Goal: Task Accomplishment & Management: Manage account settings

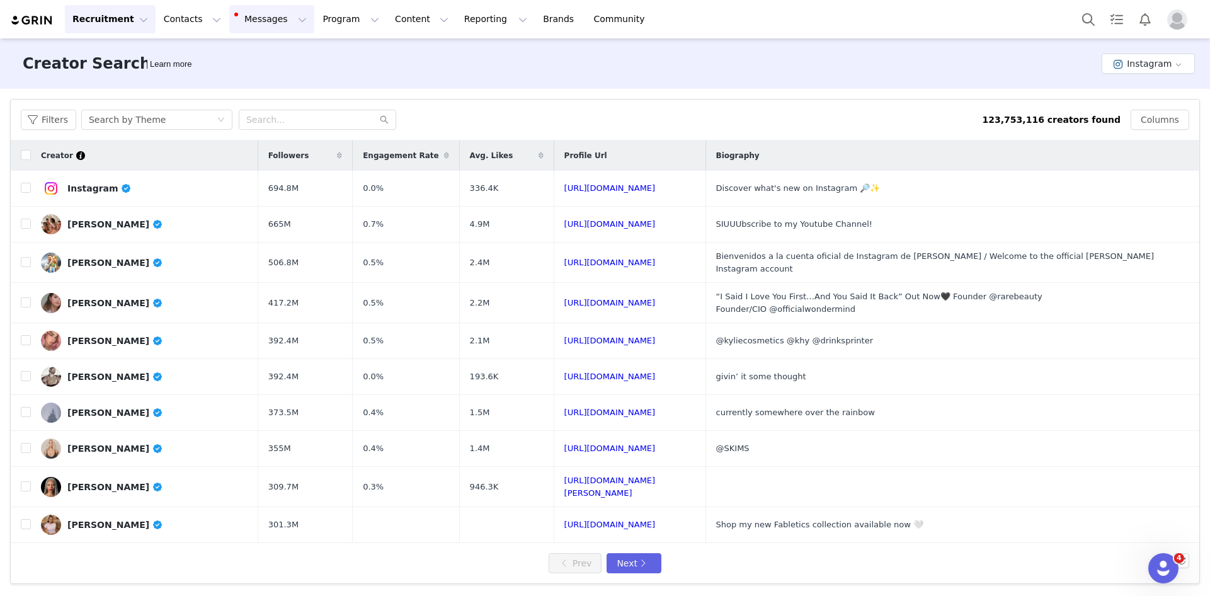
click at [255, 16] on button "Messages Messages" at bounding box center [271, 19] width 85 height 28
drag, startPoint x: 398, startPoint y: 40, endPoint x: 387, endPoint y: 33, distance: 12.8
click at [396, 40] on div "Creator Search Learn more Instagram" at bounding box center [605, 63] width 1210 height 50
click at [338, 22] on button "Program Program" at bounding box center [351, 19] width 72 height 28
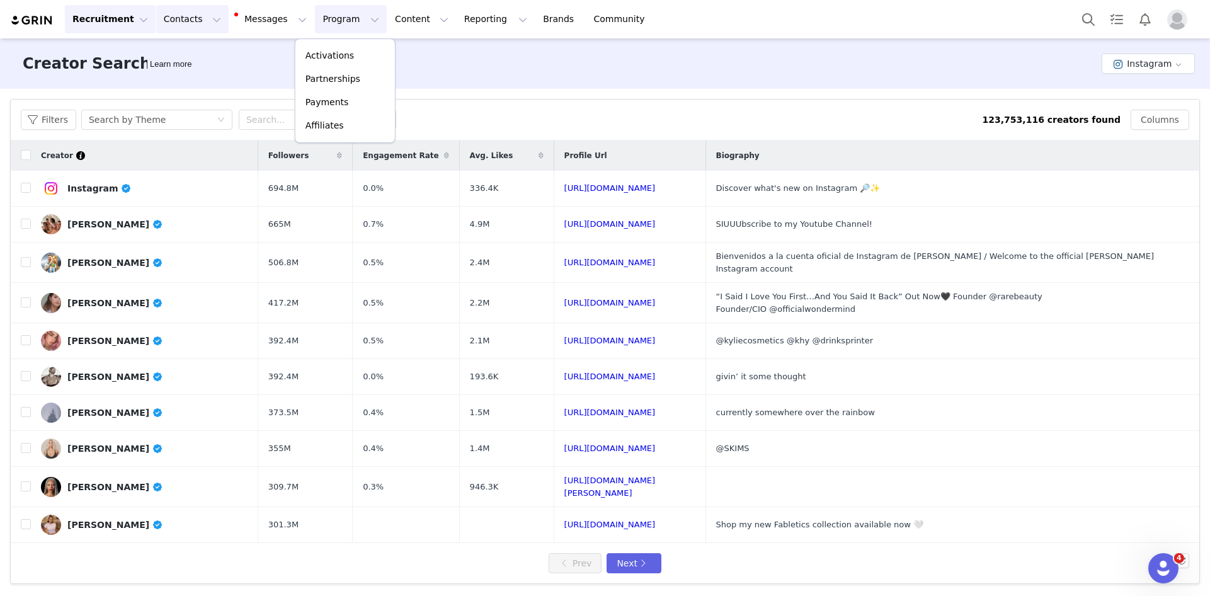
click at [169, 24] on button "Contacts Contacts" at bounding box center [192, 19] width 72 height 28
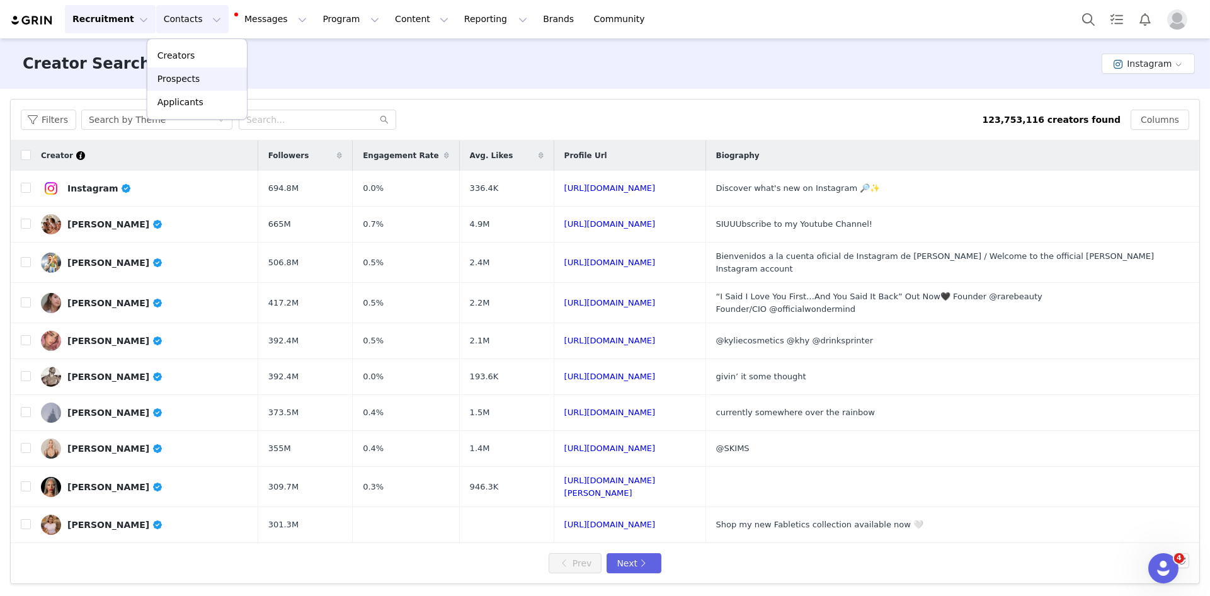
click at [209, 78] on div "Prospects" at bounding box center [197, 78] width 84 height 13
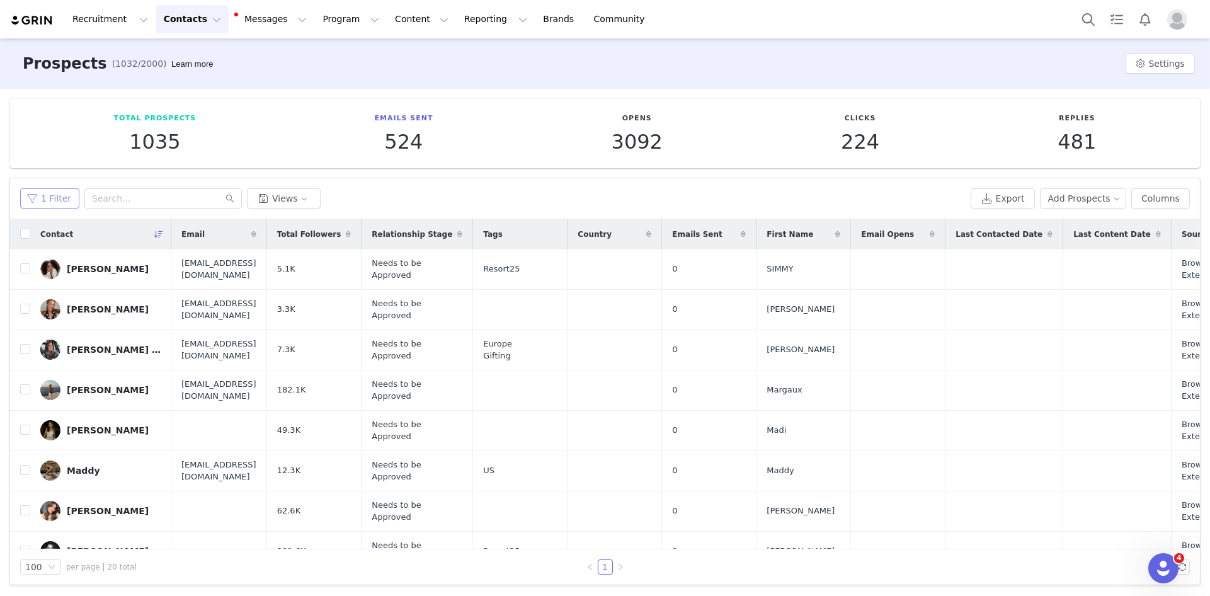
click at [52, 189] on button "1 Filter" at bounding box center [49, 198] width 59 height 20
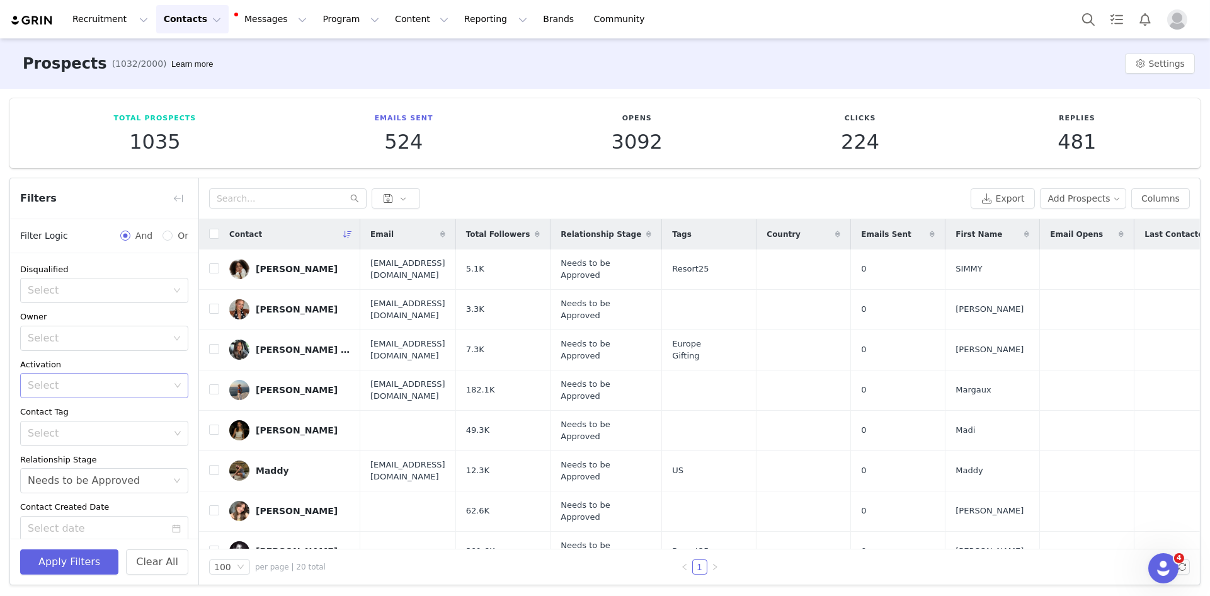
click at [119, 386] on div "Select" at bounding box center [99, 385] width 142 height 13
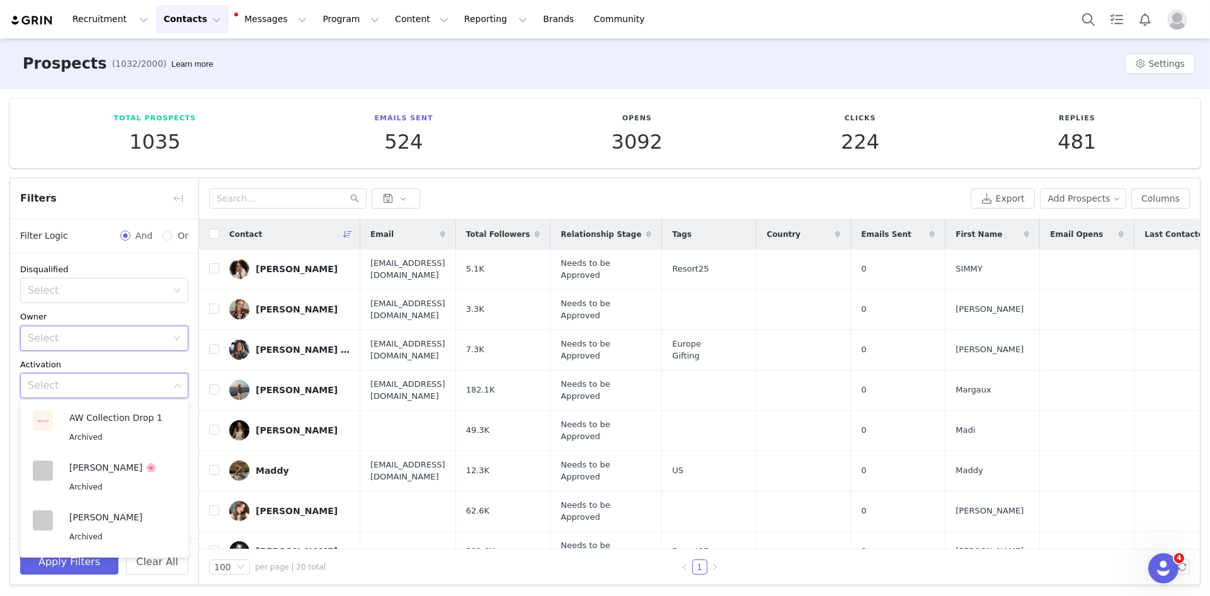
click at [125, 344] on div "Select" at bounding box center [100, 338] width 145 height 24
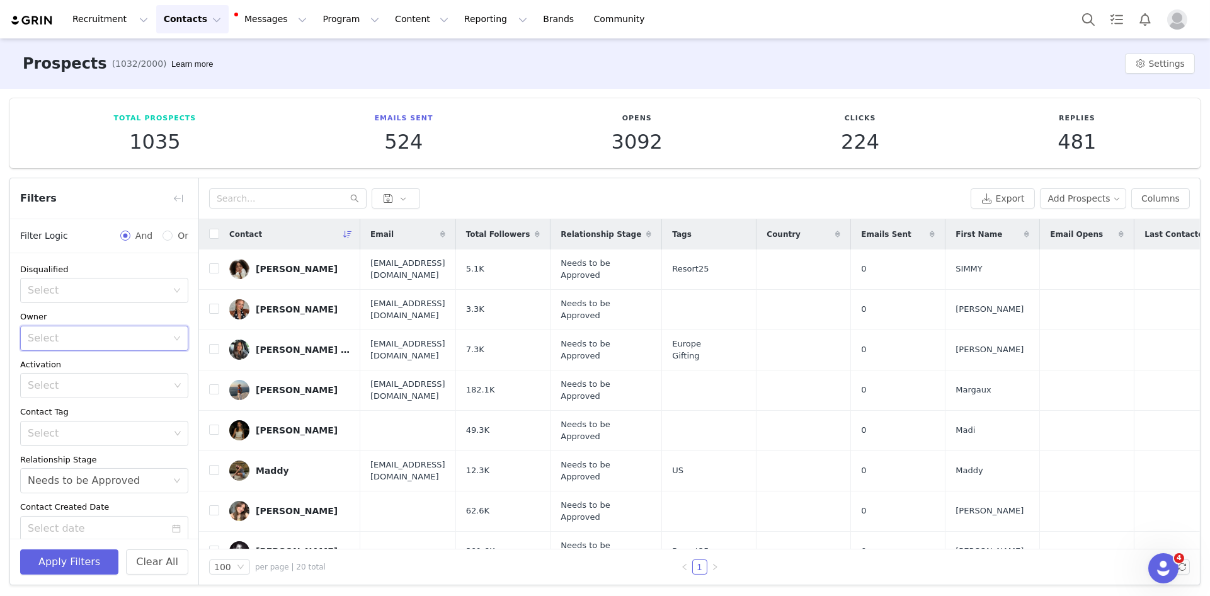
click at [130, 308] on div "Disqualified Select Owner Select Activation Select Contact Tag Select Relations…" at bounding box center [104, 449] width 188 height 393
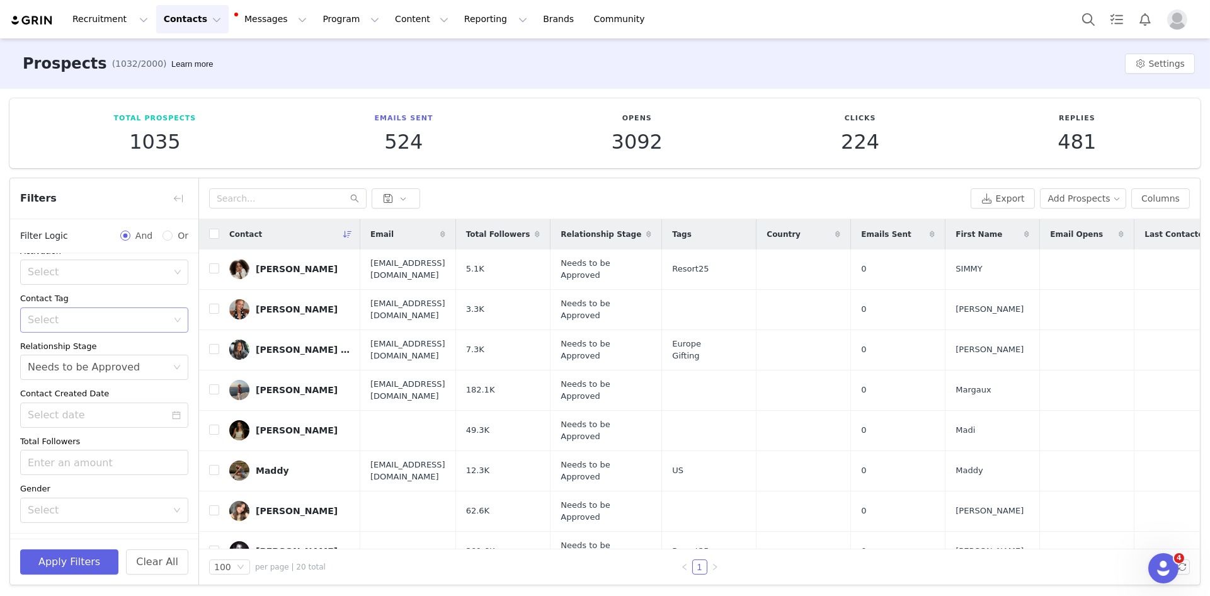
scroll to position [146, 0]
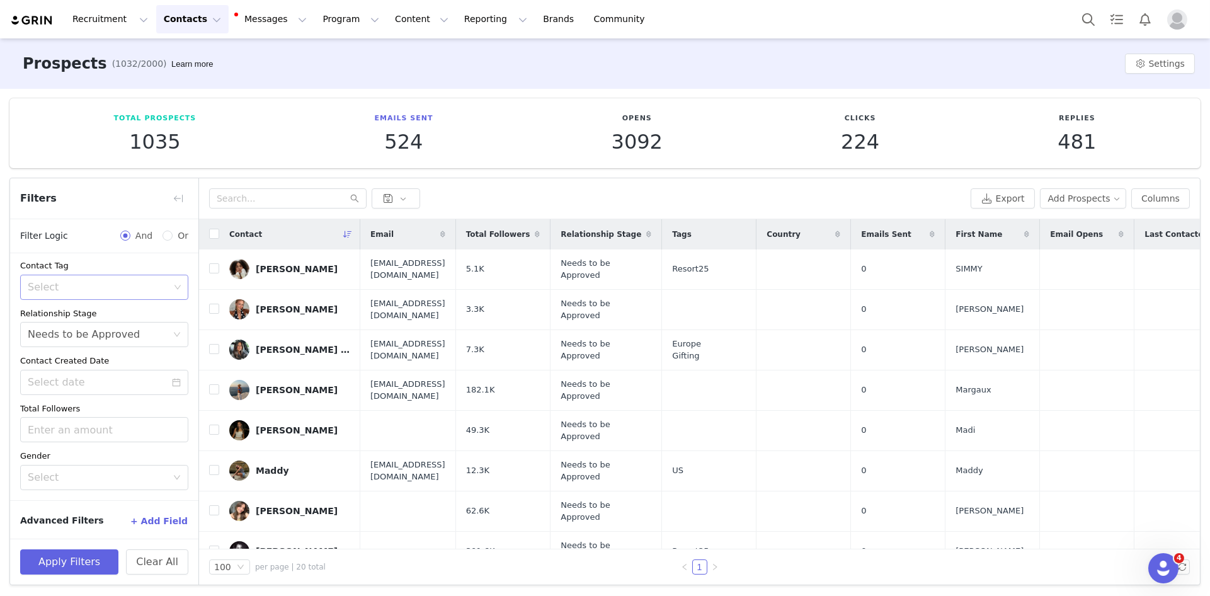
click at [107, 282] on div "Select" at bounding box center [99, 287] width 142 height 13
click at [116, 264] on div "Contact Tag" at bounding box center [104, 265] width 168 height 13
click at [101, 564] on button "Apply Filters" at bounding box center [69, 561] width 98 height 25
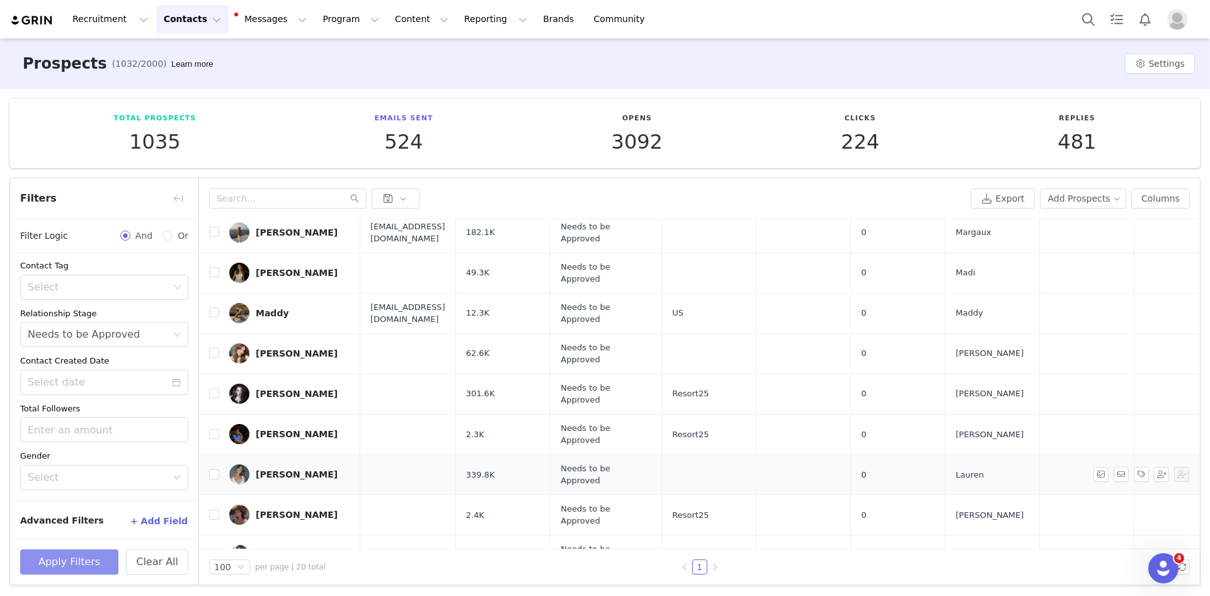
scroll to position [0, 0]
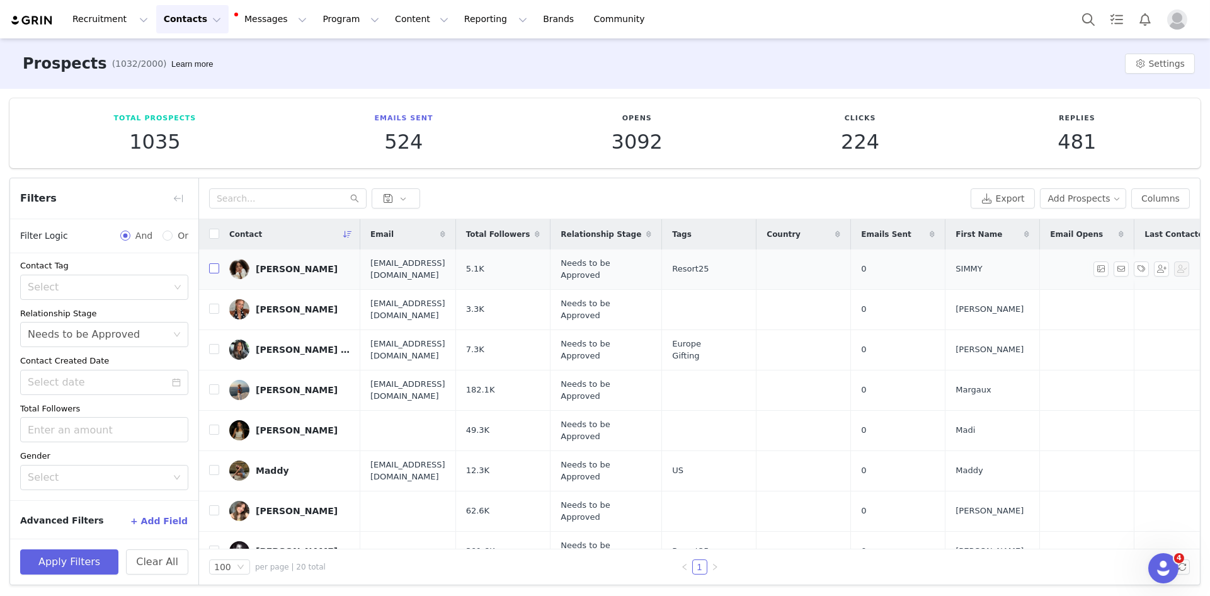
click at [212, 269] on input "checkbox" at bounding box center [214, 268] width 10 height 10
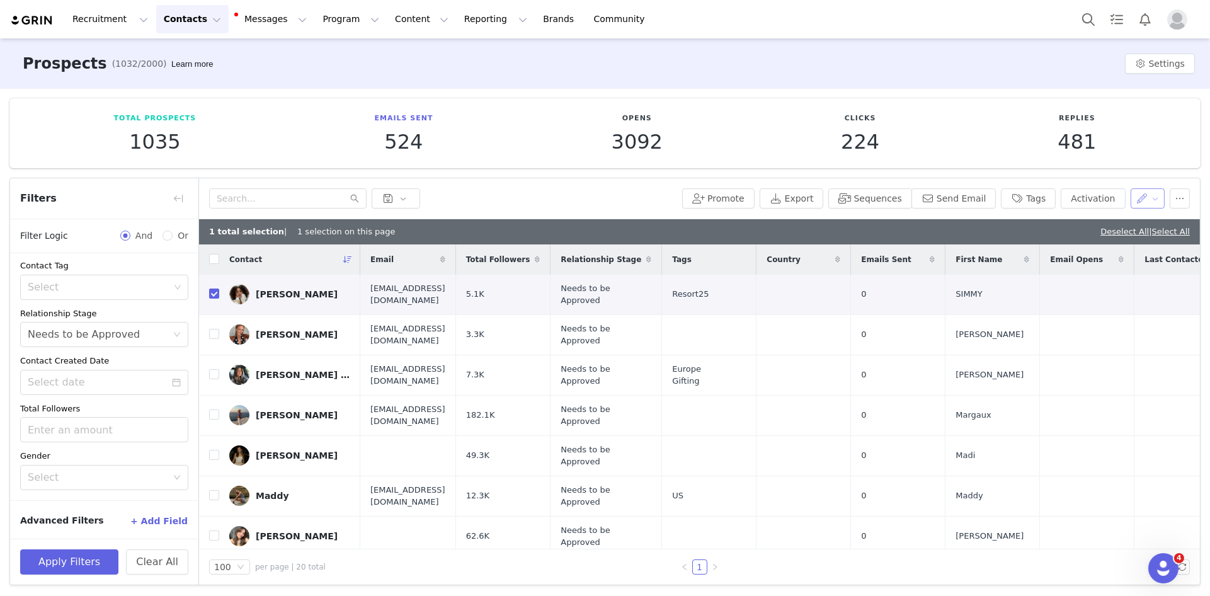
click at [1147, 202] on button "button" at bounding box center [1147, 198] width 35 height 20
click at [1120, 266] on span "Set Relationship Stage" at bounding box center [1116, 263] width 100 height 14
drag, startPoint x: 1059, startPoint y: 246, endPoint x: 1058, endPoint y: 256, distance: 10.1
click at [1059, 246] on div "Search relationship stages" at bounding box center [1079, 244] width 117 height 13
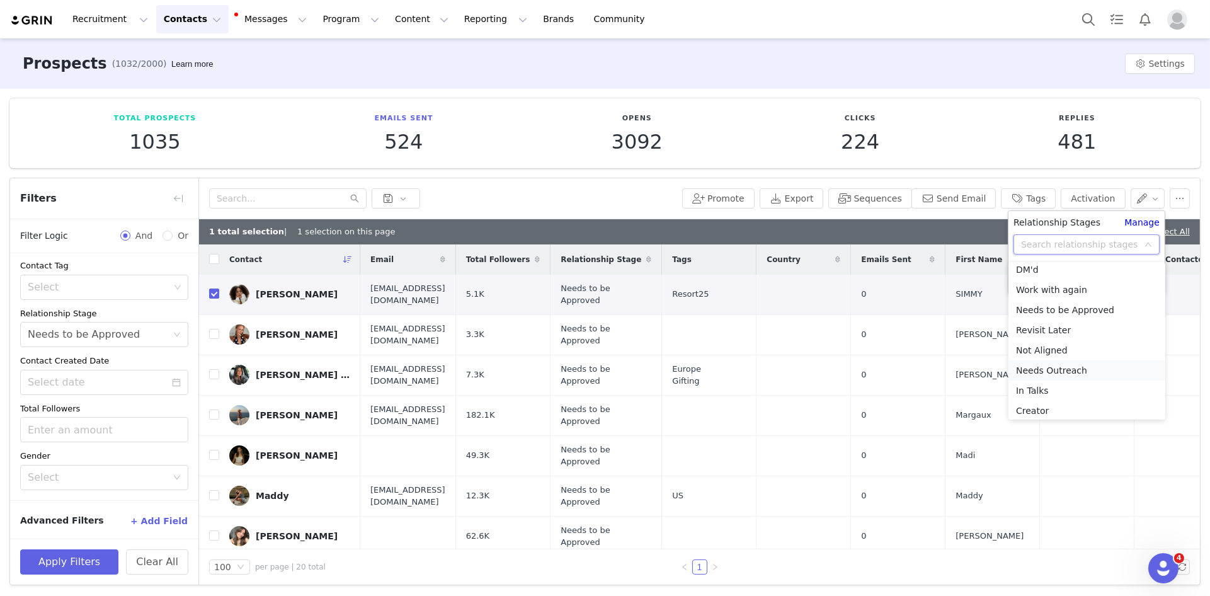
scroll to position [67, 0]
click at [1060, 368] on li "Needs Outreach" at bounding box center [1086, 368] width 157 height 20
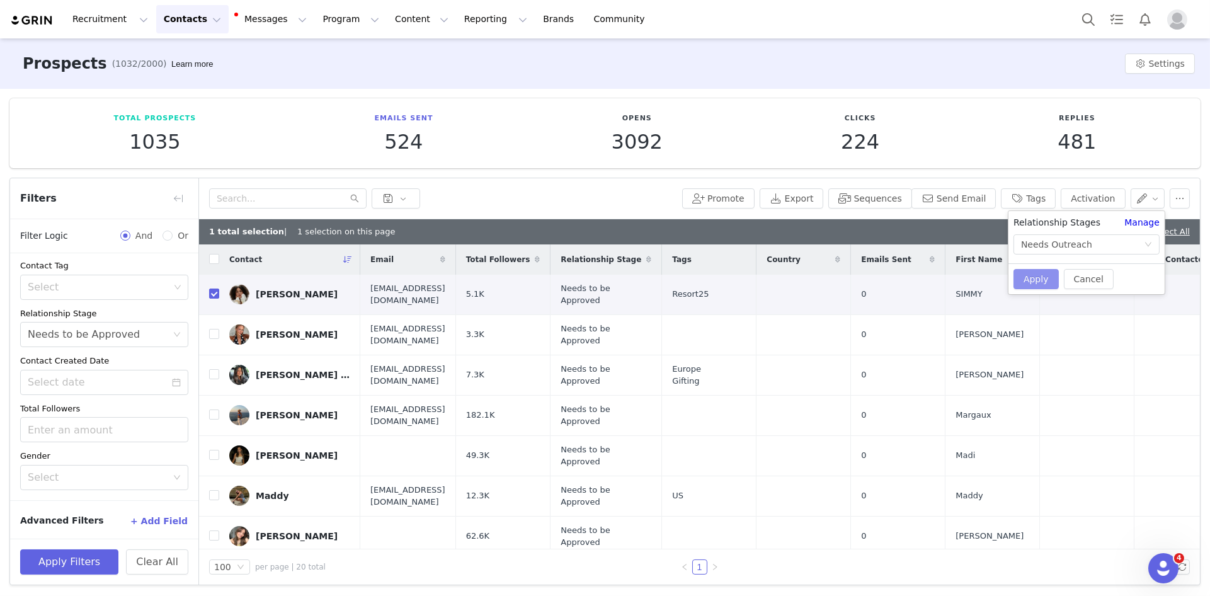
click at [1038, 275] on button "Apply" at bounding box center [1035, 279] width 45 height 20
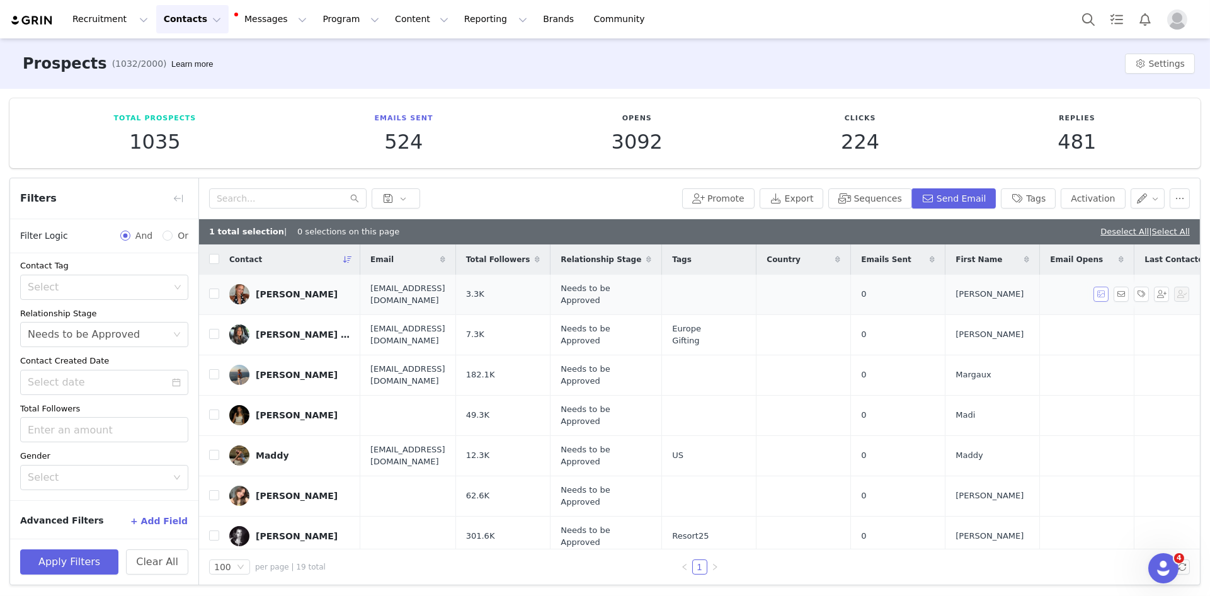
click at [1101, 293] on button "button" at bounding box center [1101, 294] width 15 height 15
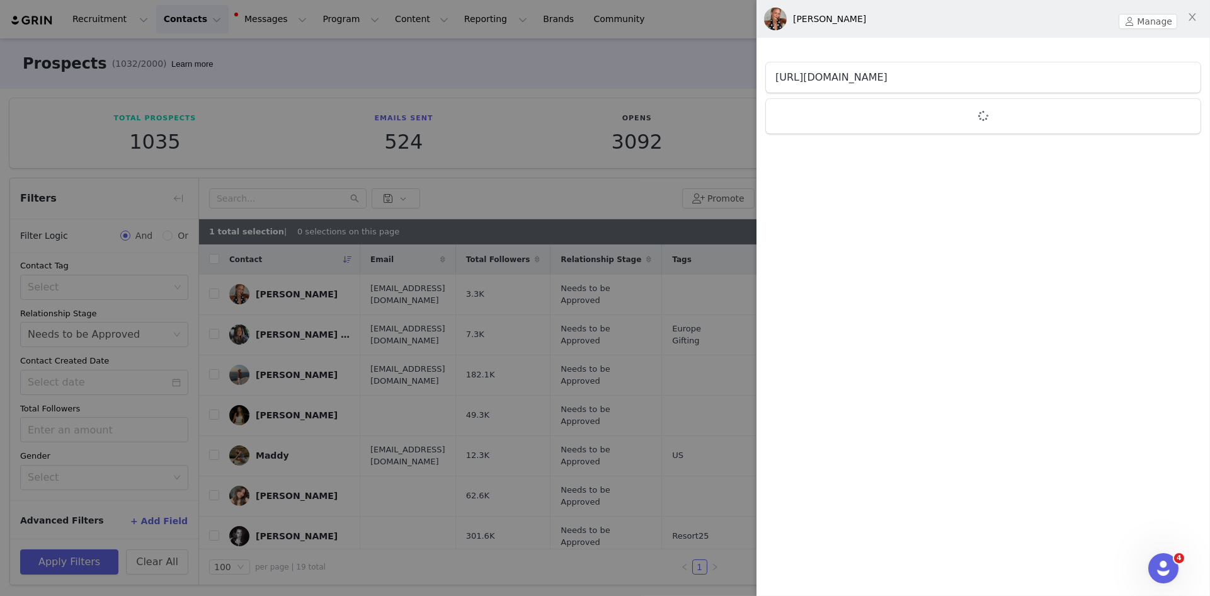
click at [887, 77] on link "[URL][DOMAIN_NAME]" at bounding box center [831, 77] width 112 height 12
drag, startPoint x: 516, startPoint y: 188, endPoint x: 510, endPoint y: 193, distance: 8.1
click at [516, 188] on div at bounding box center [605, 298] width 1210 height 596
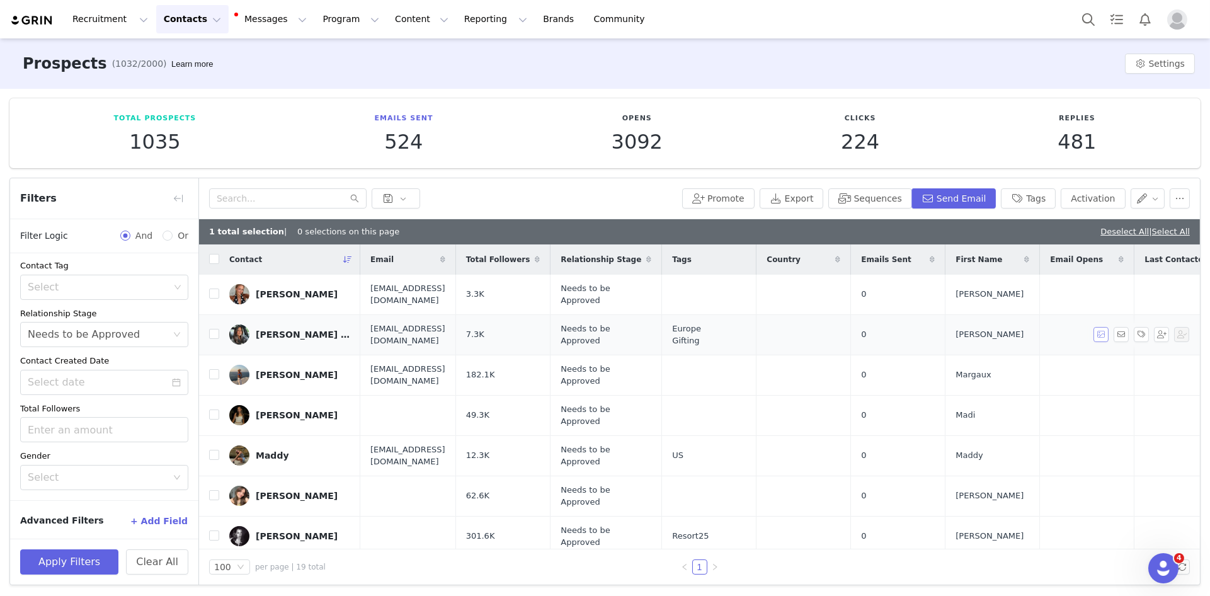
click at [1106, 333] on button "button" at bounding box center [1101, 334] width 15 height 15
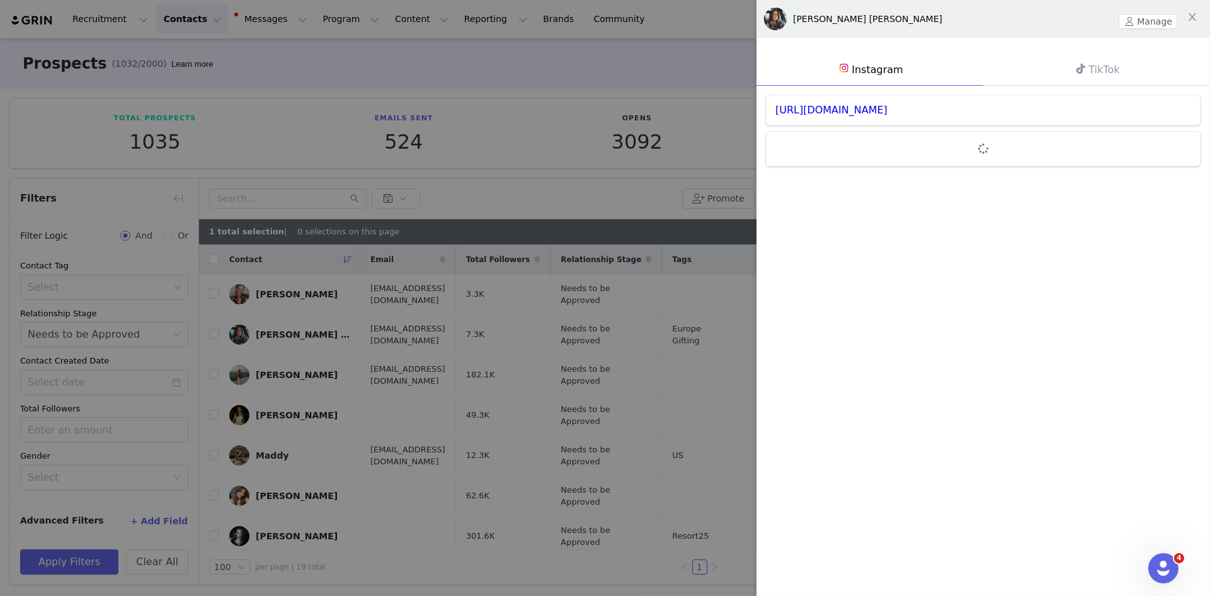
click at [683, 187] on div at bounding box center [605, 298] width 1210 height 596
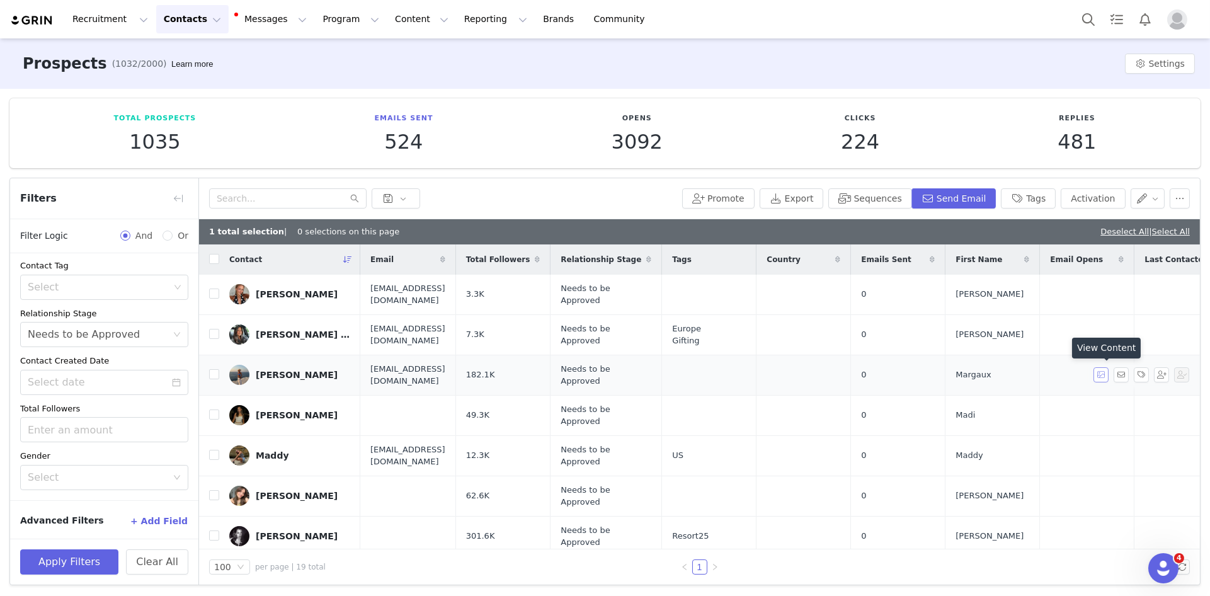
click at [1103, 372] on button "button" at bounding box center [1101, 374] width 15 height 15
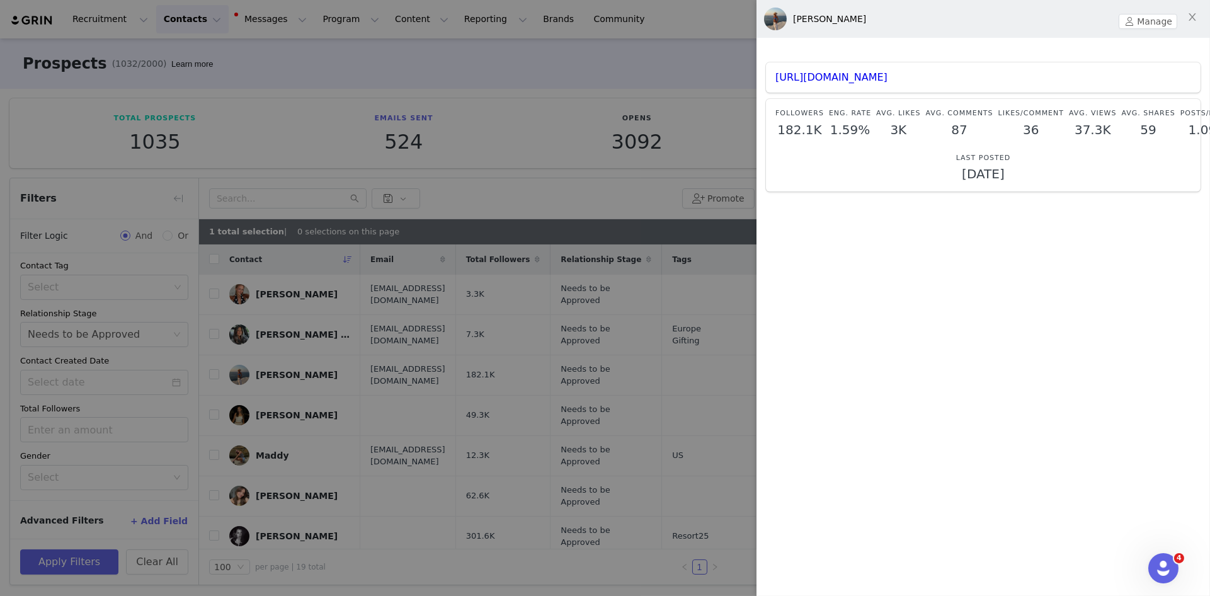
click at [648, 333] on div at bounding box center [605, 298] width 1210 height 596
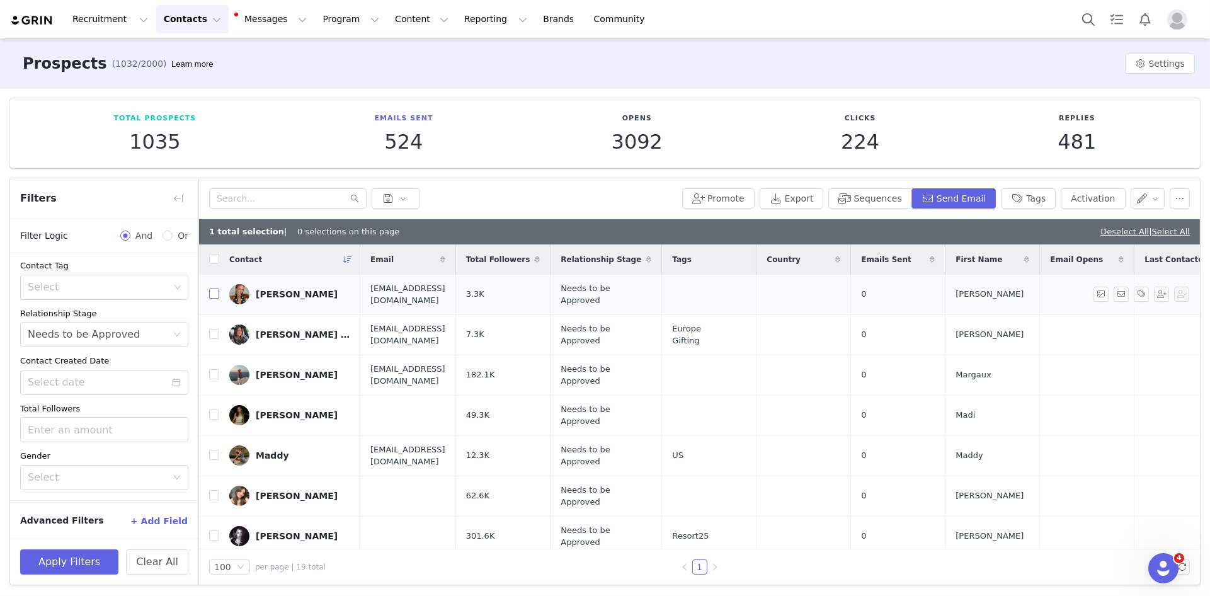
click at [214, 292] on input "checkbox" at bounding box center [214, 293] width 10 height 10
click at [1145, 199] on button "button" at bounding box center [1147, 198] width 35 height 20
click at [1110, 261] on span "Set Relationship Stage" at bounding box center [1116, 263] width 100 height 14
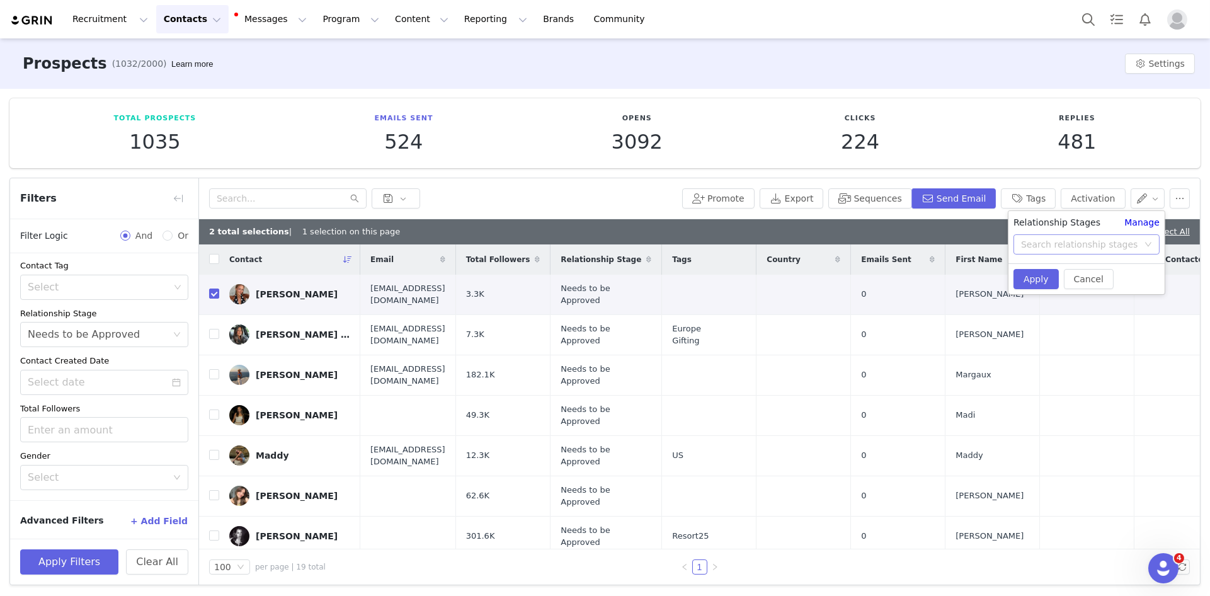
click at [1091, 247] on div "Search relationship stages" at bounding box center [1079, 244] width 117 height 13
click at [1064, 286] on li "Revisit Later" at bounding box center [1086, 286] width 157 height 20
click at [1040, 281] on button "Apply" at bounding box center [1035, 279] width 45 height 20
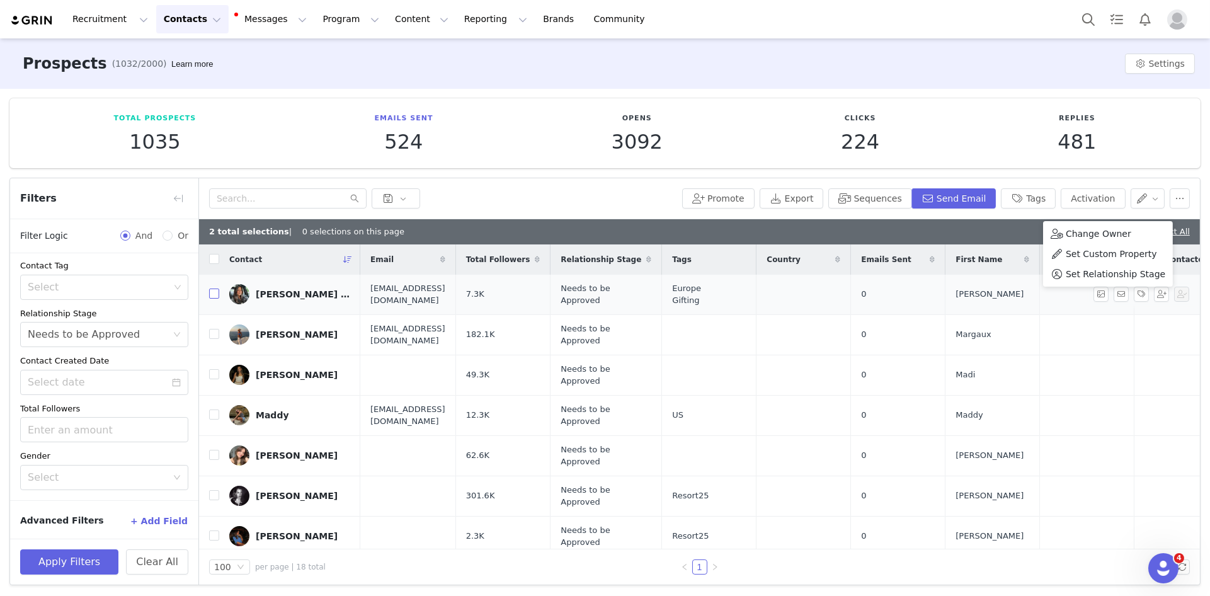
click at [217, 290] on tr "[PERSON_NAME] [PERSON_NAME] [EMAIL_ADDRESS][DOMAIN_NAME] 7.3K Needs to be Appro…" at bounding box center [874, 295] width 1350 height 40
click at [216, 290] on input "checkbox" at bounding box center [214, 293] width 10 height 10
click at [1153, 201] on button "button" at bounding box center [1147, 198] width 35 height 20
click at [1136, 237] on span "Set Custom Property" at bounding box center [1111, 243] width 91 height 14
click at [1156, 198] on button "button" at bounding box center [1147, 198] width 35 height 20
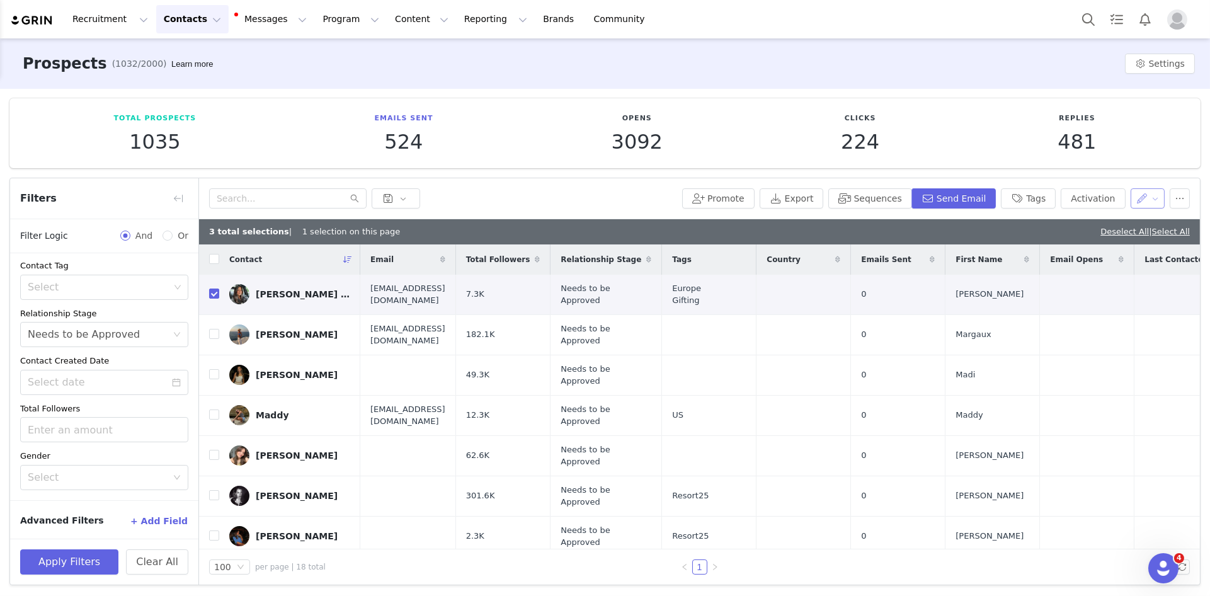
click at [1149, 199] on button "button" at bounding box center [1147, 198] width 35 height 20
click at [1099, 261] on span "Set Relationship Stage" at bounding box center [1116, 263] width 100 height 14
click at [1082, 239] on div "Search relationship stages" at bounding box center [1079, 244] width 117 height 13
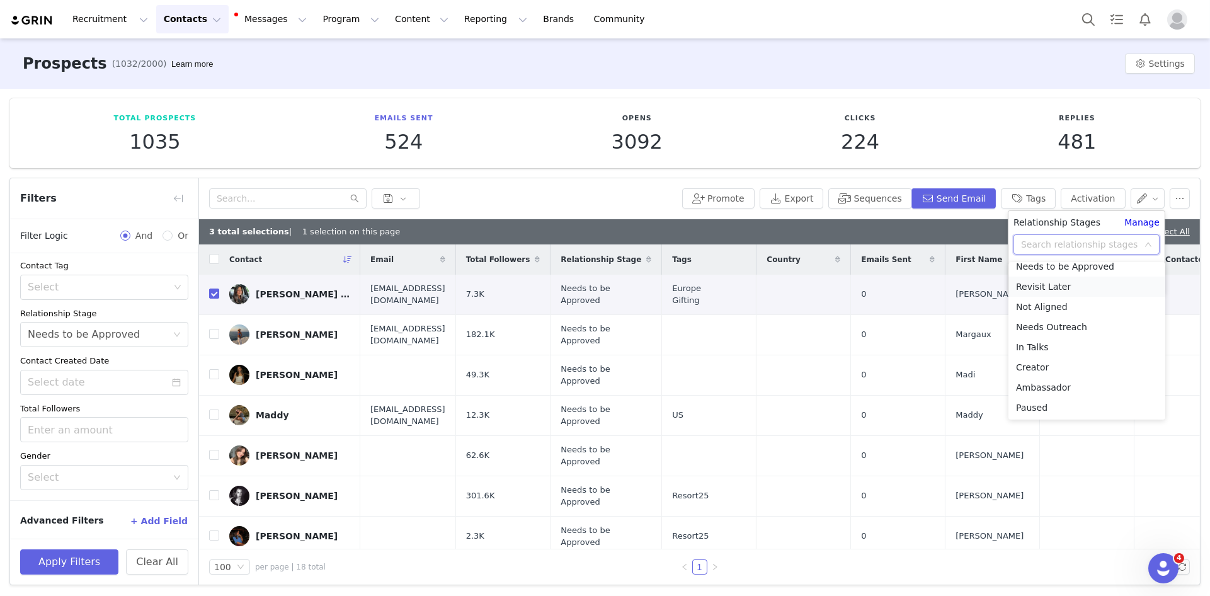
click at [1059, 288] on li "Revisit Later" at bounding box center [1086, 286] width 157 height 20
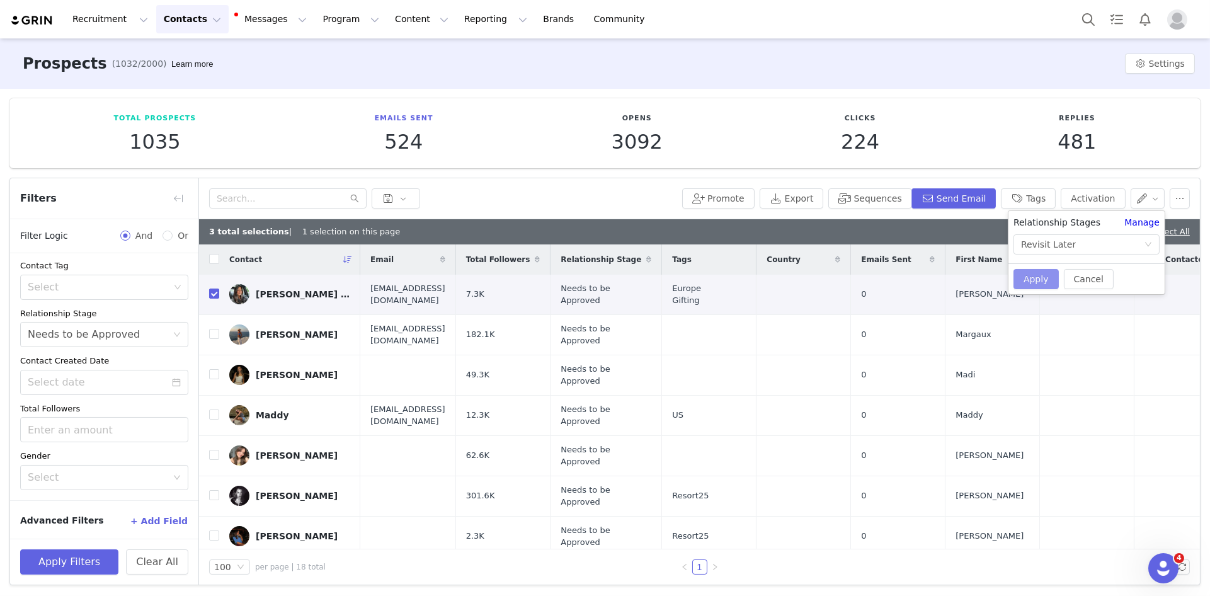
click at [1030, 276] on button "Apply" at bounding box center [1035, 279] width 45 height 20
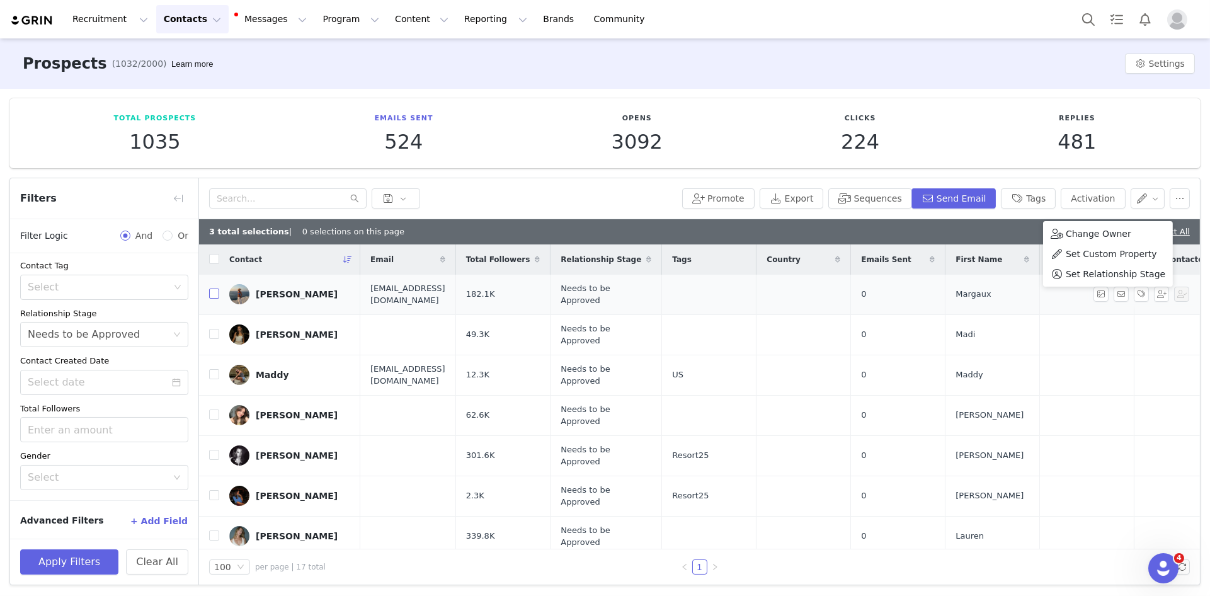
click at [213, 296] on input "checkbox" at bounding box center [214, 293] width 10 height 10
checkbox input "true"
click at [1146, 196] on button "button" at bounding box center [1147, 198] width 35 height 20
click at [1113, 261] on span "Set Relationship Stage" at bounding box center [1116, 263] width 100 height 14
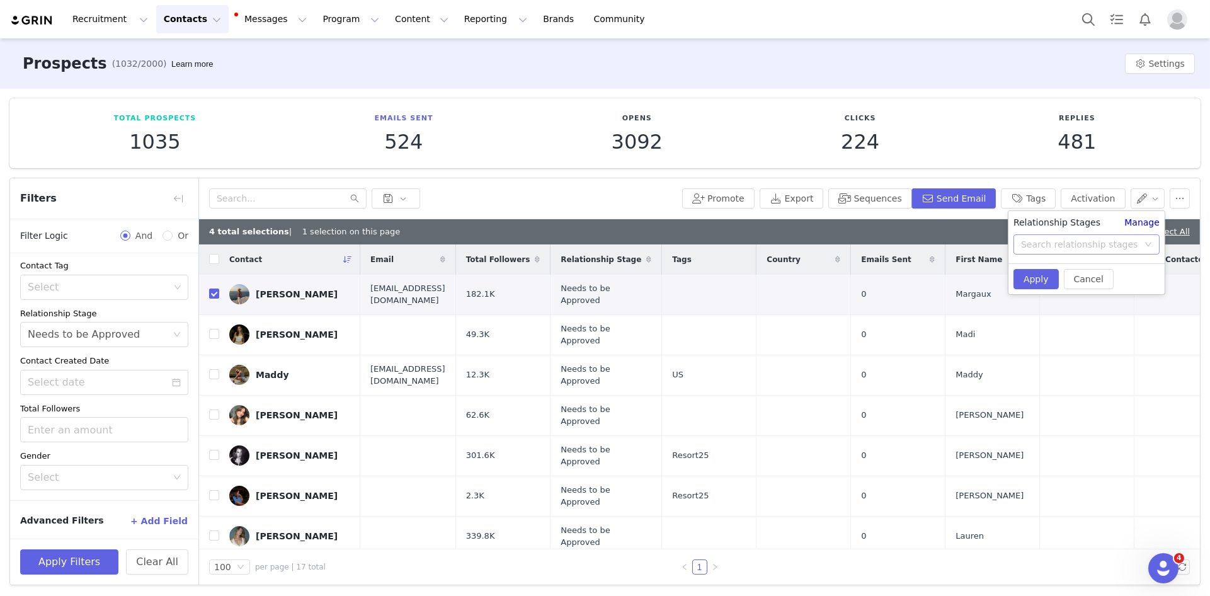
click at [1106, 247] on div "Search relationship stages" at bounding box center [1079, 244] width 117 height 13
type input "needs"
click at [1113, 288] on li "Needs Outreach" at bounding box center [1086, 295] width 157 height 20
click at [1036, 282] on button "Apply" at bounding box center [1035, 279] width 45 height 20
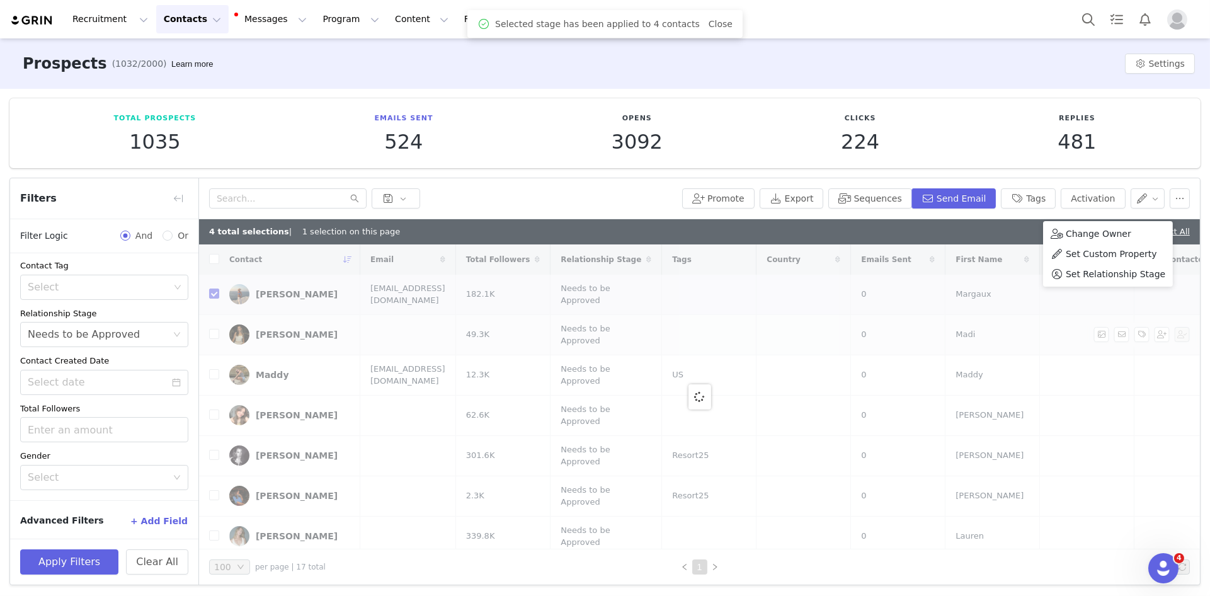
checkbox input "false"
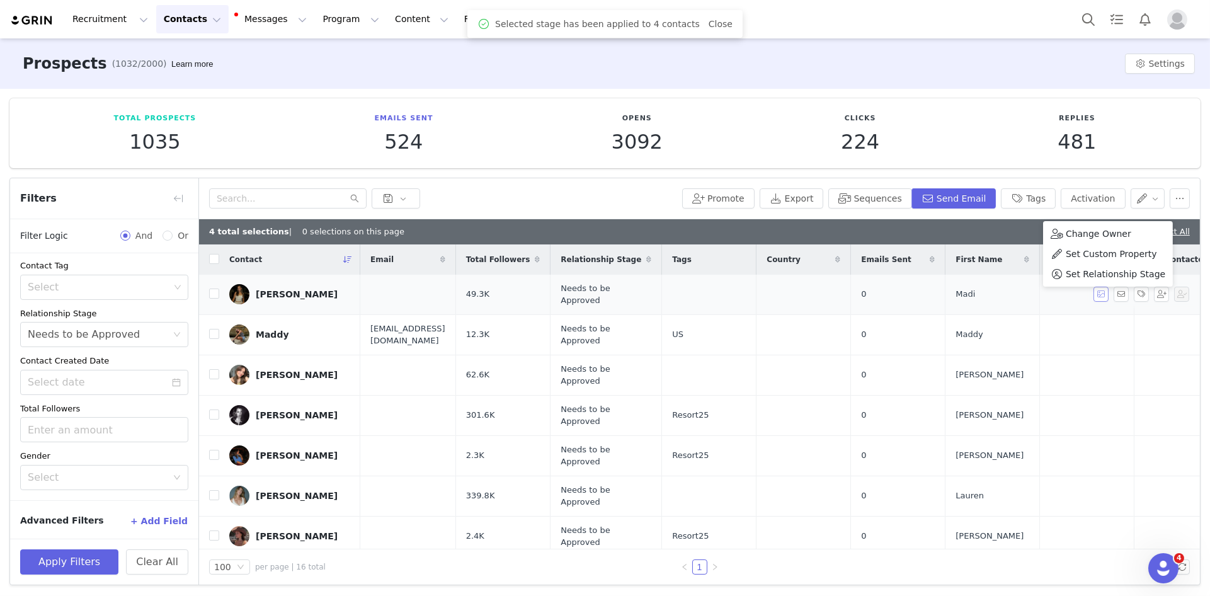
click at [1100, 293] on button "button" at bounding box center [1101, 294] width 15 height 15
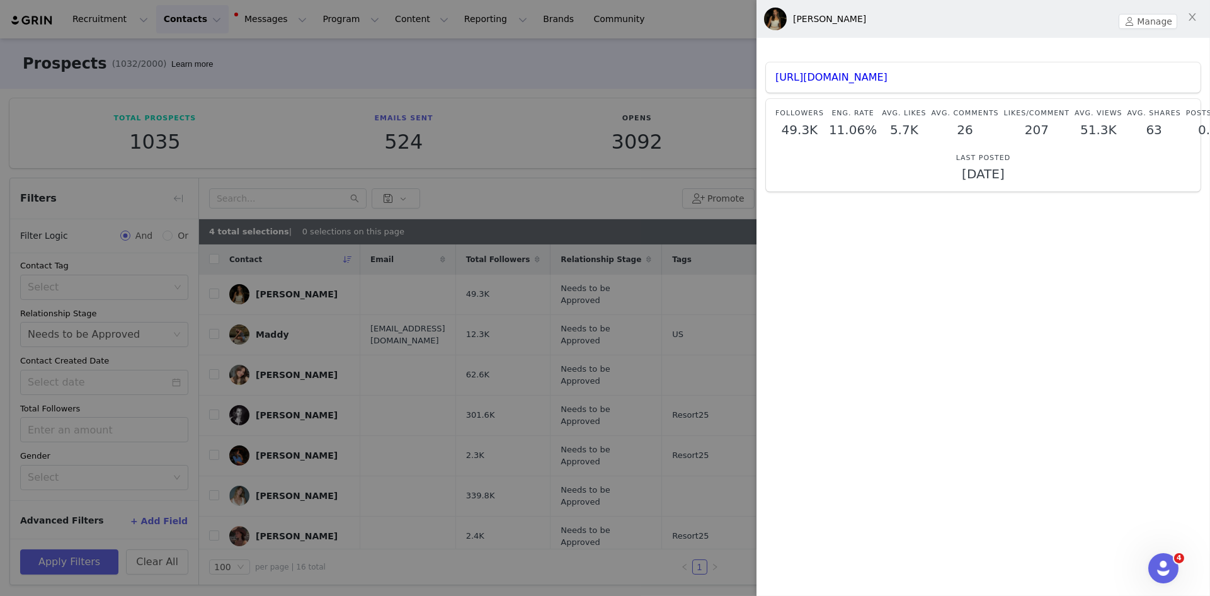
click at [552, 151] on div at bounding box center [605, 298] width 1210 height 596
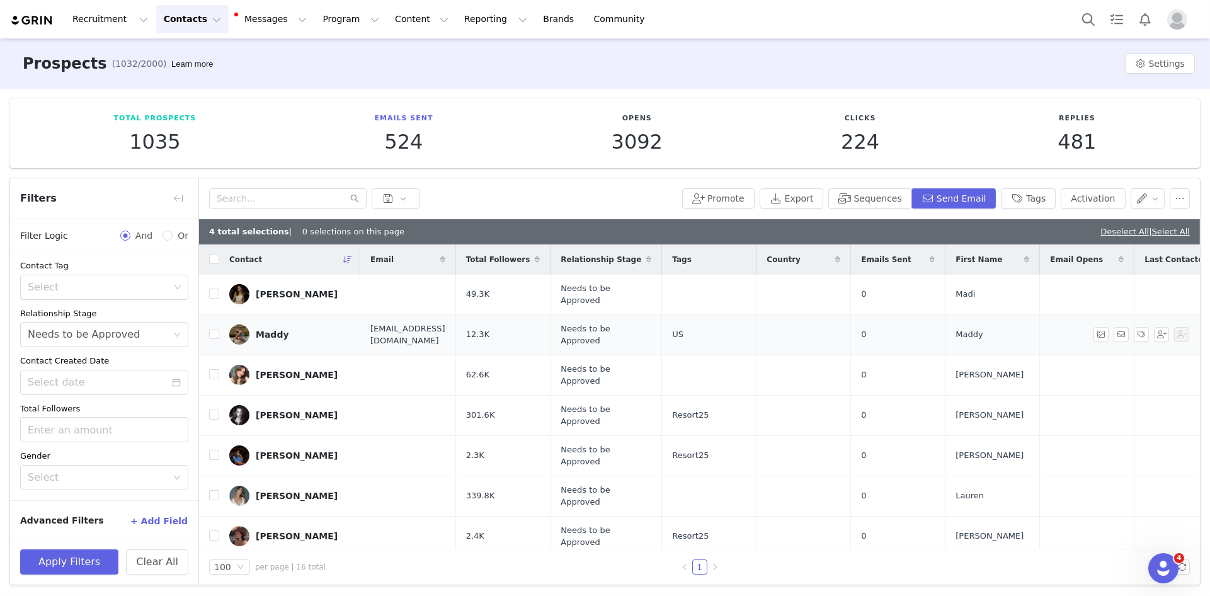
click at [307, 331] on link "Maddy" at bounding box center [289, 334] width 121 height 20
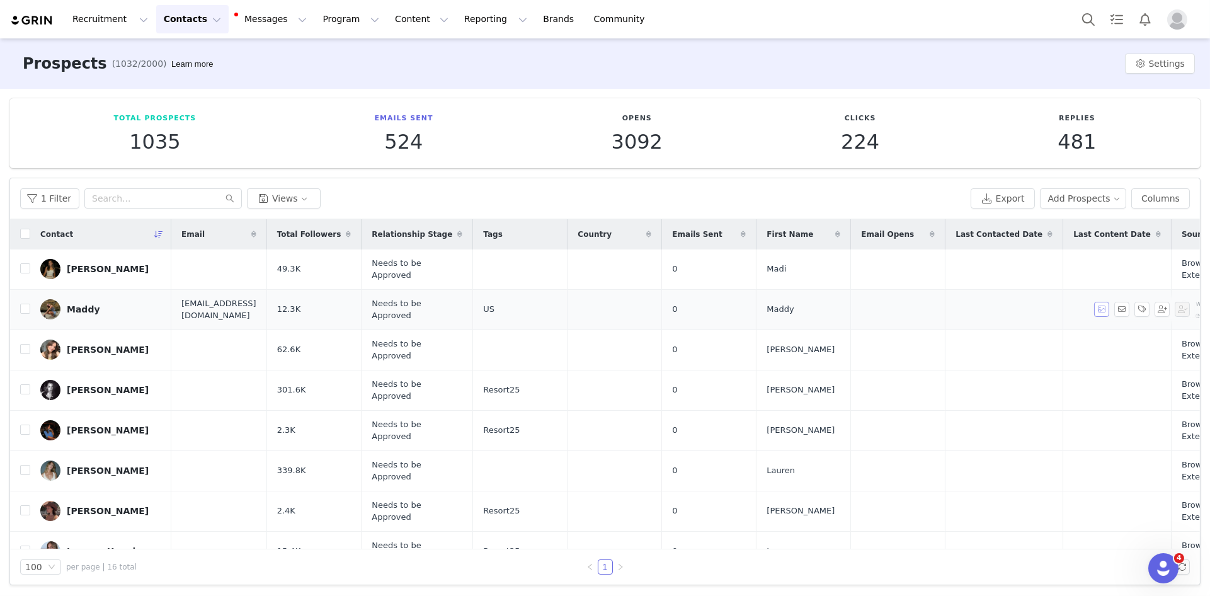
click at [1097, 305] on button "button" at bounding box center [1101, 309] width 15 height 15
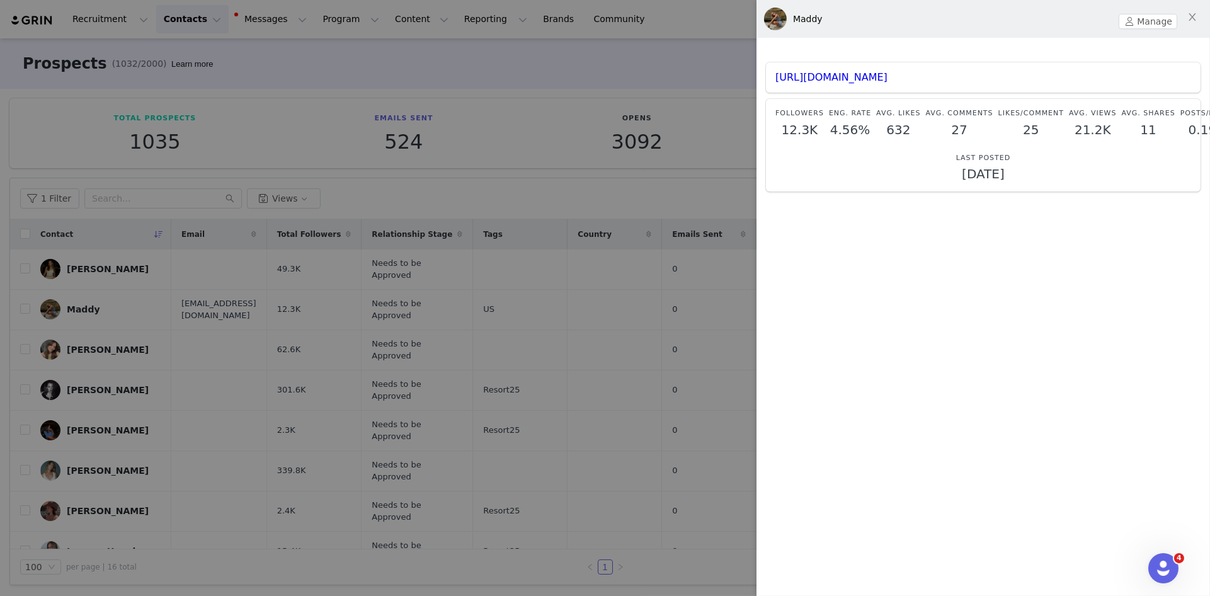
click at [140, 372] on div at bounding box center [605, 298] width 1210 height 596
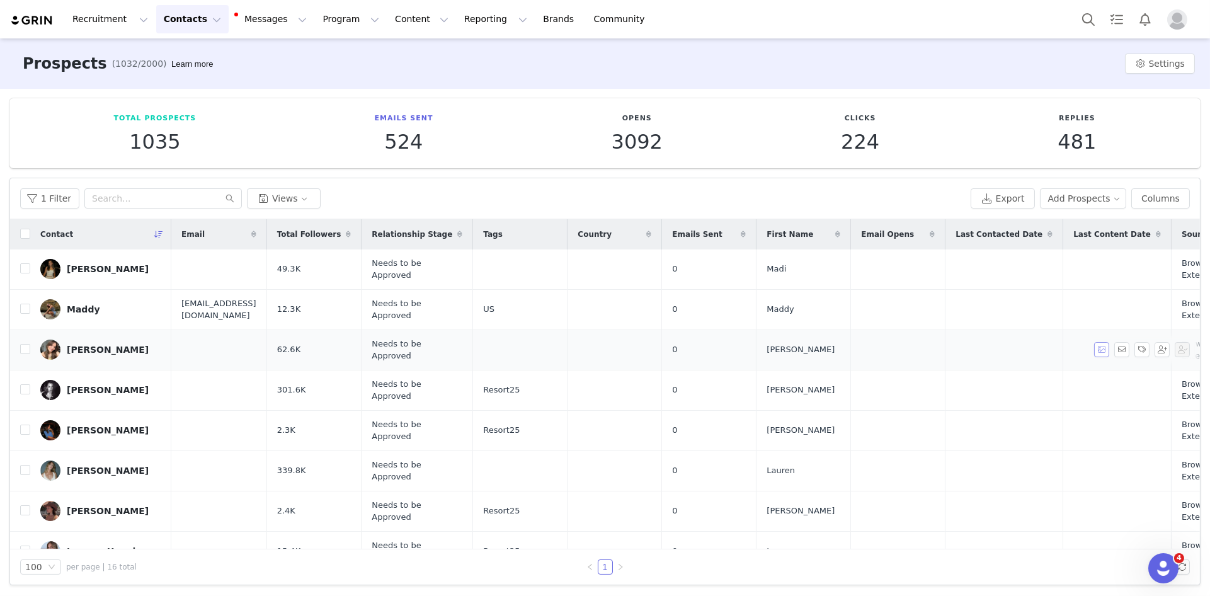
click at [1108, 346] on button "button" at bounding box center [1101, 349] width 15 height 15
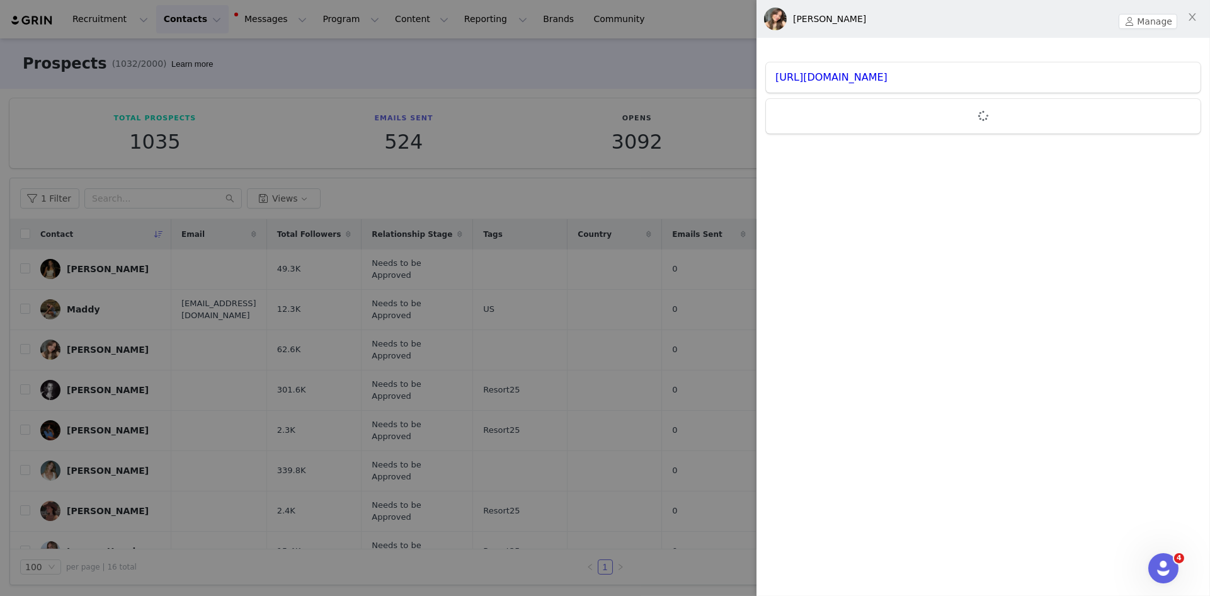
drag, startPoint x: 593, startPoint y: 399, endPoint x: 707, endPoint y: 266, distance: 174.7
click at [593, 399] on div at bounding box center [605, 298] width 1210 height 596
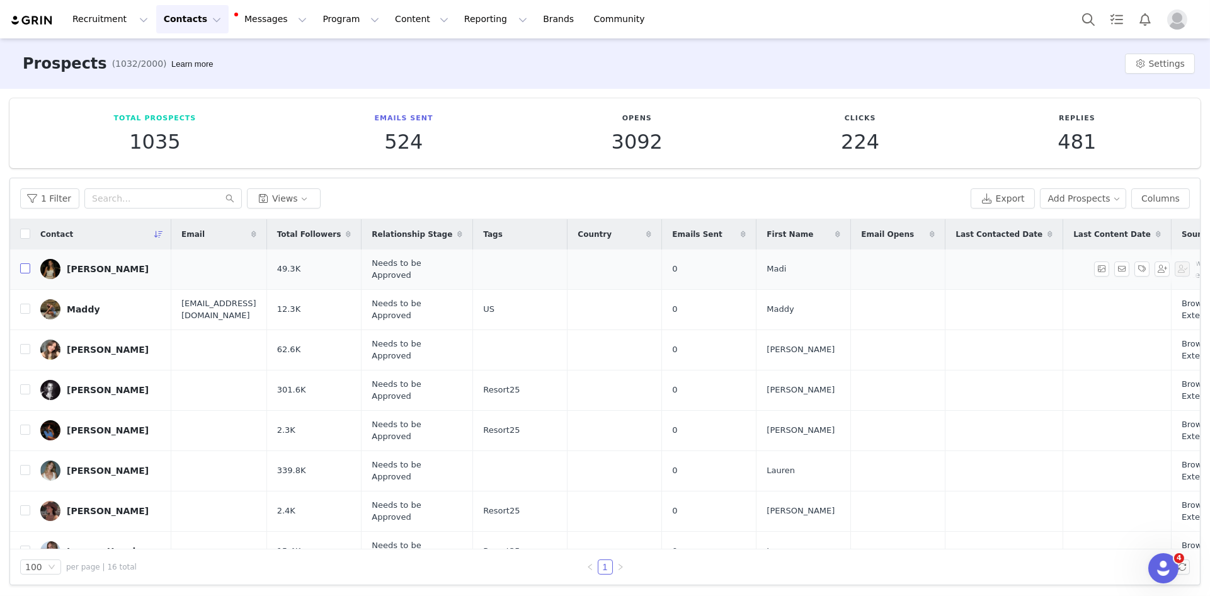
click at [25, 270] on input "checkbox" at bounding box center [25, 268] width 10 height 10
checkbox input "true"
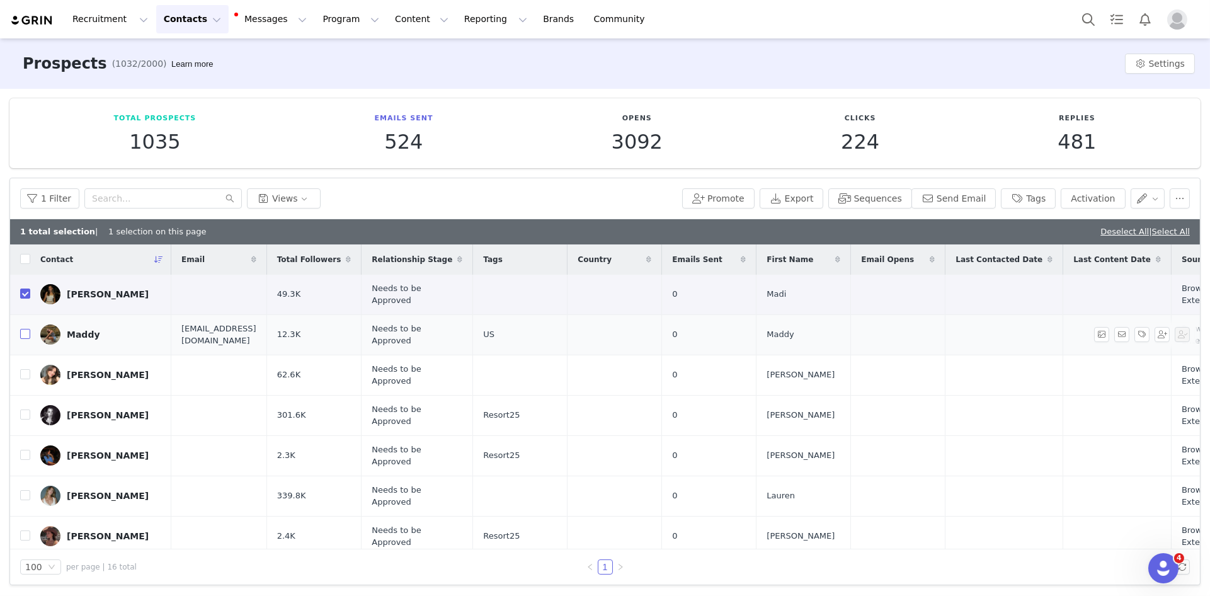
click at [25, 331] on input "checkbox" at bounding box center [25, 334] width 10 height 10
checkbox input "true"
click at [21, 373] on input "checkbox" at bounding box center [25, 374] width 10 height 10
checkbox input "true"
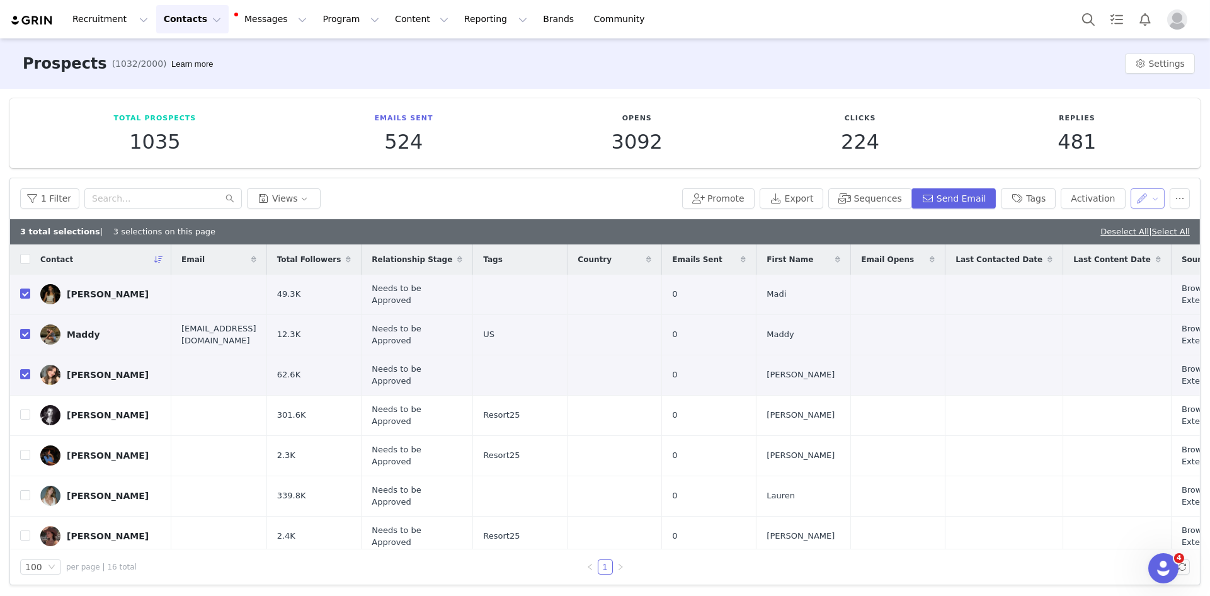
click at [1148, 203] on button "button" at bounding box center [1147, 198] width 35 height 20
click at [1130, 255] on li "Set Relationship Stage" at bounding box center [1108, 263] width 130 height 20
click at [1110, 250] on div "Search relationship stages" at bounding box center [1082, 244] width 123 height 19
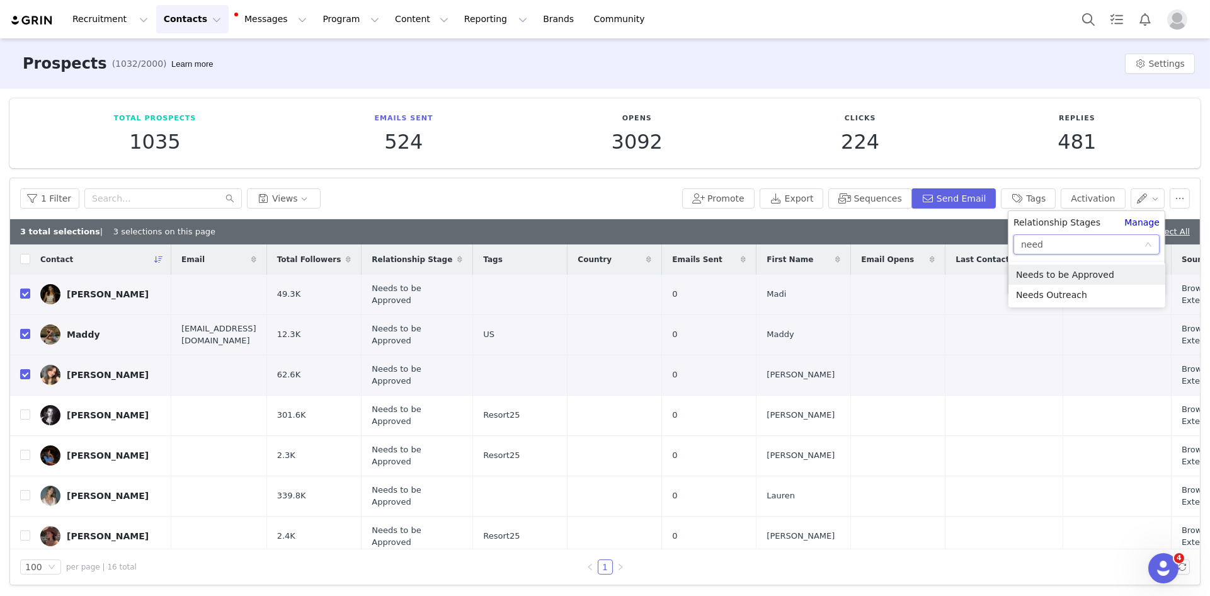
type input "needs"
click at [1104, 292] on li "Needs Outreach" at bounding box center [1086, 295] width 157 height 20
click at [1041, 275] on button "Apply" at bounding box center [1035, 279] width 45 height 20
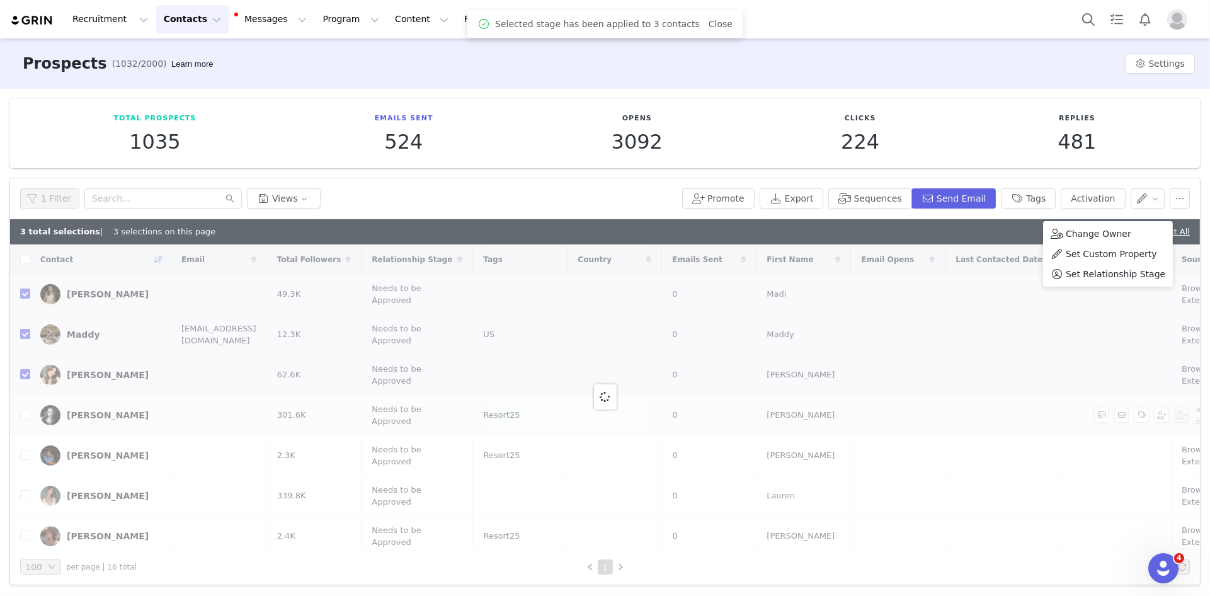
checkbox input "false"
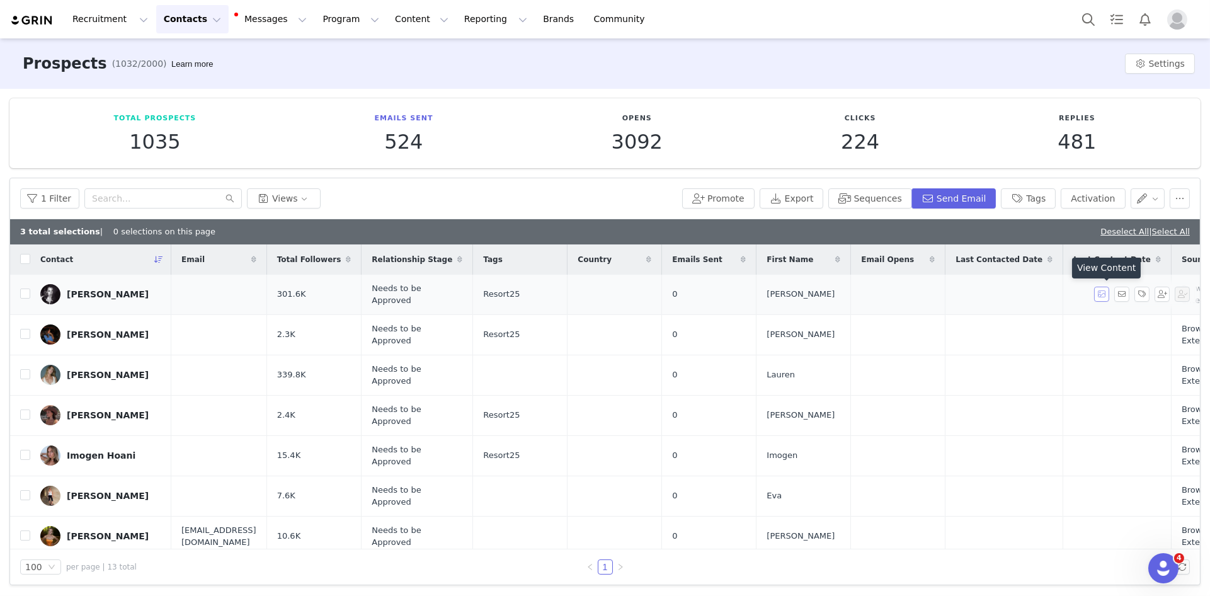
click at [1103, 292] on button "button" at bounding box center [1101, 294] width 15 height 15
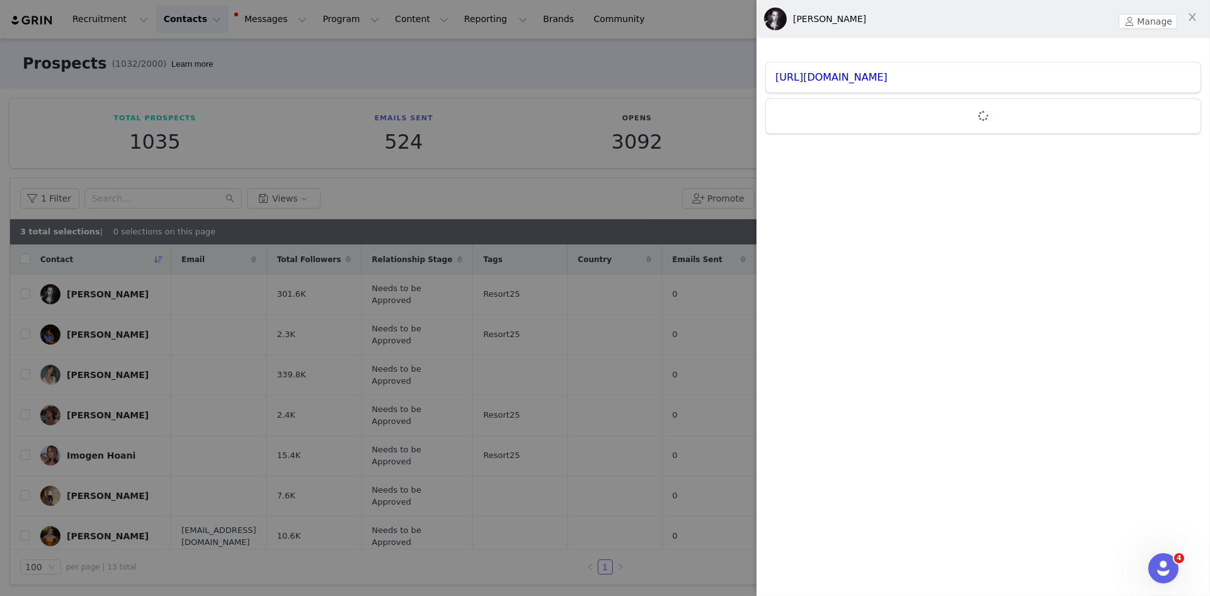
click at [397, 222] on div at bounding box center [605, 298] width 1210 height 596
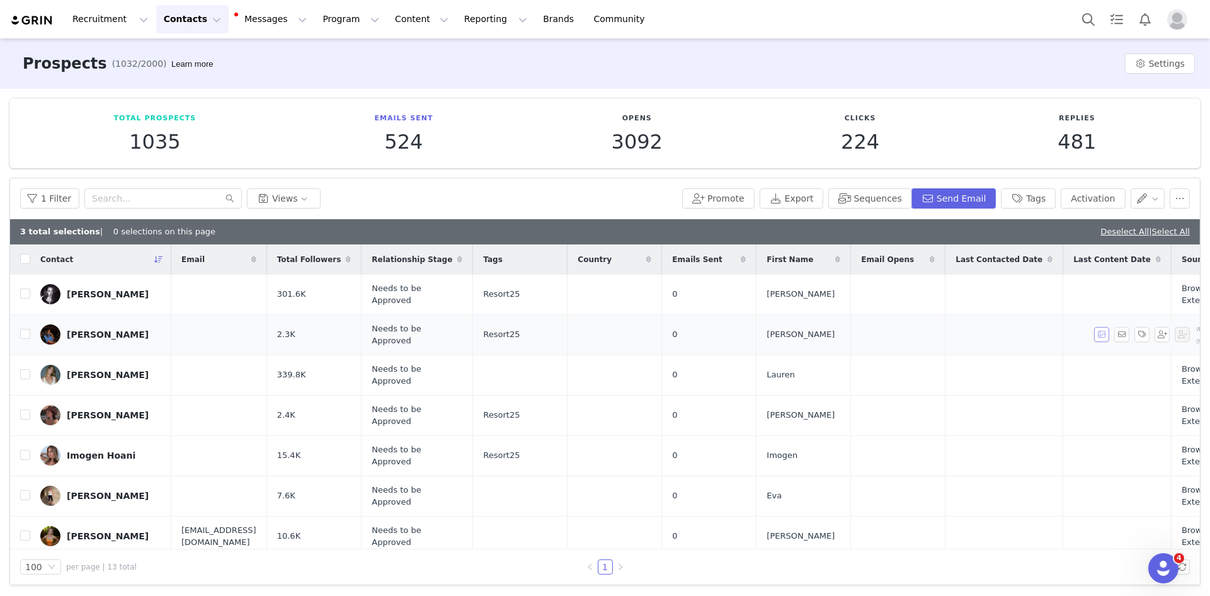
click at [1102, 331] on button "button" at bounding box center [1101, 334] width 15 height 15
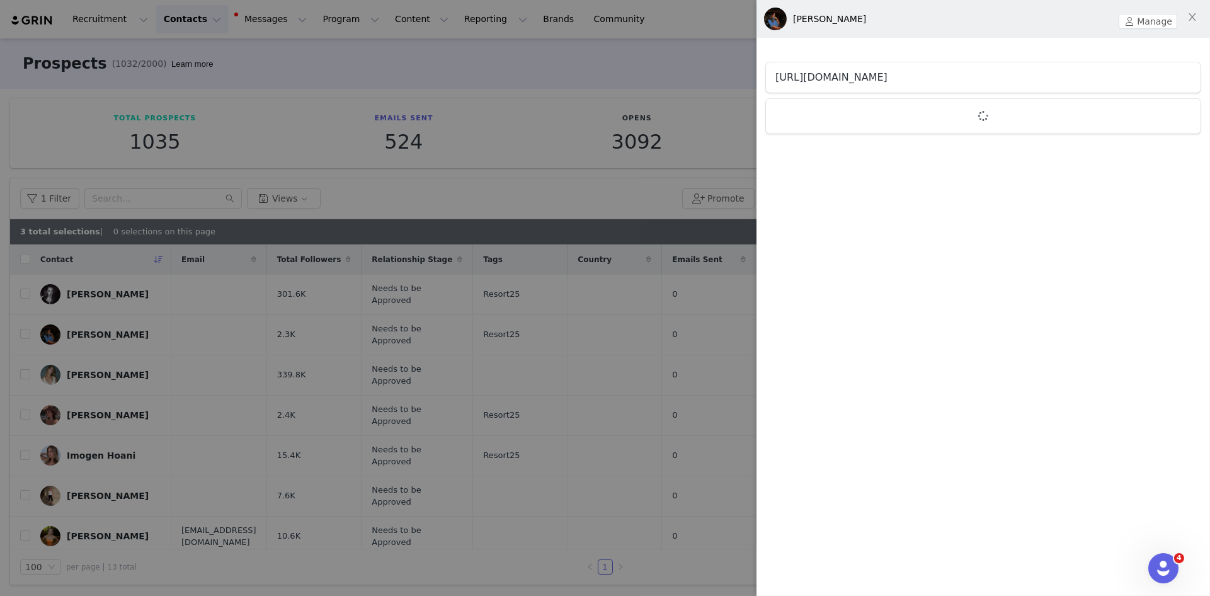
click at [836, 75] on link "[URL][DOMAIN_NAME]" at bounding box center [831, 77] width 112 height 12
click at [448, 309] on div at bounding box center [605, 298] width 1210 height 596
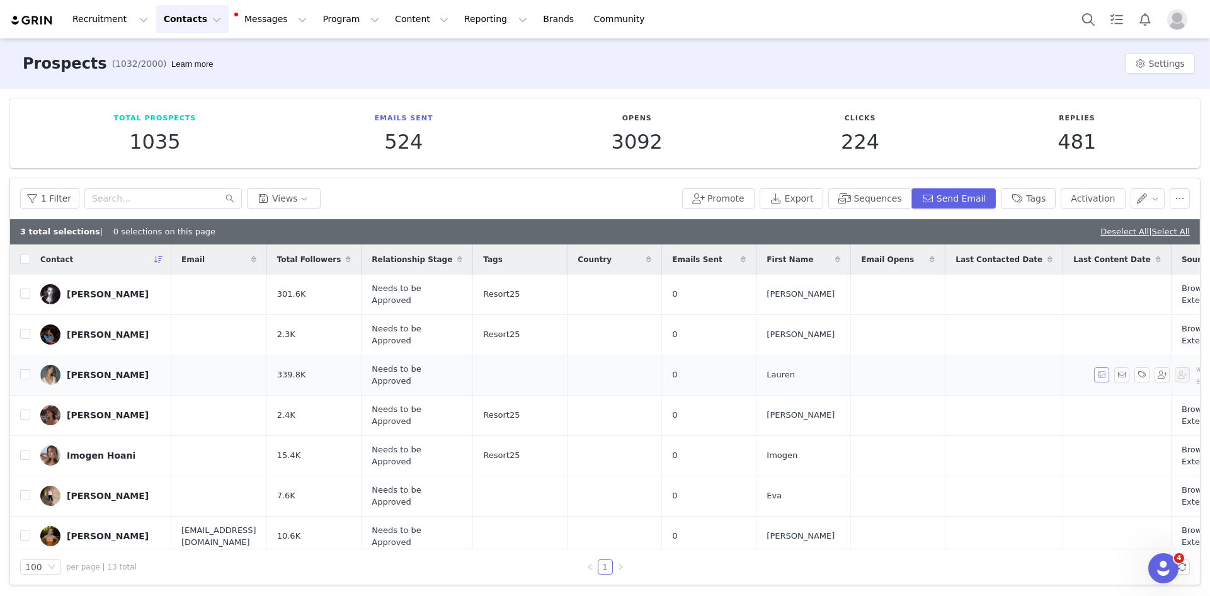
click at [1103, 372] on button "button" at bounding box center [1101, 374] width 15 height 15
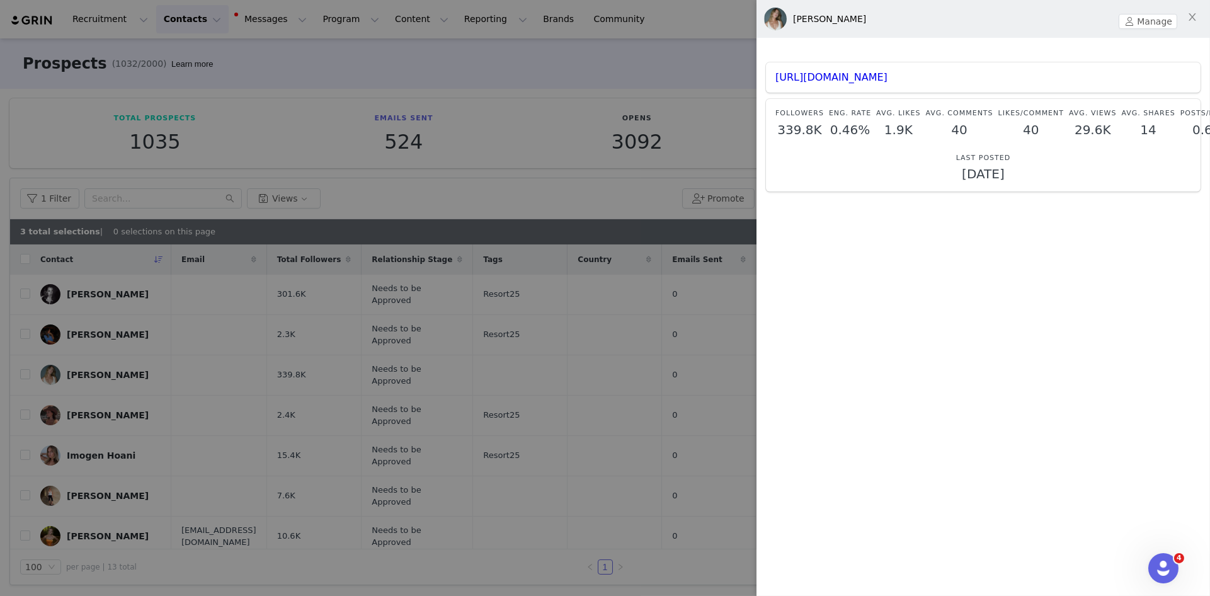
click at [654, 189] on div at bounding box center [605, 298] width 1210 height 596
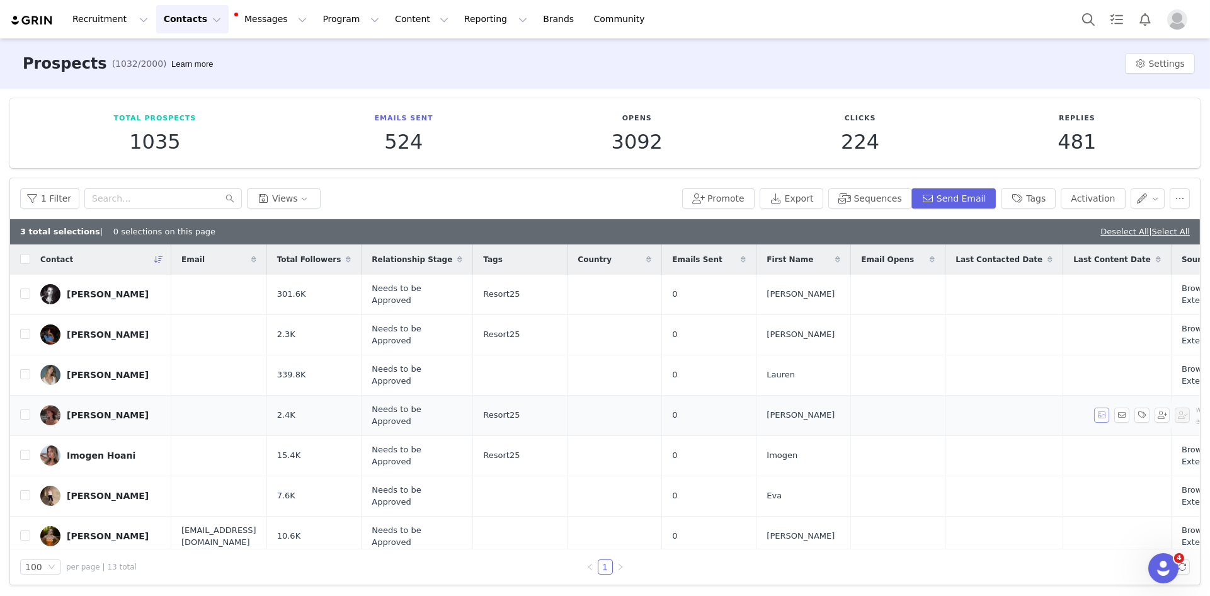
click at [1104, 412] on button "button" at bounding box center [1101, 414] width 15 height 15
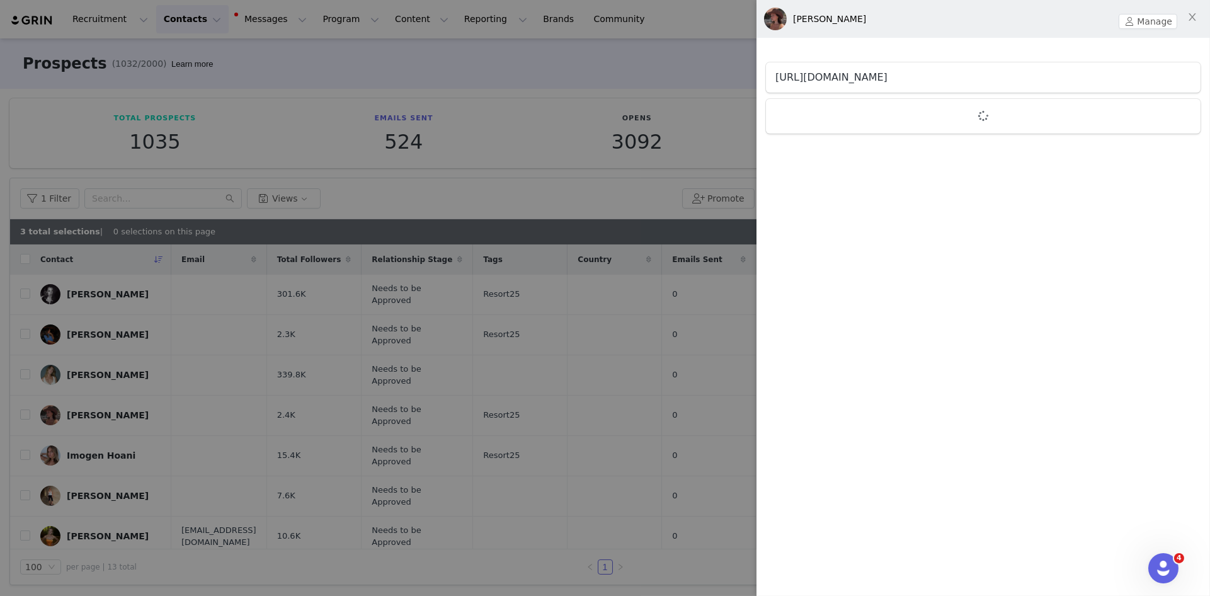
click at [858, 77] on link "[URL][DOMAIN_NAME]" at bounding box center [831, 77] width 112 height 12
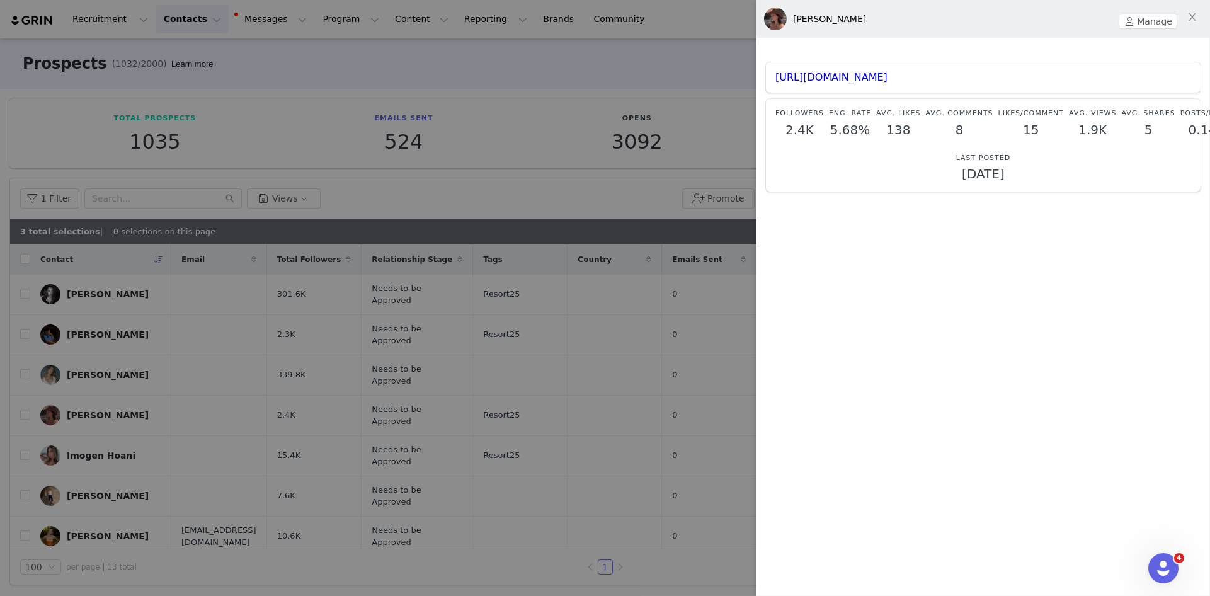
click at [236, 322] on div at bounding box center [605, 298] width 1210 height 596
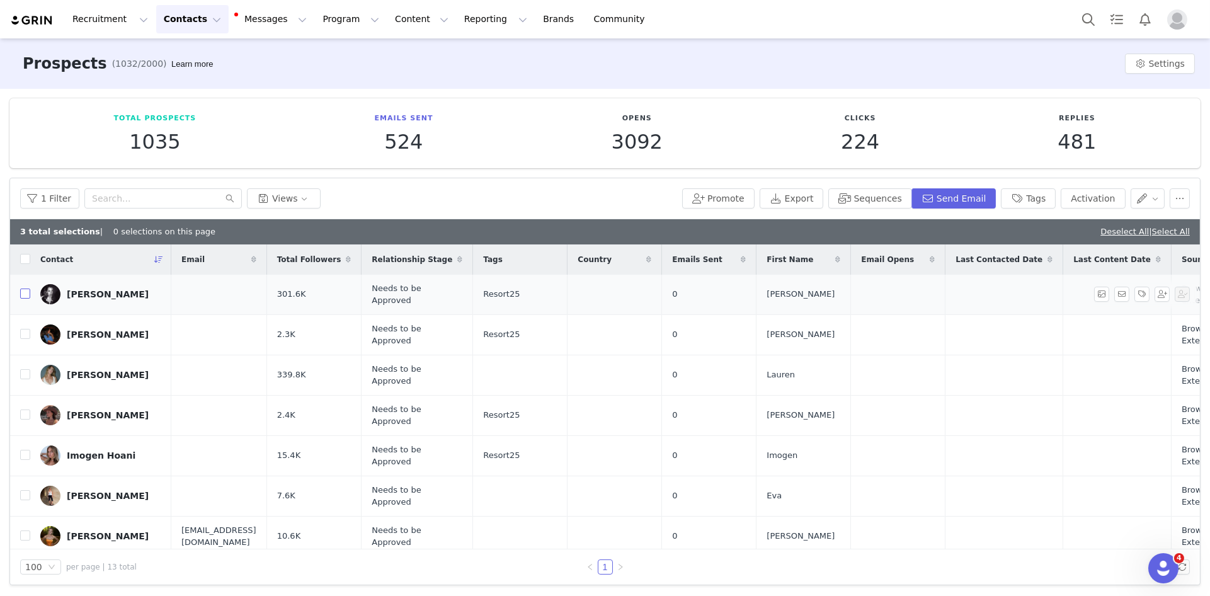
drag, startPoint x: 25, startPoint y: 293, endPoint x: 105, endPoint y: 275, distance: 82.5
click at [24, 293] on input "checkbox" at bounding box center [25, 293] width 10 height 10
checkbox input "true"
click at [26, 333] on input "checkbox" at bounding box center [25, 334] width 10 height 10
checkbox input "true"
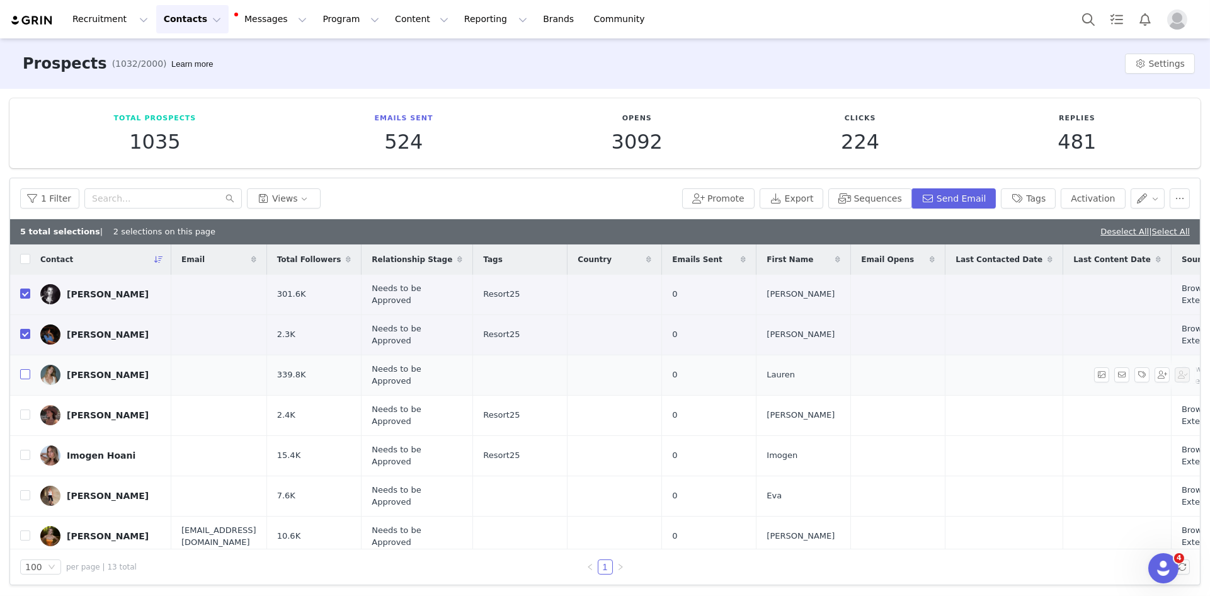
click at [24, 375] on input "checkbox" at bounding box center [25, 374] width 10 height 10
checkbox input "true"
click at [24, 411] on input "checkbox" at bounding box center [25, 414] width 10 height 10
checkbox input "true"
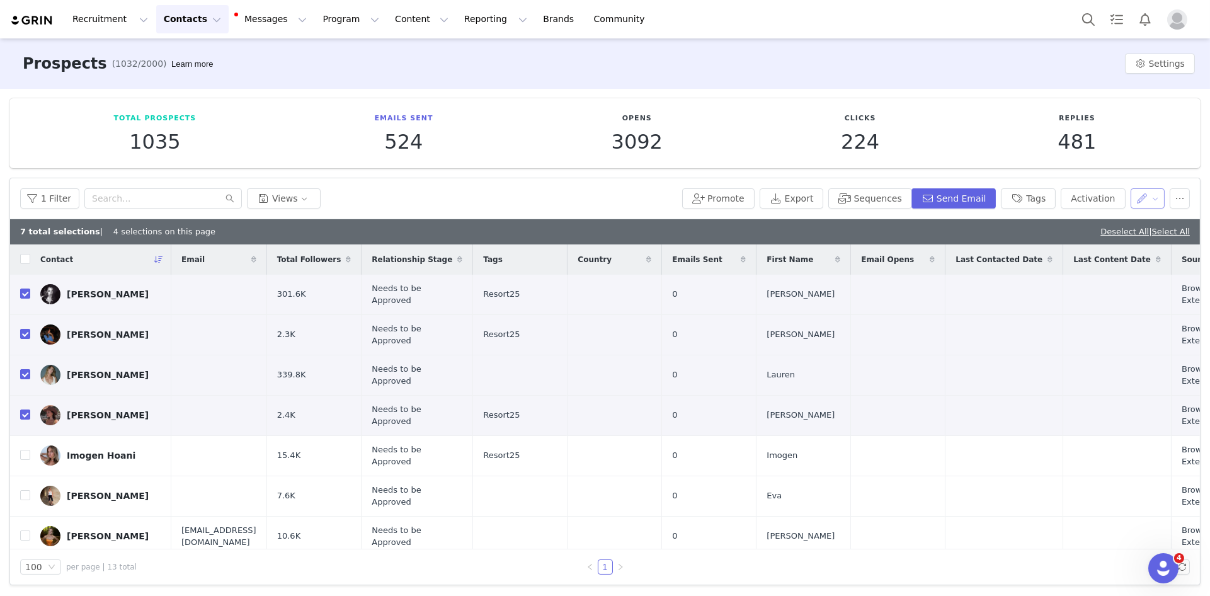
click at [1163, 200] on button "button" at bounding box center [1147, 198] width 35 height 20
drag, startPoint x: 1127, startPoint y: 221, endPoint x: 1123, endPoint y: 260, distance: 39.2
click at [1123, 260] on ul "Change Owner Set Custom Property Set Relationship Stage" at bounding box center [1108, 242] width 130 height 65
click at [1123, 260] on span "Set Relationship Stage" at bounding box center [1116, 263] width 100 height 14
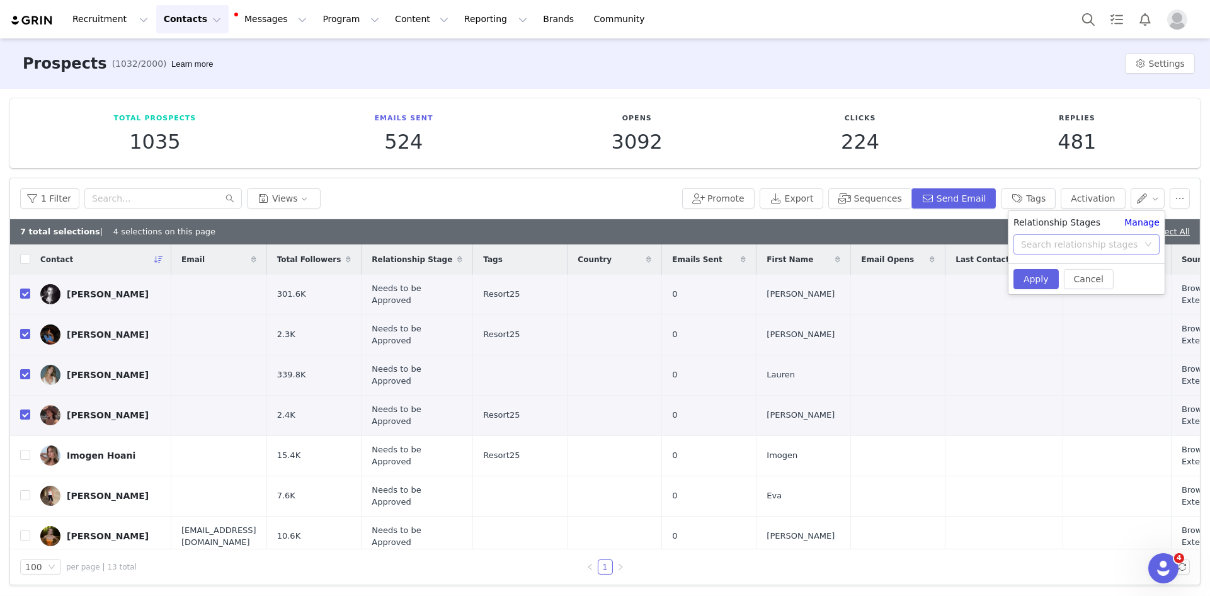
click at [1064, 251] on div "Search relationship stages" at bounding box center [1082, 244] width 123 height 19
type input "needs"
click at [1070, 292] on li "Needs Outreach" at bounding box center [1086, 295] width 157 height 20
click at [1038, 273] on button "Apply" at bounding box center [1035, 279] width 45 height 20
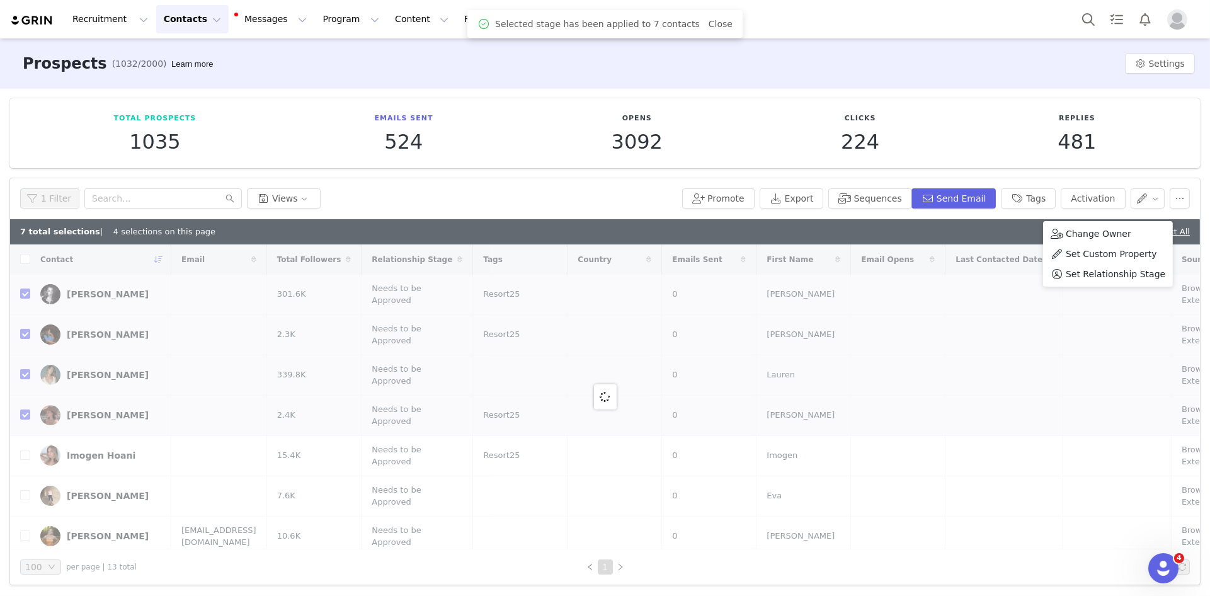
checkbox input "false"
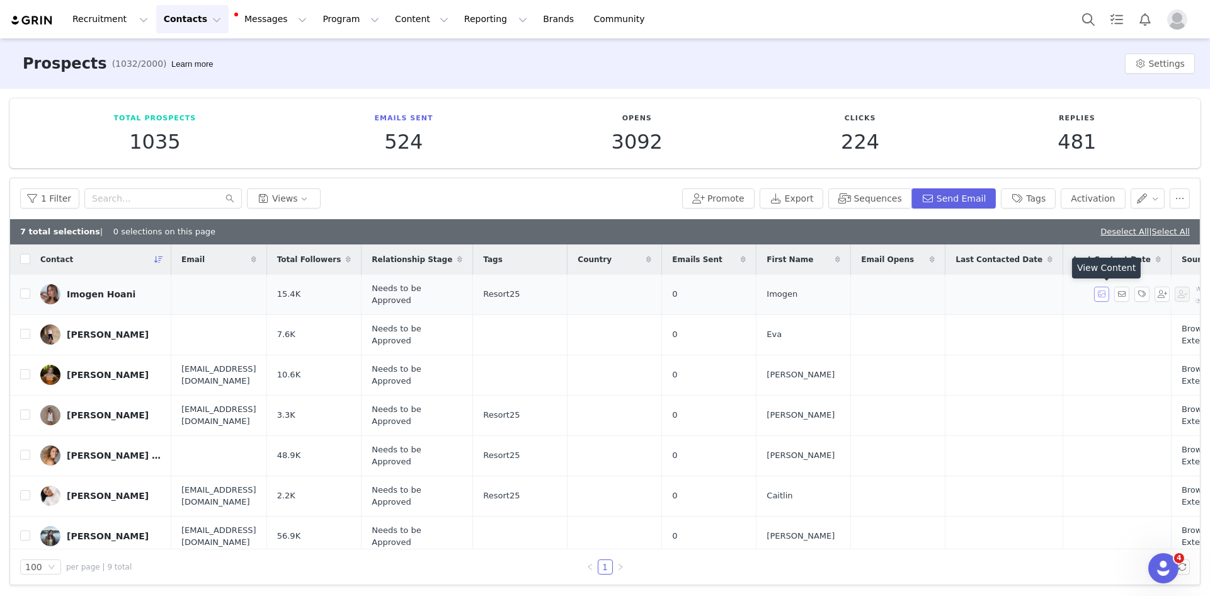
click at [1100, 295] on button "button" at bounding box center [1101, 294] width 15 height 15
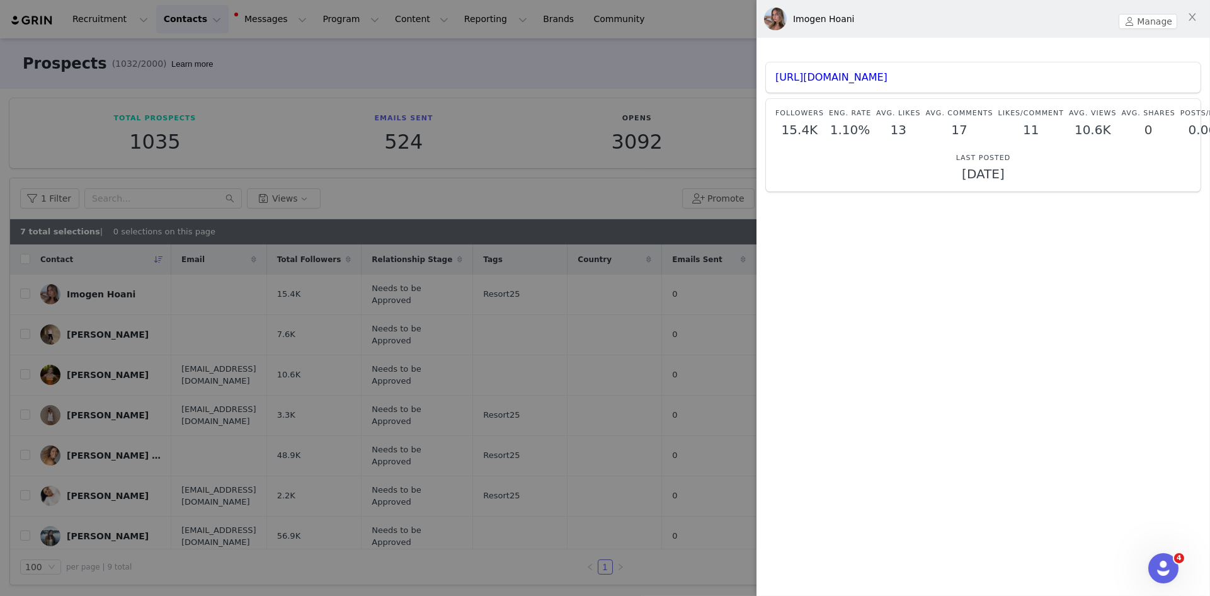
click at [477, 318] on div at bounding box center [605, 298] width 1210 height 596
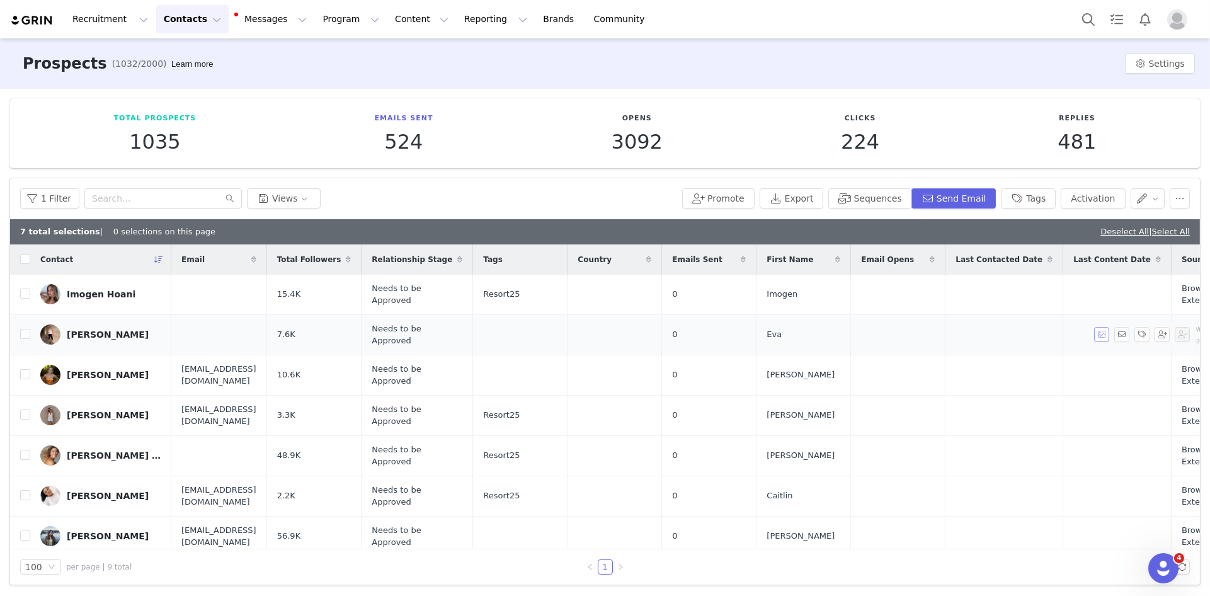
click at [1104, 336] on button "button" at bounding box center [1101, 334] width 15 height 15
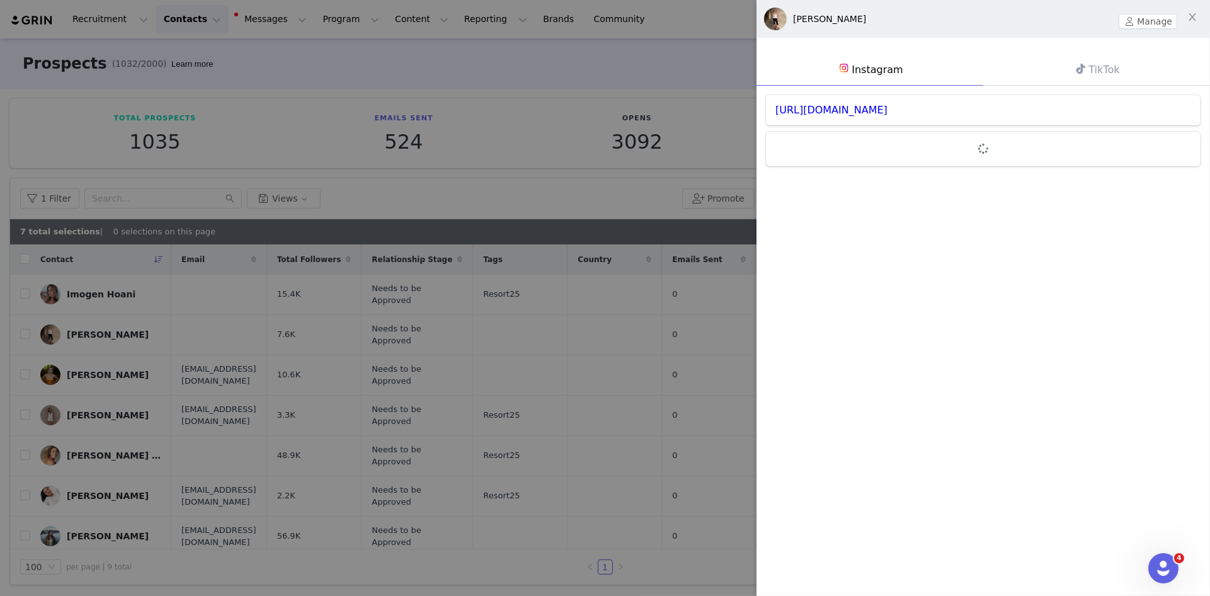
click at [644, 358] on div at bounding box center [605, 298] width 1210 height 596
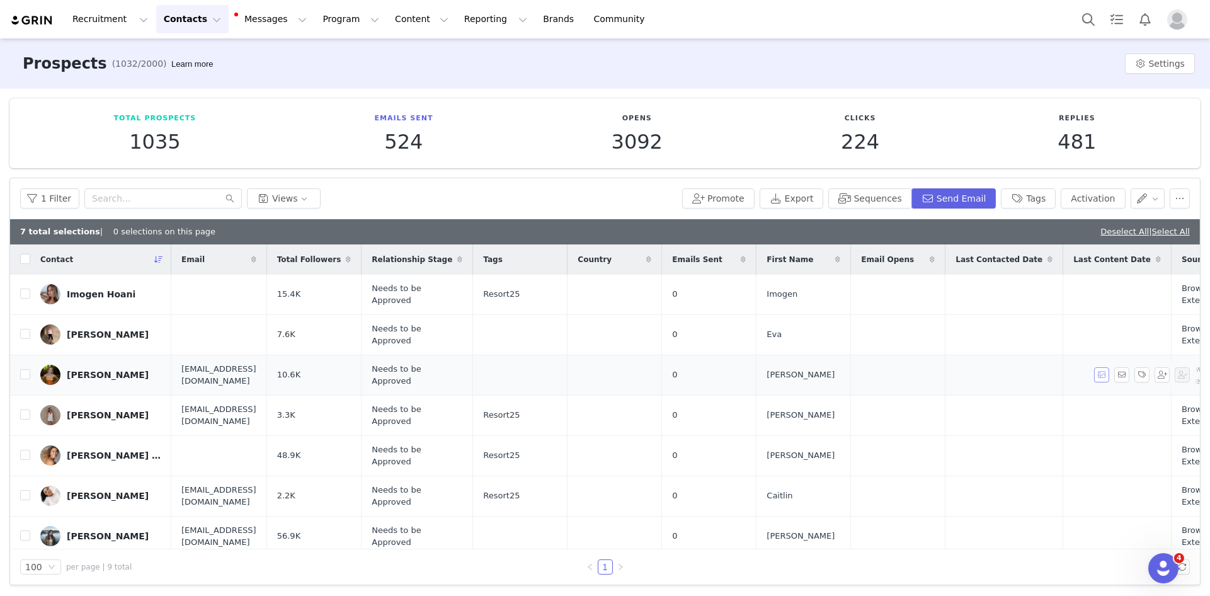
click at [1098, 372] on button "button" at bounding box center [1101, 374] width 15 height 15
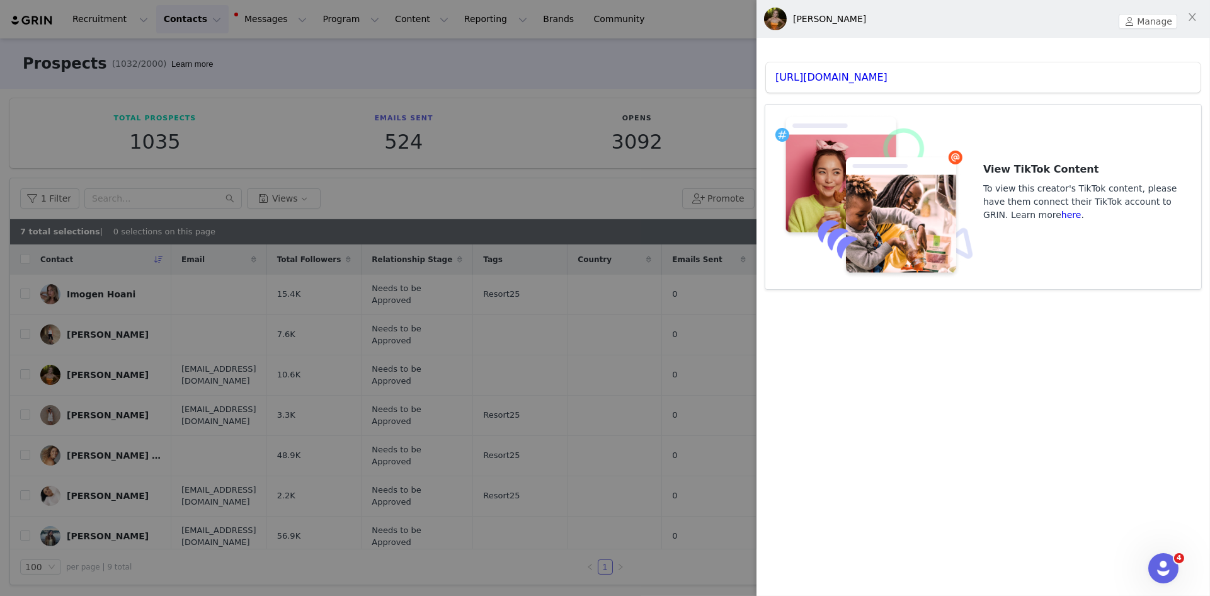
click at [537, 401] on div at bounding box center [605, 298] width 1210 height 596
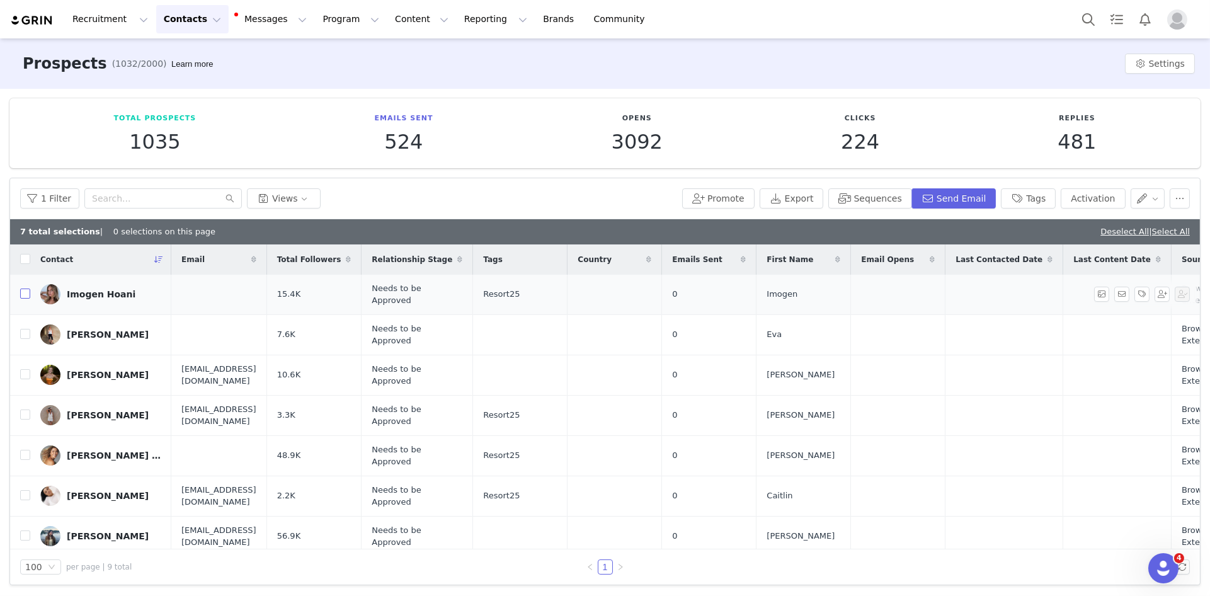
click at [20, 293] on td at bounding box center [20, 295] width 20 height 40
click at [30, 293] on td "Imogen Hoani" at bounding box center [100, 295] width 141 height 40
click at [26, 293] on input "checkbox" at bounding box center [25, 293] width 10 height 10
checkbox input "true"
click at [26, 331] on input "checkbox" at bounding box center [25, 334] width 10 height 10
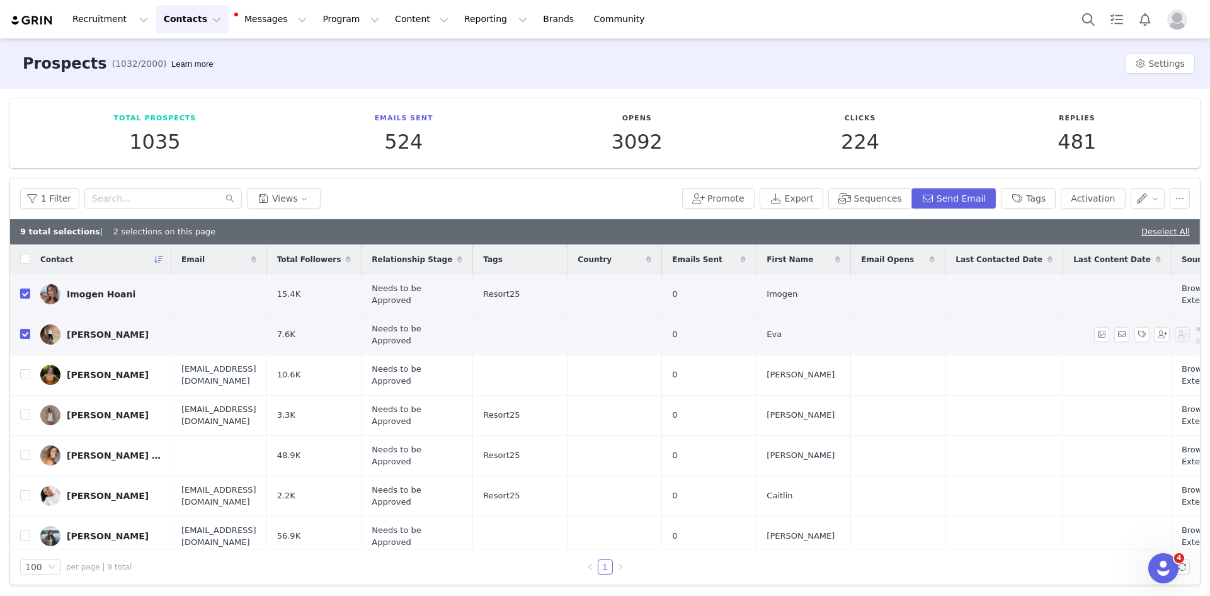
checkbox input "true"
click at [25, 375] on input "checkbox" at bounding box center [25, 374] width 10 height 10
checkbox input "true"
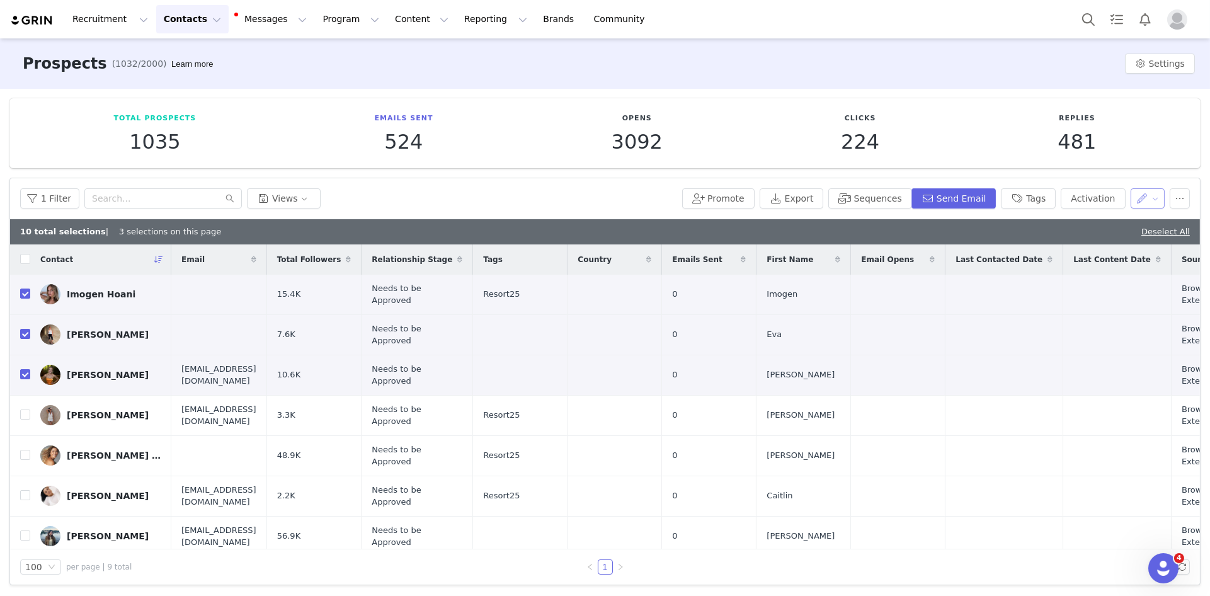
click at [1156, 202] on button "button" at bounding box center [1147, 198] width 35 height 20
click at [1112, 258] on span "Set Relationship Stage" at bounding box center [1116, 263] width 100 height 14
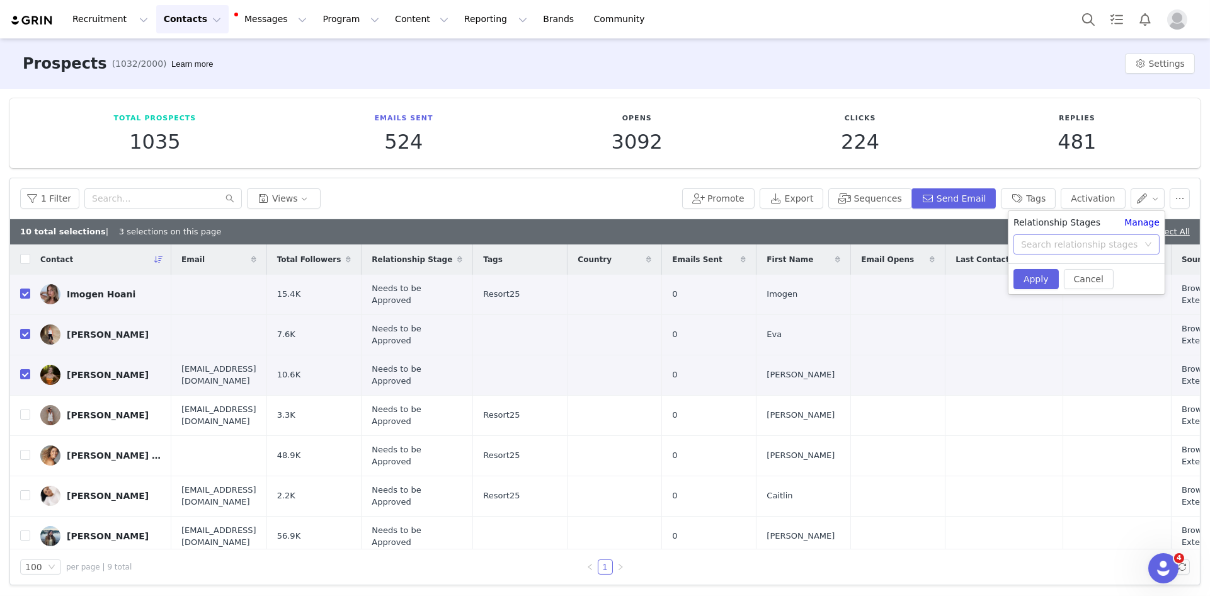
click at [1057, 246] on div "Search relationship stages" at bounding box center [1079, 244] width 117 height 13
type input "needs"
click at [1090, 295] on li "Needs Outreach" at bounding box center [1086, 295] width 157 height 20
click at [1037, 276] on button "Apply" at bounding box center [1035, 279] width 45 height 20
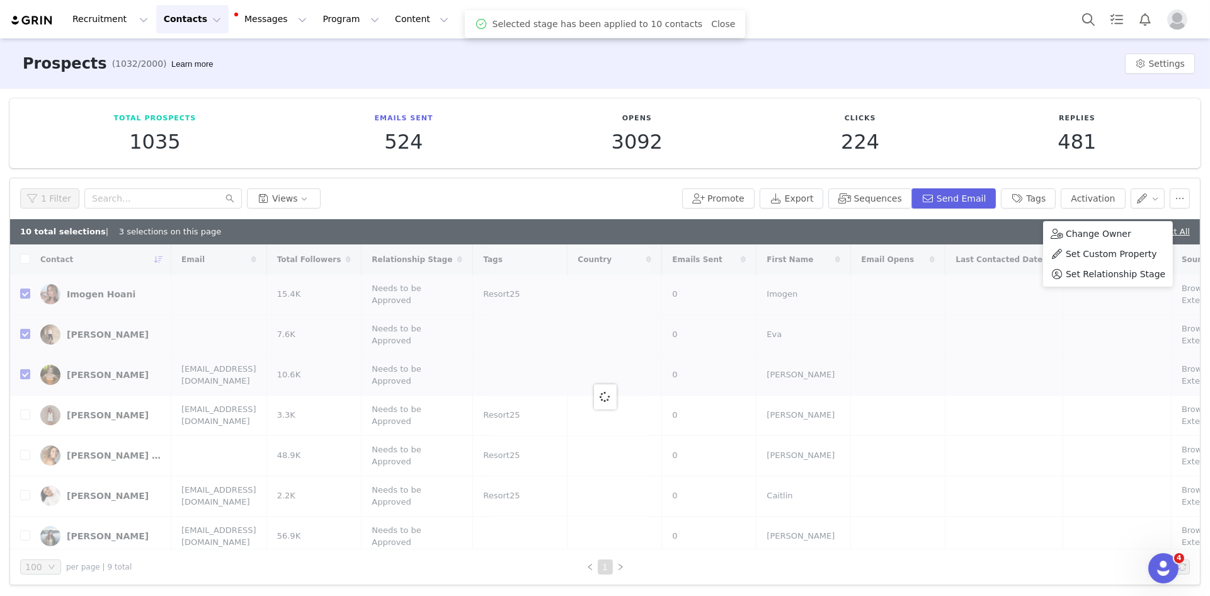
checkbox input "false"
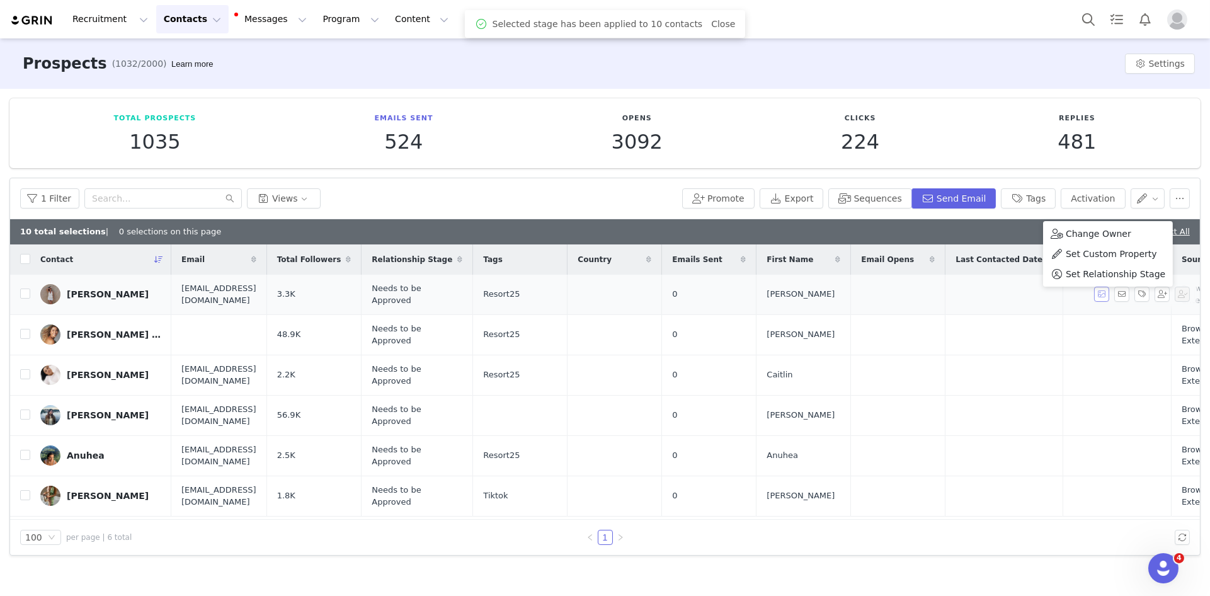
click at [1098, 293] on button "button" at bounding box center [1101, 294] width 15 height 15
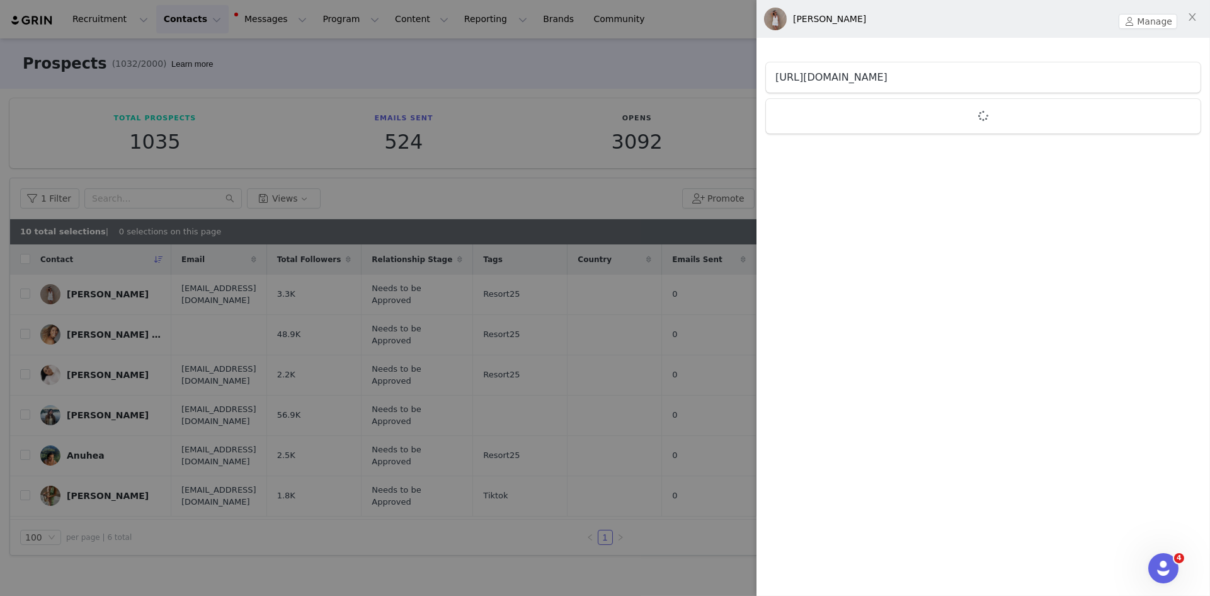
click at [880, 77] on link "[URL][DOMAIN_NAME]" at bounding box center [831, 77] width 112 height 12
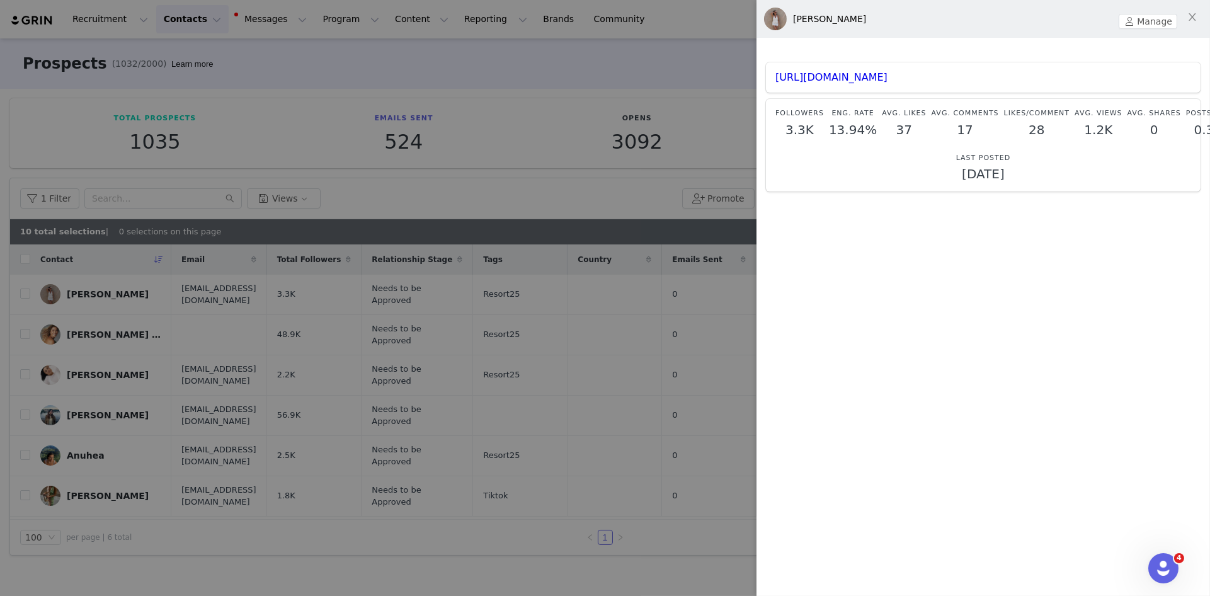
click at [656, 191] on div at bounding box center [605, 298] width 1210 height 596
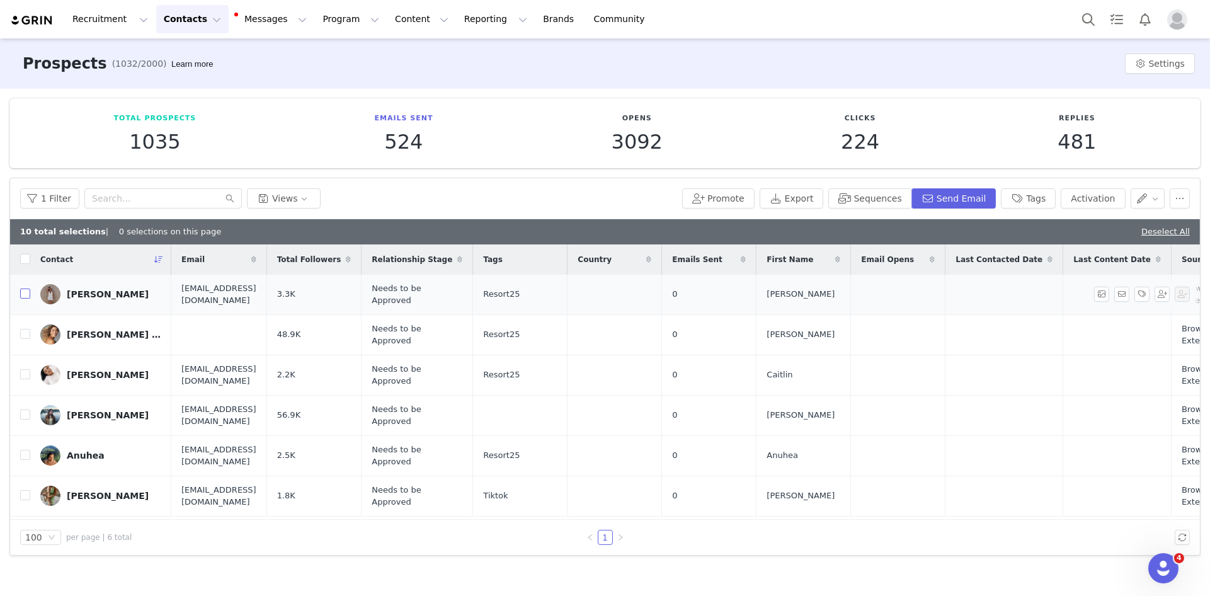
drag, startPoint x: 27, startPoint y: 291, endPoint x: 156, endPoint y: 294, distance: 128.5
click at [28, 290] on input "checkbox" at bounding box center [25, 293] width 10 height 10
click at [1139, 201] on button "button" at bounding box center [1147, 198] width 35 height 20
click at [1111, 223] on span "Change Owner" at bounding box center [1098, 223] width 65 height 14
click at [1149, 201] on button "button" at bounding box center [1147, 198] width 35 height 20
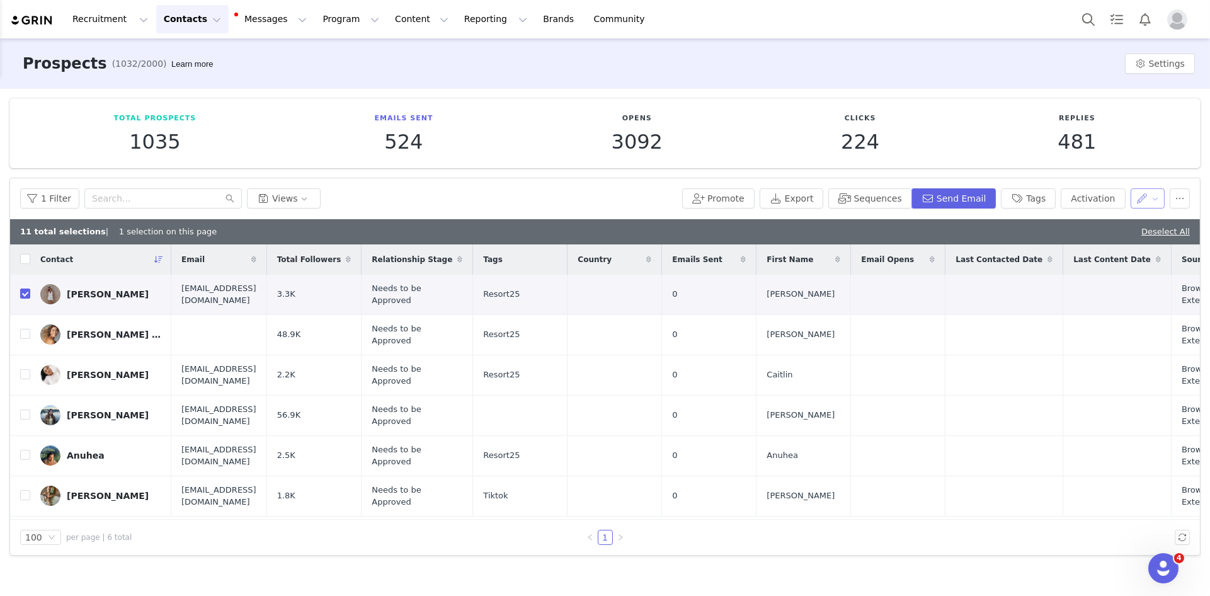
drag, startPoint x: 1146, startPoint y: 198, endPoint x: 1143, endPoint y: 205, distance: 7.6
click at [1146, 198] on button "button" at bounding box center [1147, 198] width 35 height 20
click at [1121, 254] on li "Set Relationship Stage" at bounding box center [1108, 263] width 130 height 20
click at [1127, 237] on div "Search relationship stages" at bounding box center [1082, 244] width 123 height 19
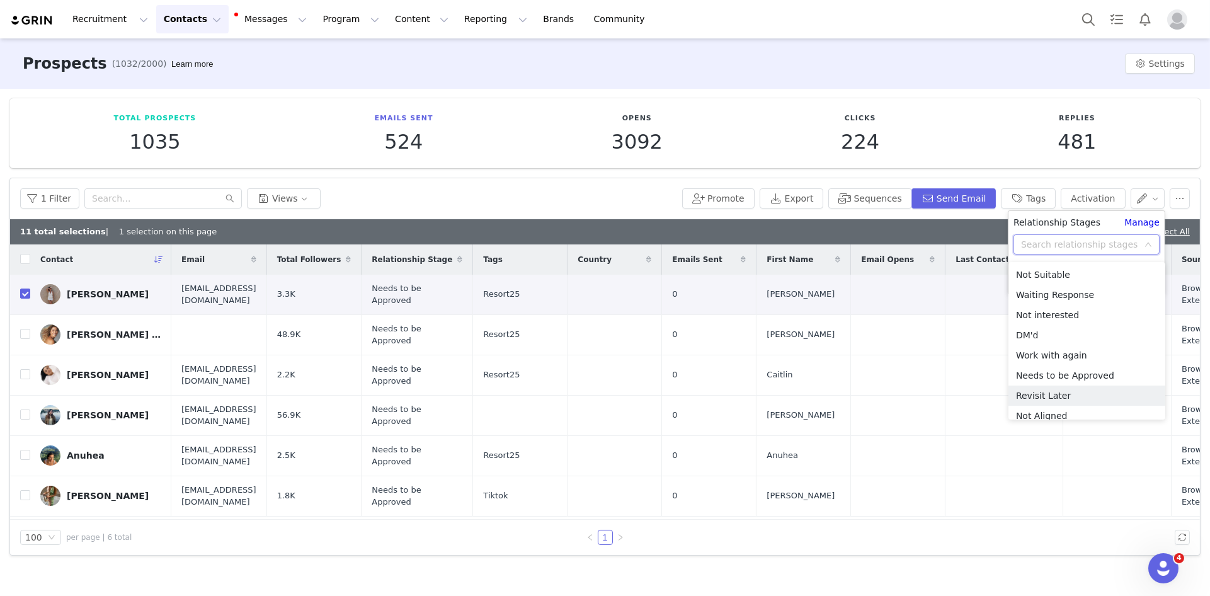
scroll to position [109, 0]
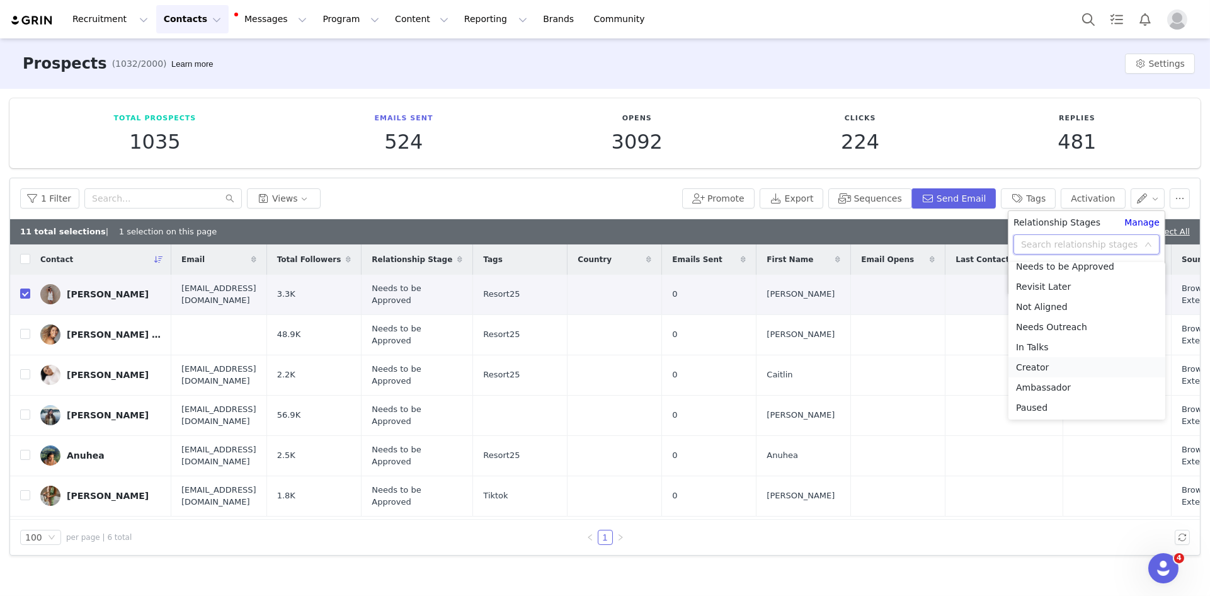
click at [1052, 373] on li "Creator" at bounding box center [1086, 367] width 157 height 20
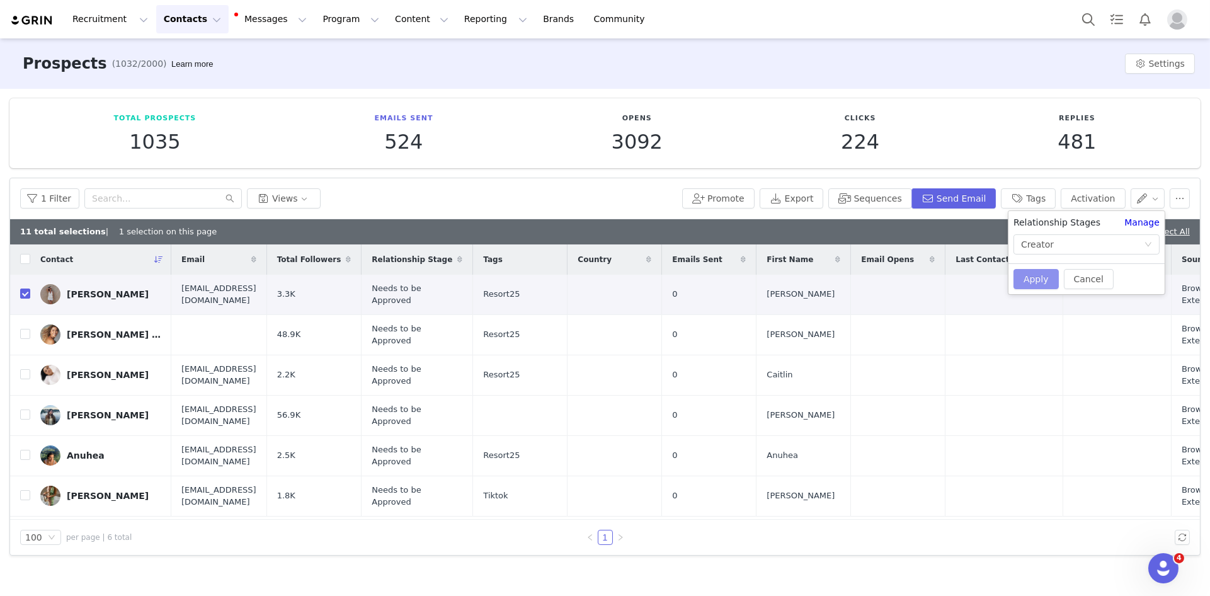
click at [1028, 276] on button "Apply" at bounding box center [1035, 279] width 45 height 20
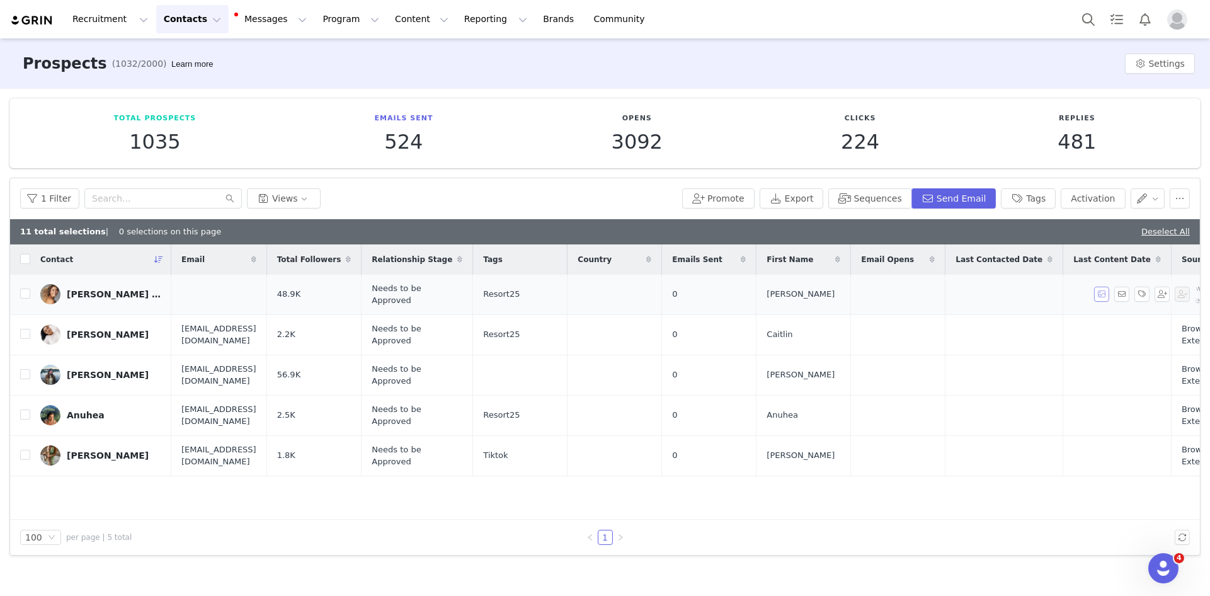
click at [1103, 295] on button "button" at bounding box center [1101, 294] width 15 height 15
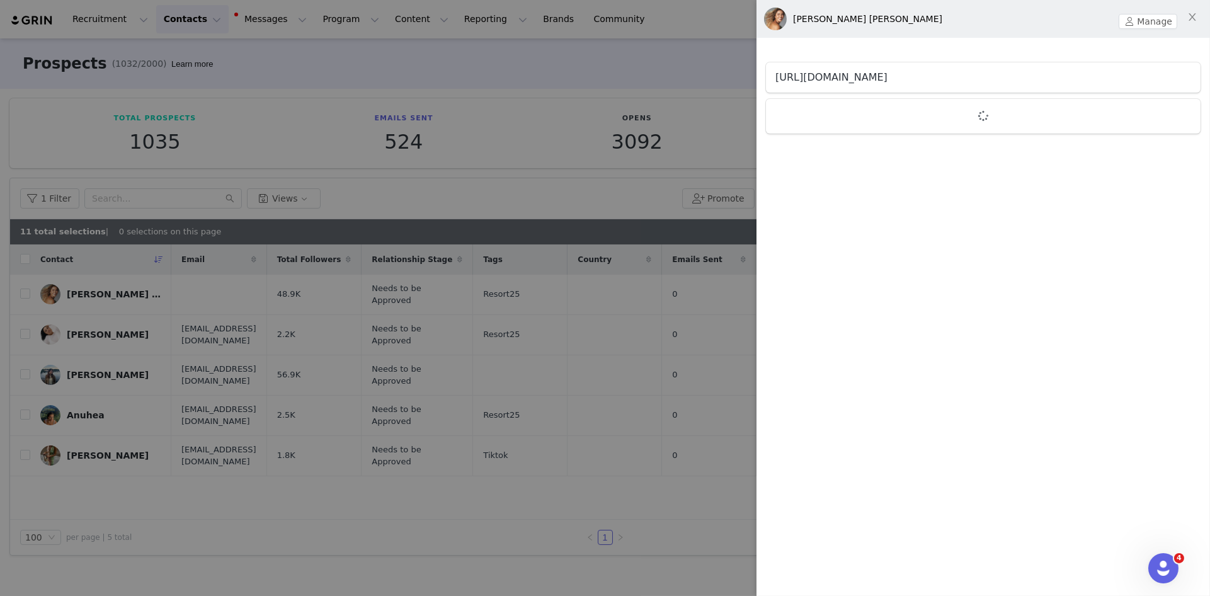
click at [863, 78] on link "[URL][DOMAIN_NAME]" at bounding box center [831, 77] width 112 height 12
drag, startPoint x: 128, startPoint y: 322, endPoint x: 159, endPoint y: 325, distance: 30.3
click at [130, 322] on div at bounding box center [605, 298] width 1210 height 596
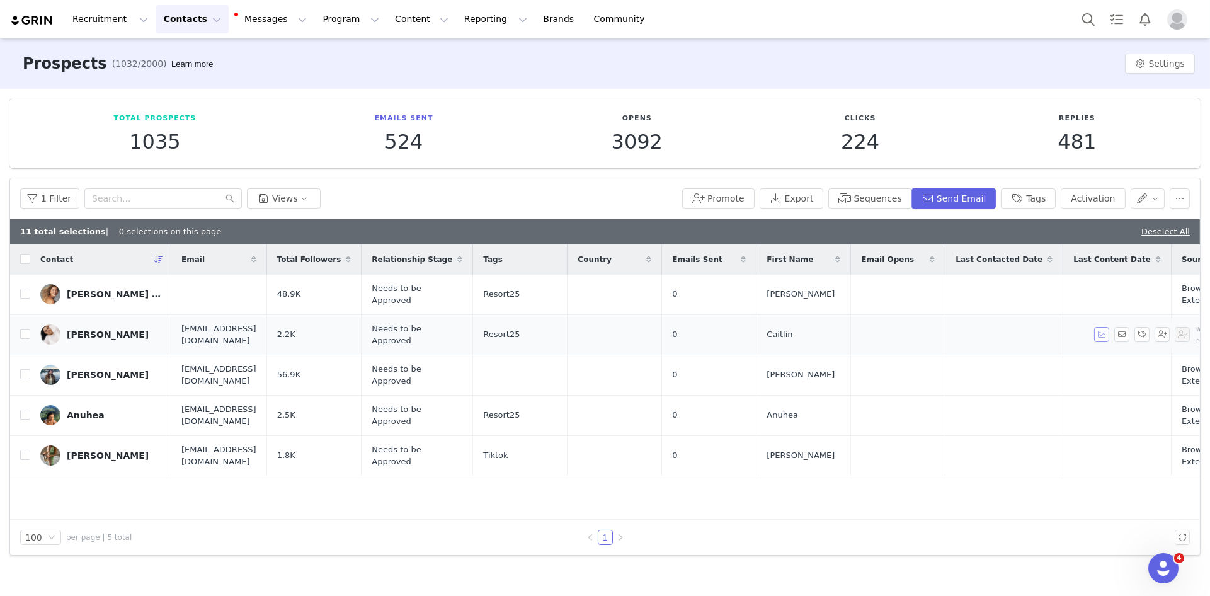
click at [1098, 333] on button "button" at bounding box center [1101, 334] width 15 height 15
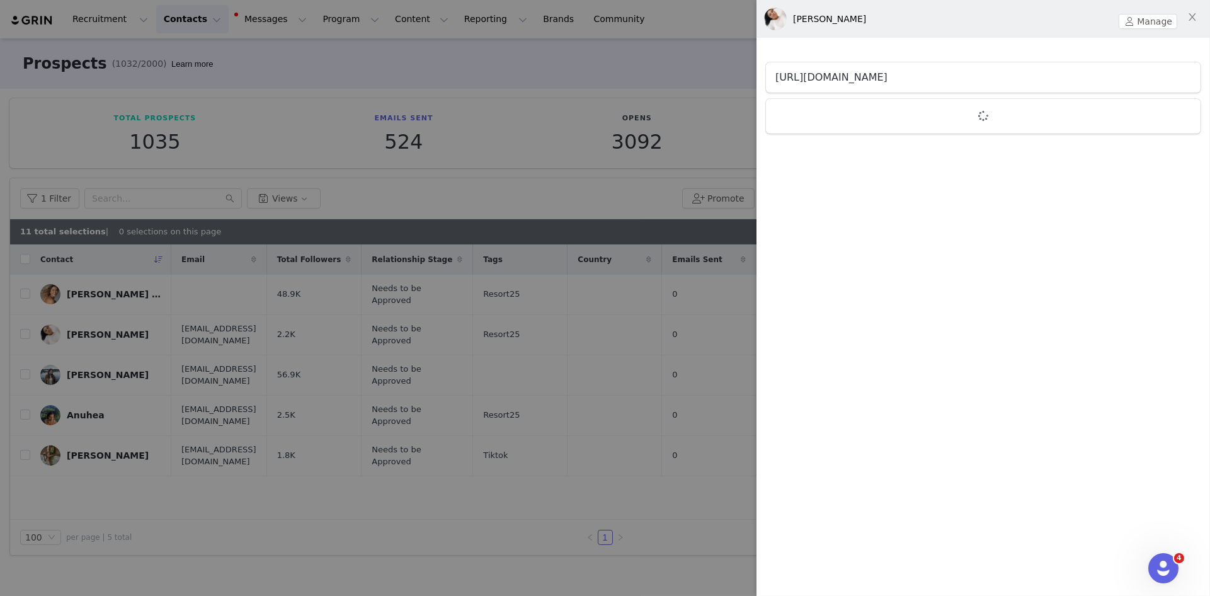
click at [870, 79] on link "[URL][DOMAIN_NAME]" at bounding box center [831, 77] width 112 height 12
click at [425, 390] on div at bounding box center [605, 298] width 1210 height 596
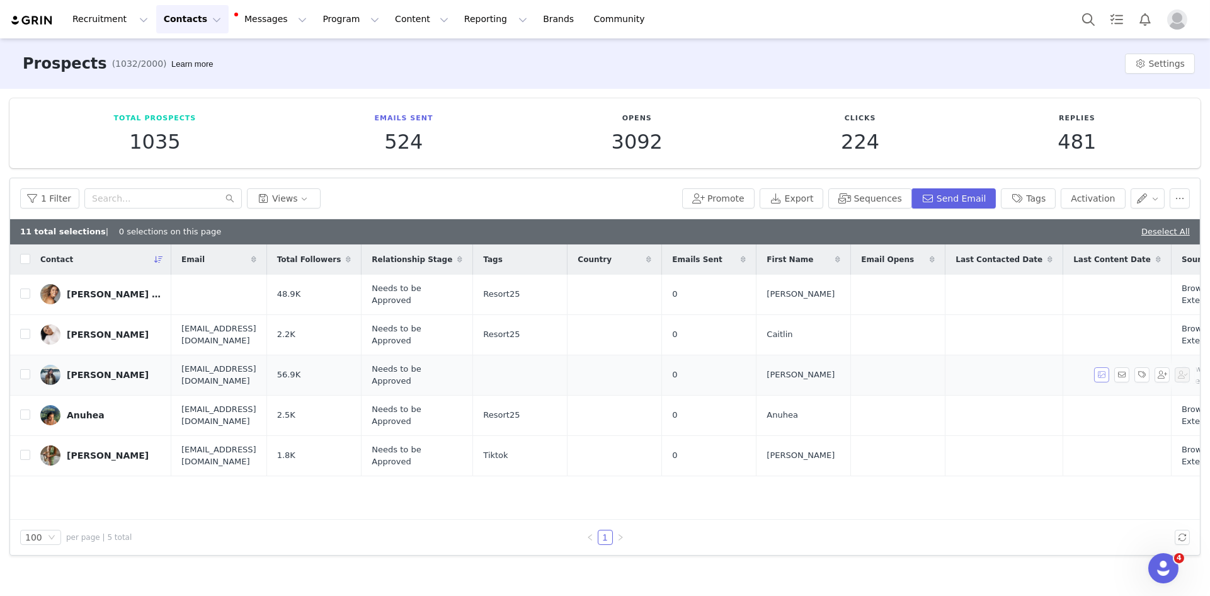
click at [1099, 375] on button "button" at bounding box center [1101, 374] width 15 height 15
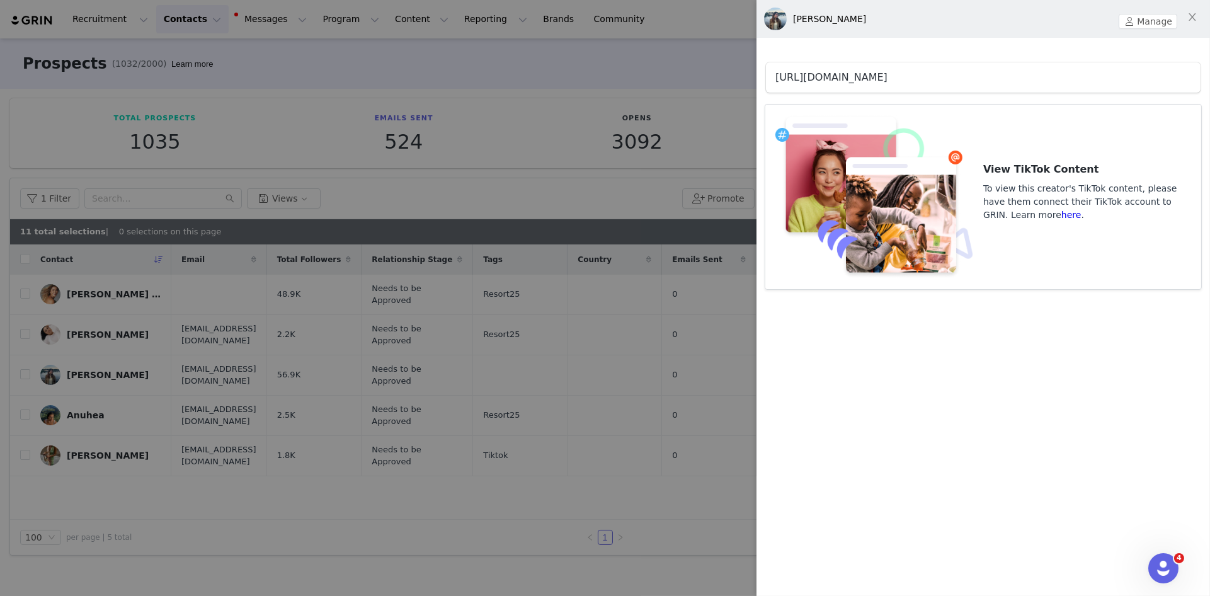
click at [855, 82] on link "[URL][DOMAIN_NAME]" at bounding box center [831, 77] width 112 height 12
click at [481, 435] on div at bounding box center [605, 298] width 1210 height 596
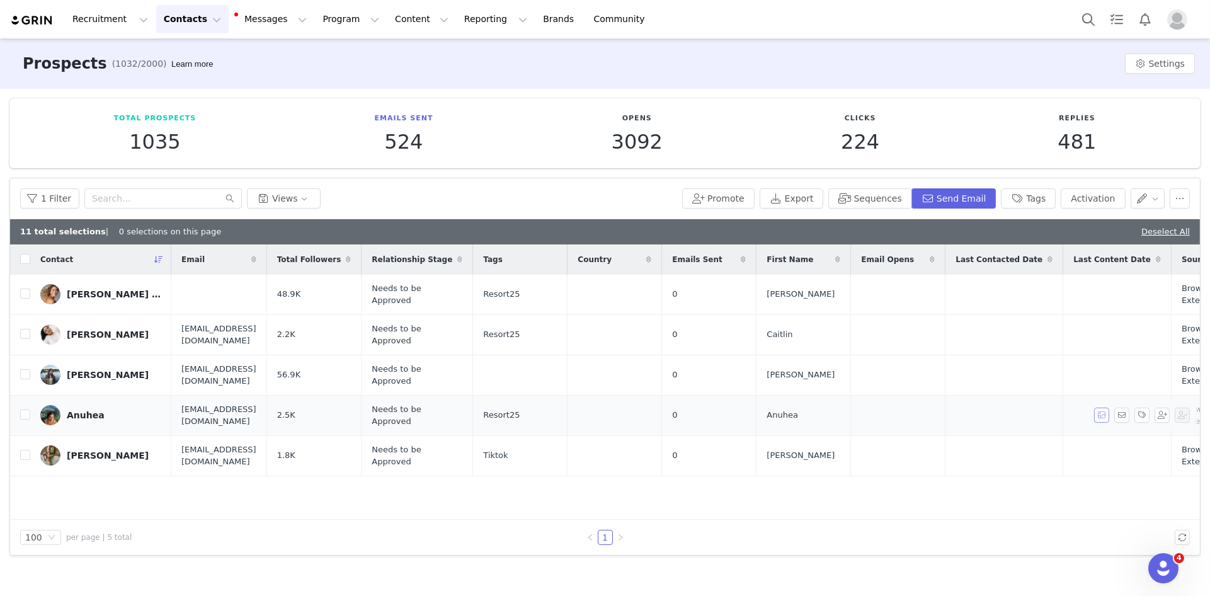
click at [1100, 415] on button "button" at bounding box center [1101, 414] width 15 height 15
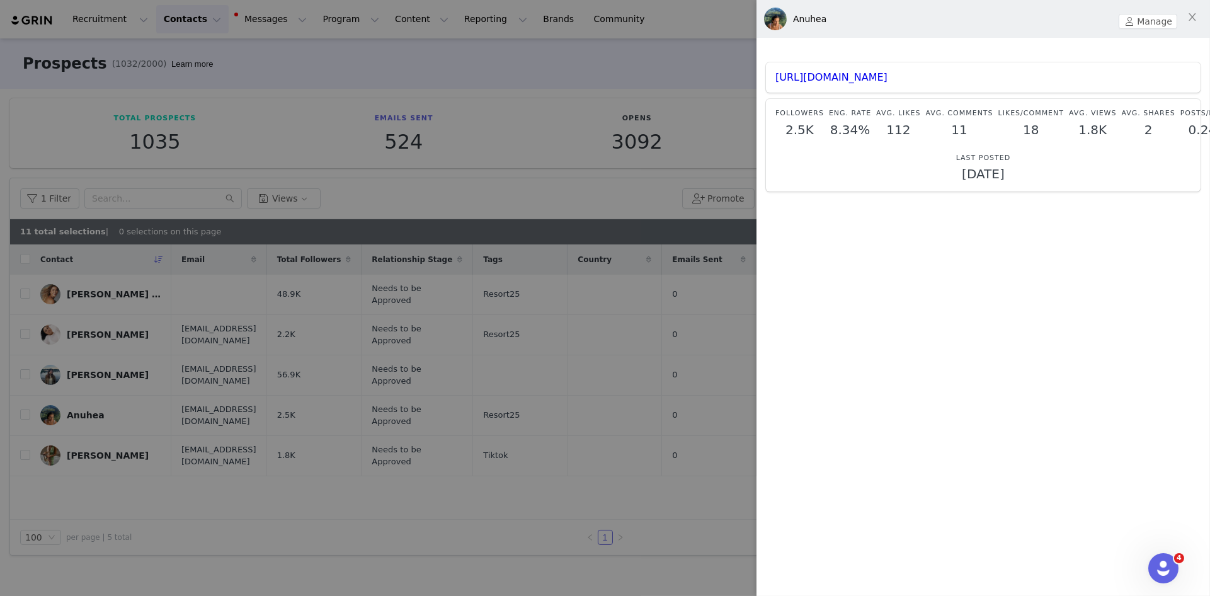
click at [885, 84] on div "[URL][DOMAIN_NAME]" at bounding box center [983, 77] width 435 height 30
click at [885, 81] on link "[URL][DOMAIN_NAME]" at bounding box center [831, 77] width 112 height 12
click at [525, 401] on div at bounding box center [605, 298] width 1210 height 596
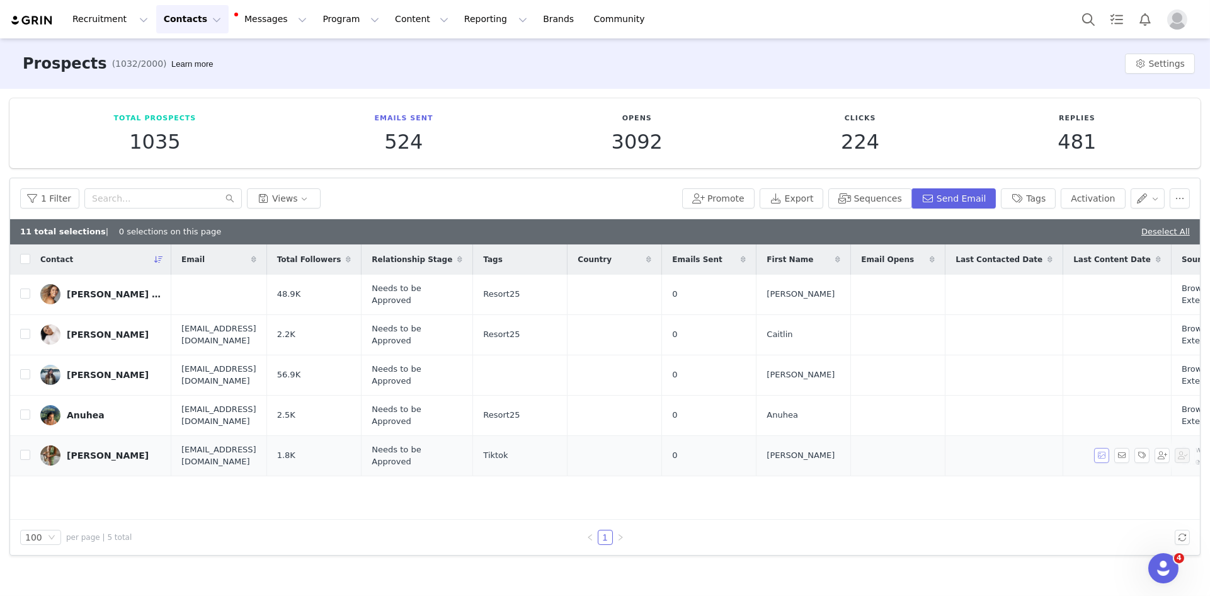
click at [1101, 453] on button "button" at bounding box center [1101, 455] width 15 height 15
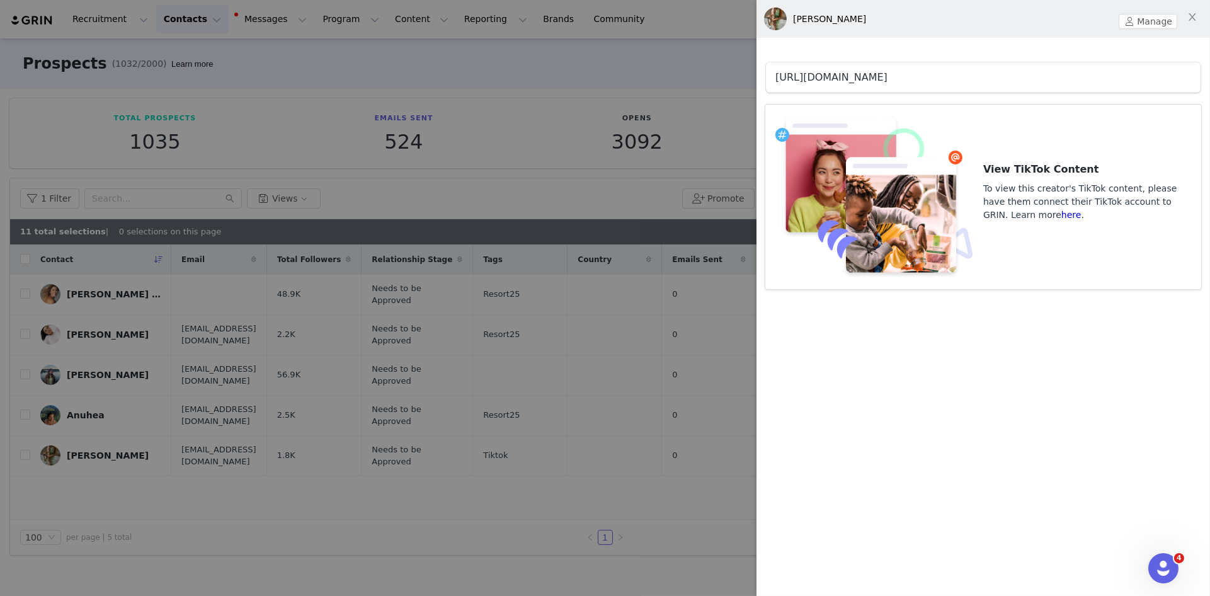
click at [882, 77] on link "[URL][DOMAIN_NAME]" at bounding box center [831, 77] width 112 height 12
click at [678, 104] on div at bounding box center [605, 298] width 1210 height 596
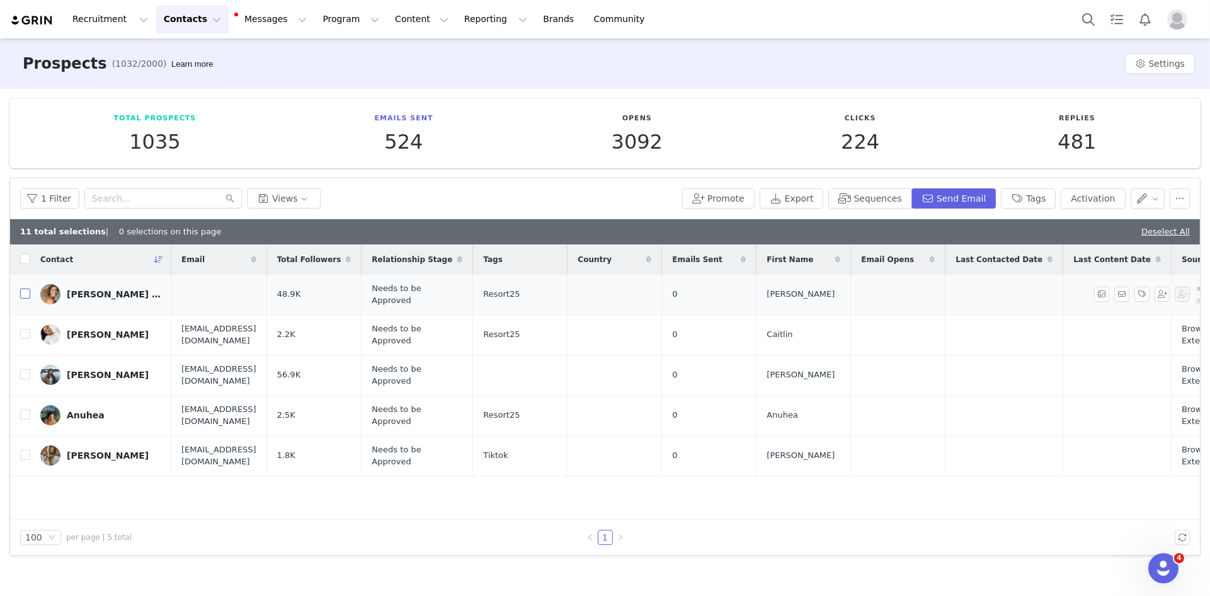
drag, startPoint x: 24, startPoint y: 292, endPoint x: 25, endPoint y: 301, distance: 8.8
click at [25, 292] on input "checkbox" at bounding box center [25, 293] width 10 height 10
checkbox input "true"
drag, startPoint x: 25, startPoint y: 334, endPoint x: 22, endPoint y: 367, distance: 33.5
click at [24, 334] on input "checkbox" at bounding box center [25, 334] width 10 height 10
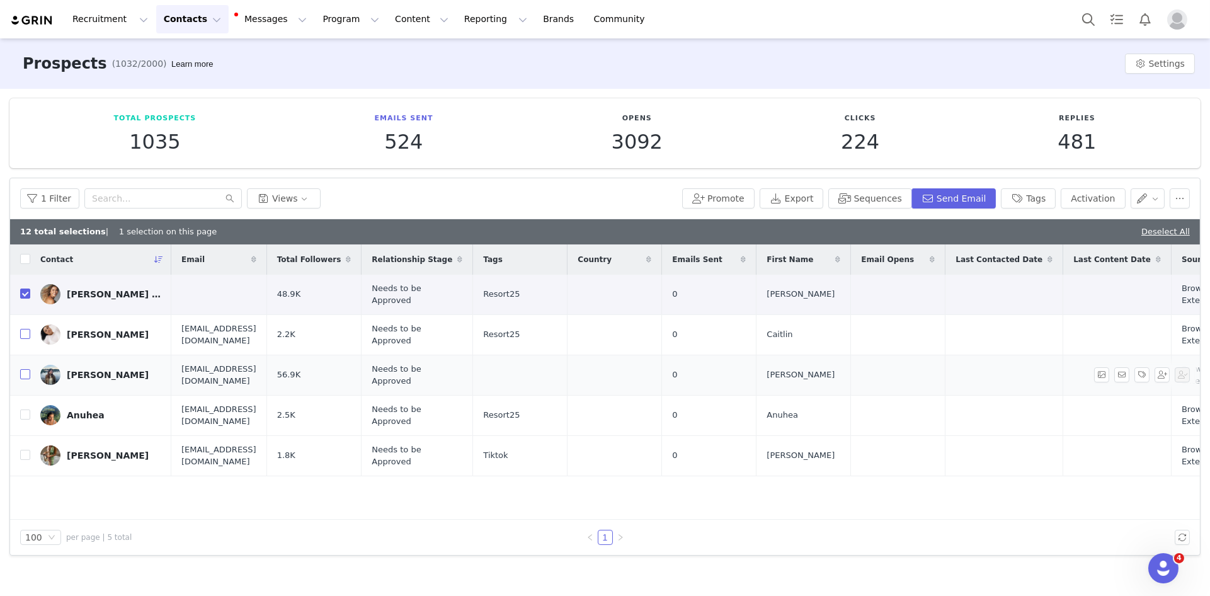
checkbox input "true"
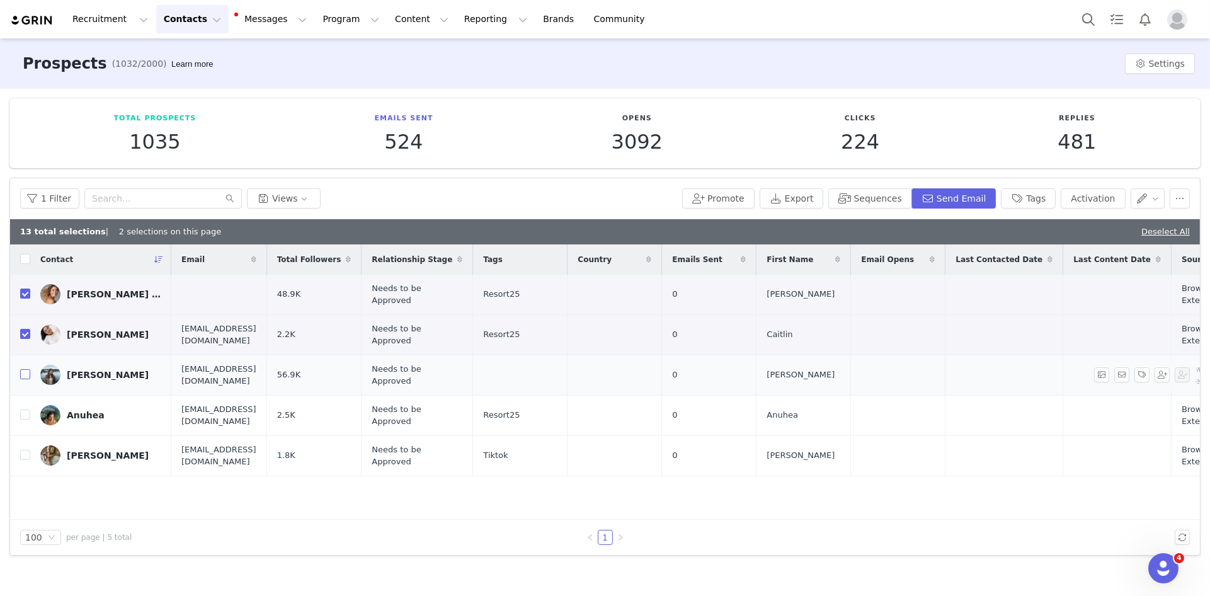
click at [24, 372] on input "checkbox" at bounding box center [25, 374] width 10 height 10
checkbox input "true"
click at [26, 416] on input "checkbox" at bounding box center [25, 414] width 10 height 10
checkbox input "true"
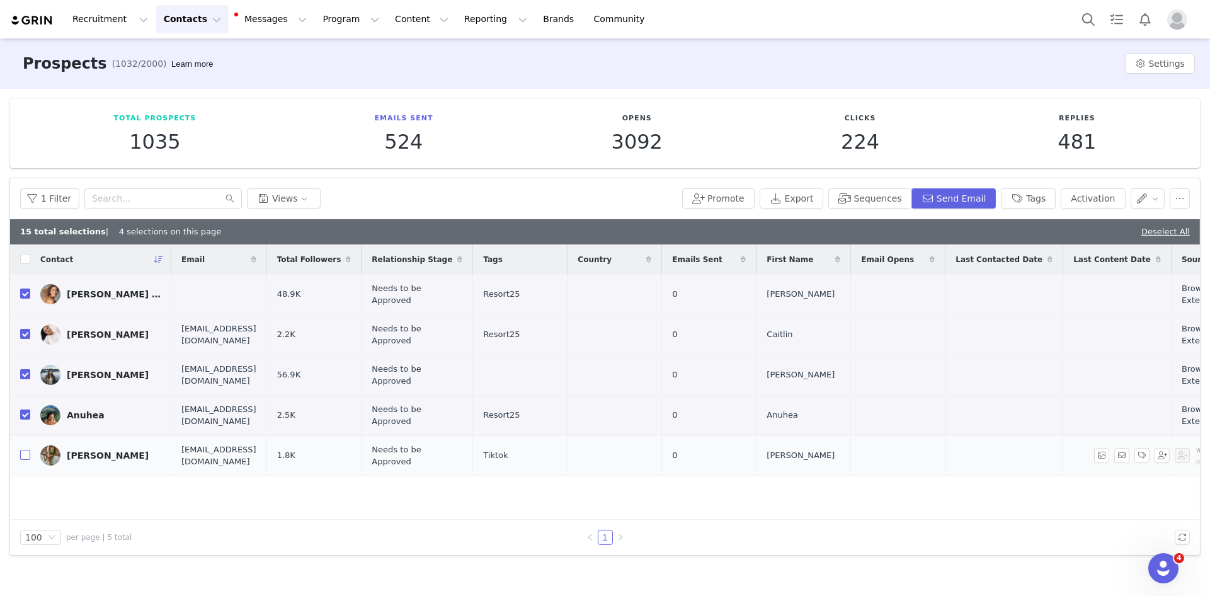
click at [21, 456] on input "checkbox" at bounding box center [25, 455] width 10 height 10
checkbox input "true"
click at [1140, 201] on button "button" at bounding box center [1147, 198] width 35 height 20
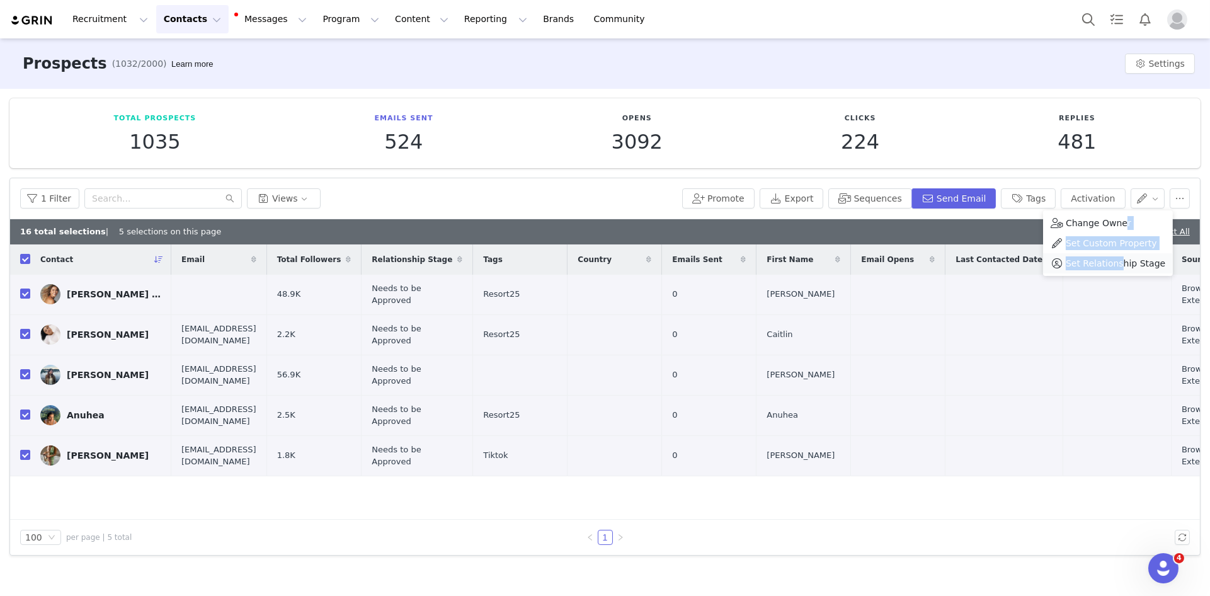
drag, startPoint x: 1121, startPoint y: 219, endPoint x: 1118, endPoint y: 266, distance: 46.7
click at [1120, 266] on ul "Change Owner Set Custom Property Set Relationship Stage" at bounding box center [1108, 242] width 130 height 65
click at [1118, 266] on span "Set Relationship Stage" at bounding box center [1116, 263] width 100 height 14
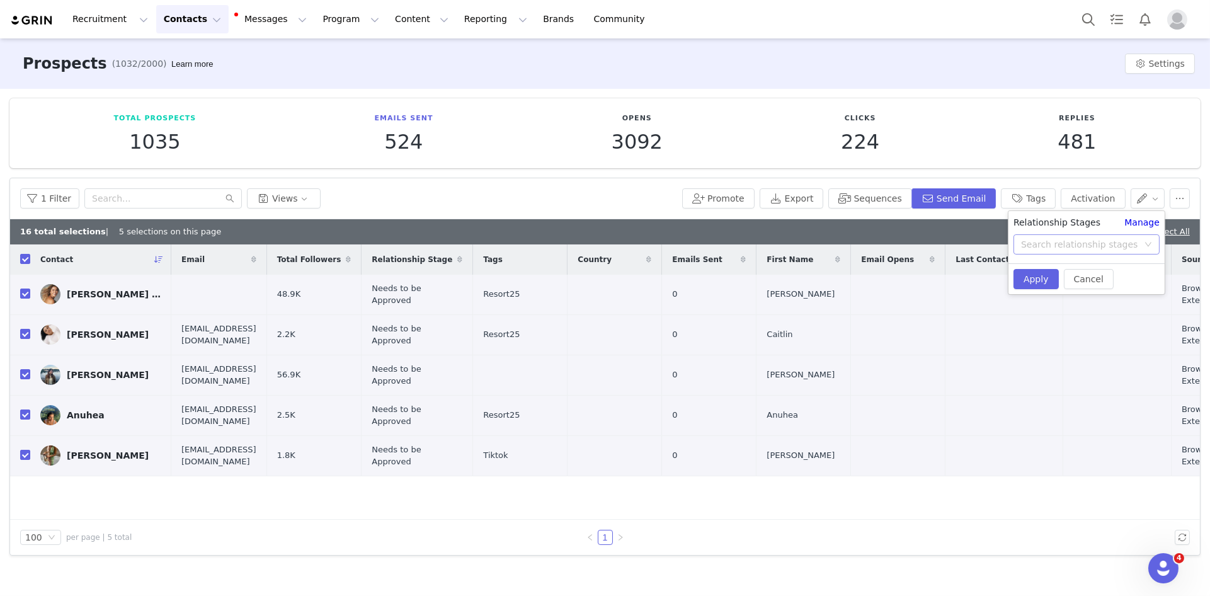
click at [1076, 245] on div "Search relationship stages" at bounding box center [1079, 244] width 117 height 13
type input "needs"
click at [1095, 290] on li "Needs Outreach" at bounding box center [1086, 295] width 157 height 20
click at [1046, 278] on button "Apply" at bounding box center [1035, 279] width 45 height 20
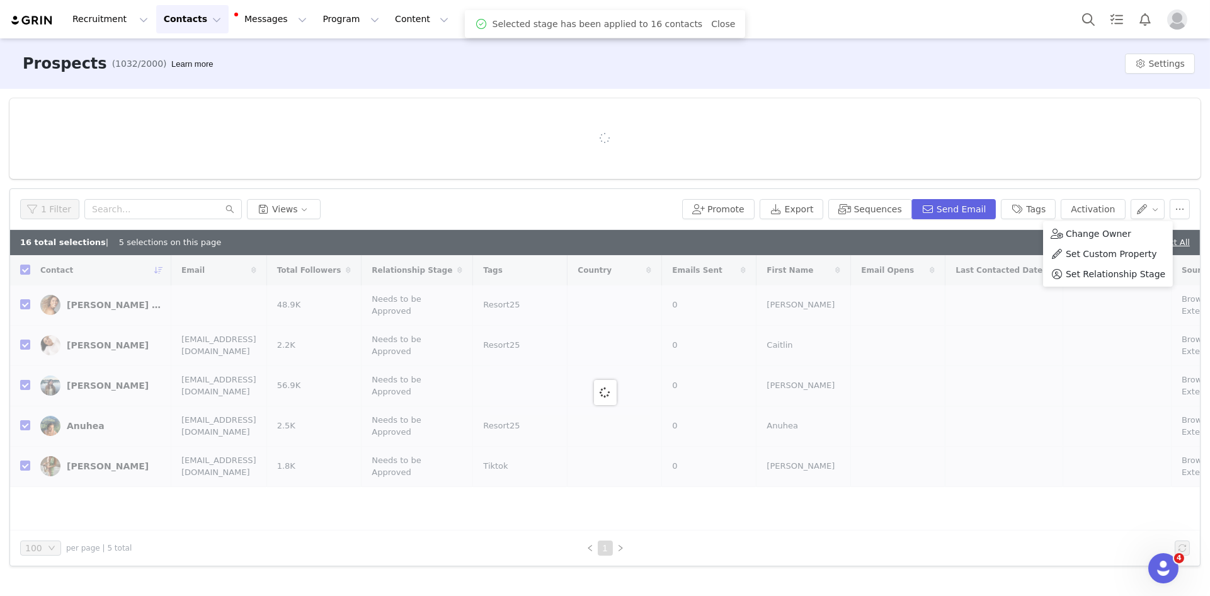
checkbox input "false"
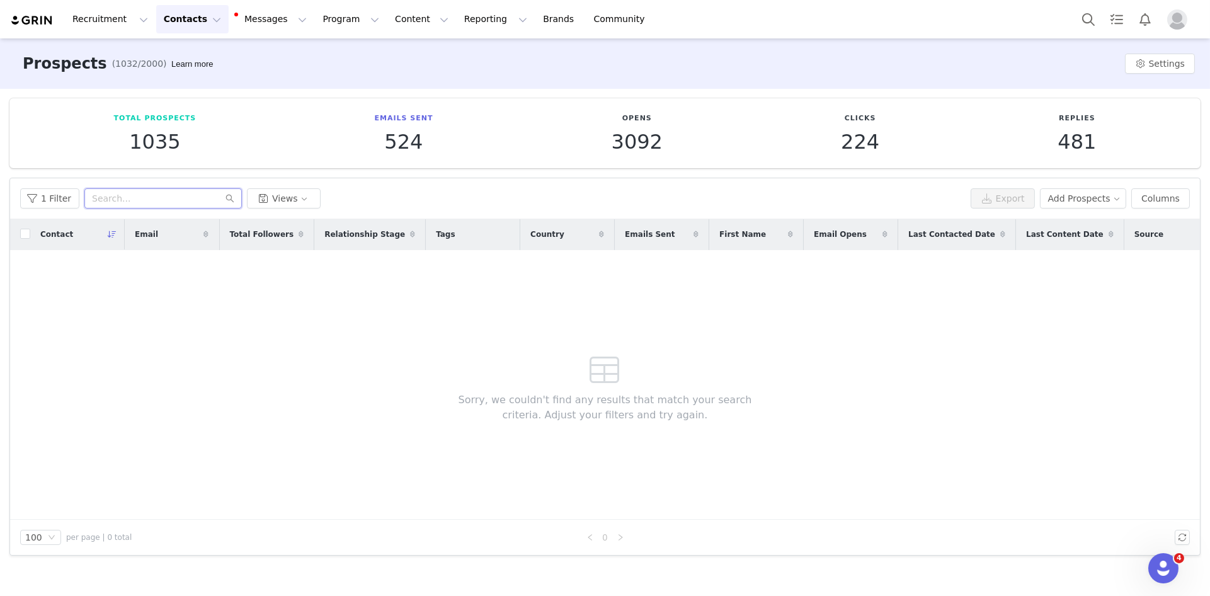
click at [185, 204] on input "text" at bounding box center [162, 198] width 157 height 20
paste input "mariacvmonteiro"
click at [69, 198] on button "1 Filter" at bounding box center [49, 198] width 59 height 20
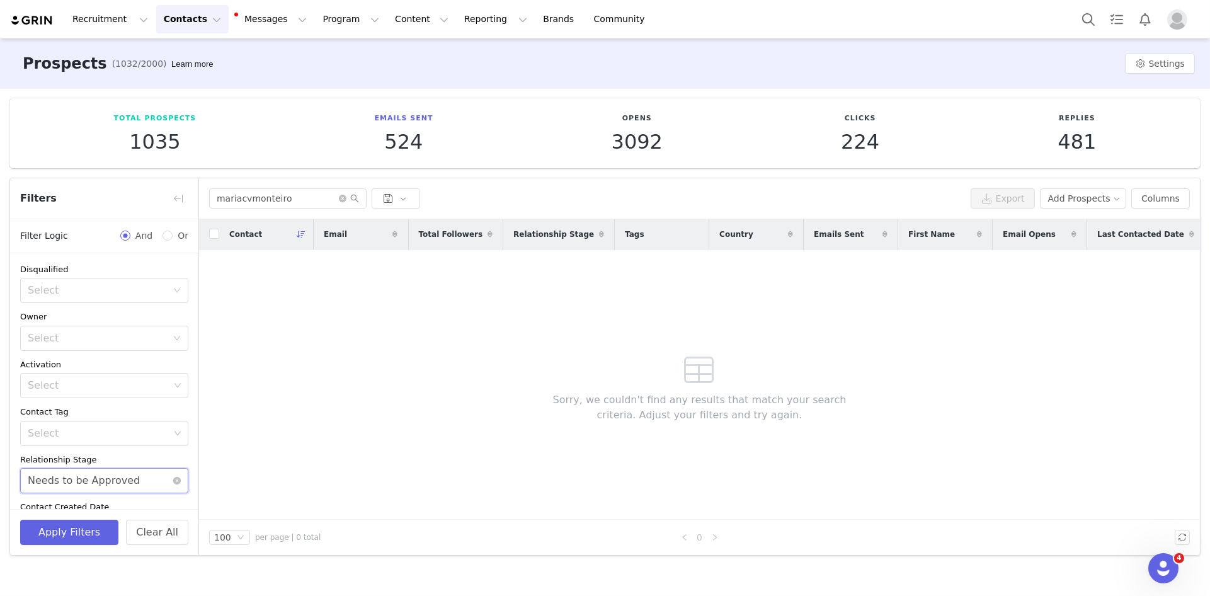
click at [116, 481] on div "Needs to be Approved" at bounding box center [84, 481] width 112 height 24
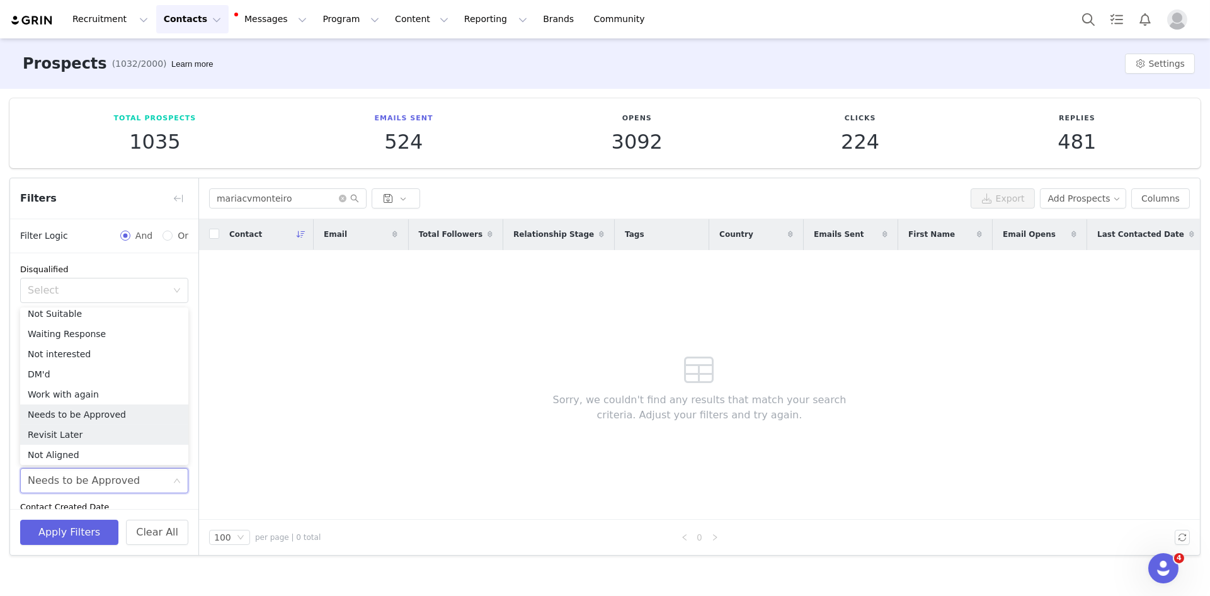
drag, startPoint x: 97, startPoint y: 431, endPoint x: 89, endPoint y: 460, distance: 30.1
click at [97, 431] on li "Revisit Later" at bounding box center [104, 434] width 168 height 20
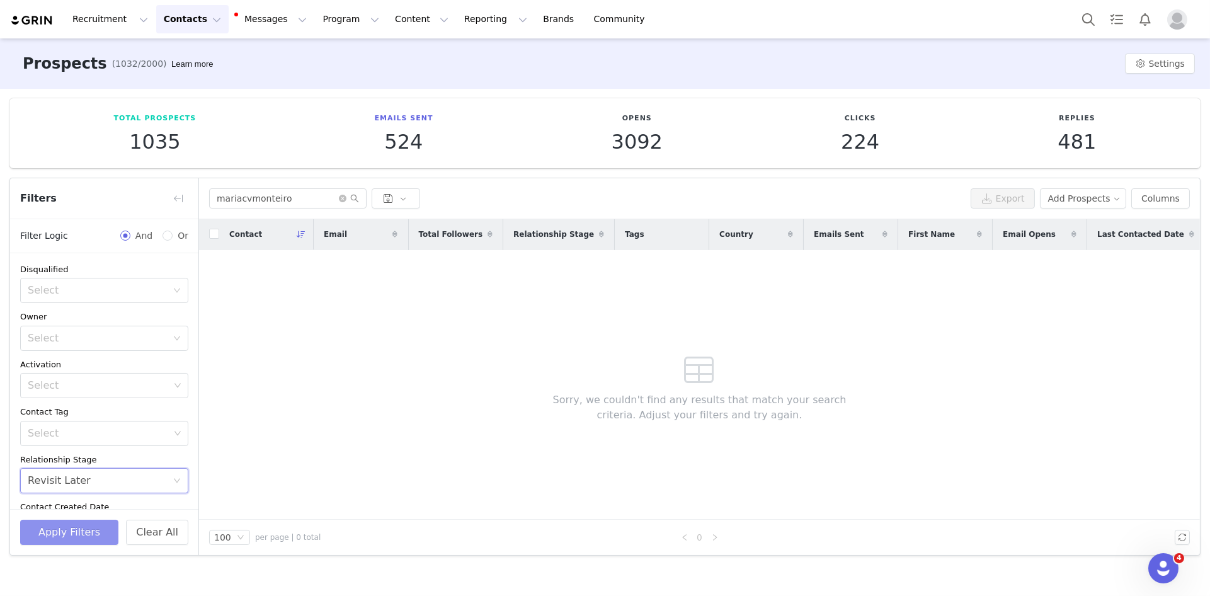
click at [75, 521] on button "Apply Filters" at bounding box center [69, 532] width 98 height 25
click at [300, 195] on input "mariacvmonteiro" at bounding box center [287, 198] width 157 height 20
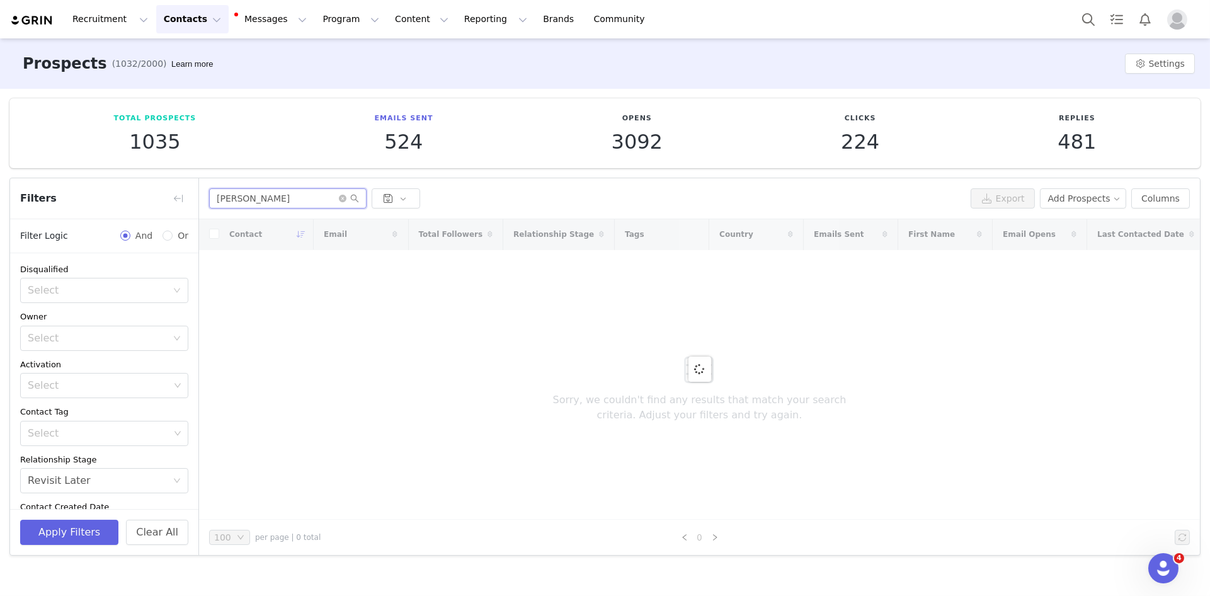
type input "maria"
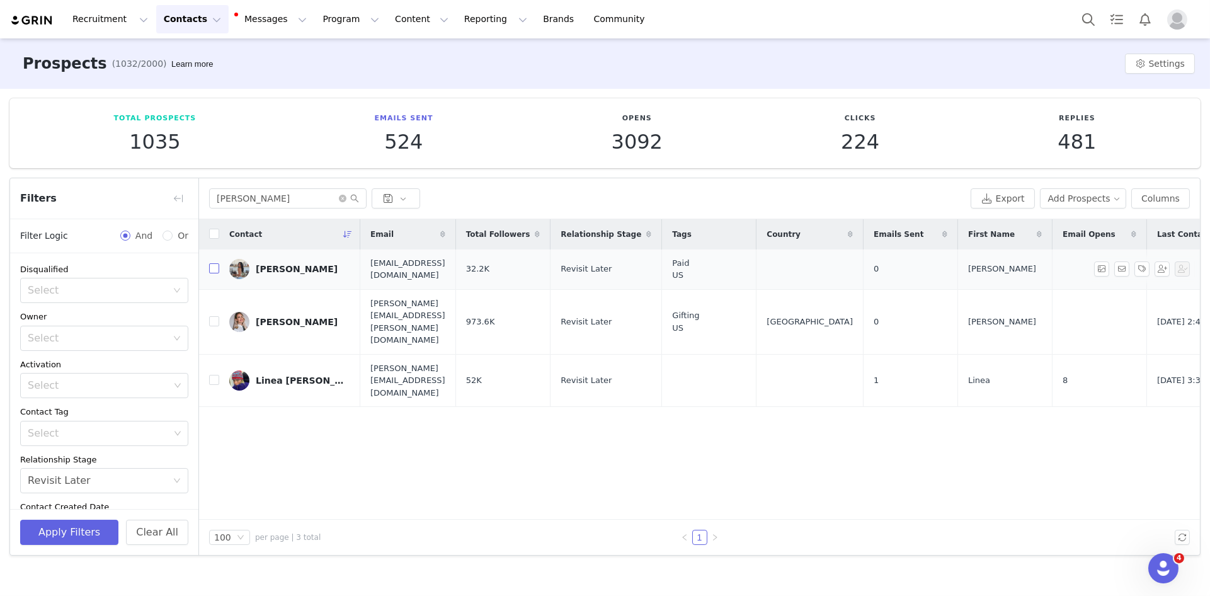
click at [215, 270] on input "checkbox" at bounding box center [214, 268] width 10 height 10
checkbox input "true"
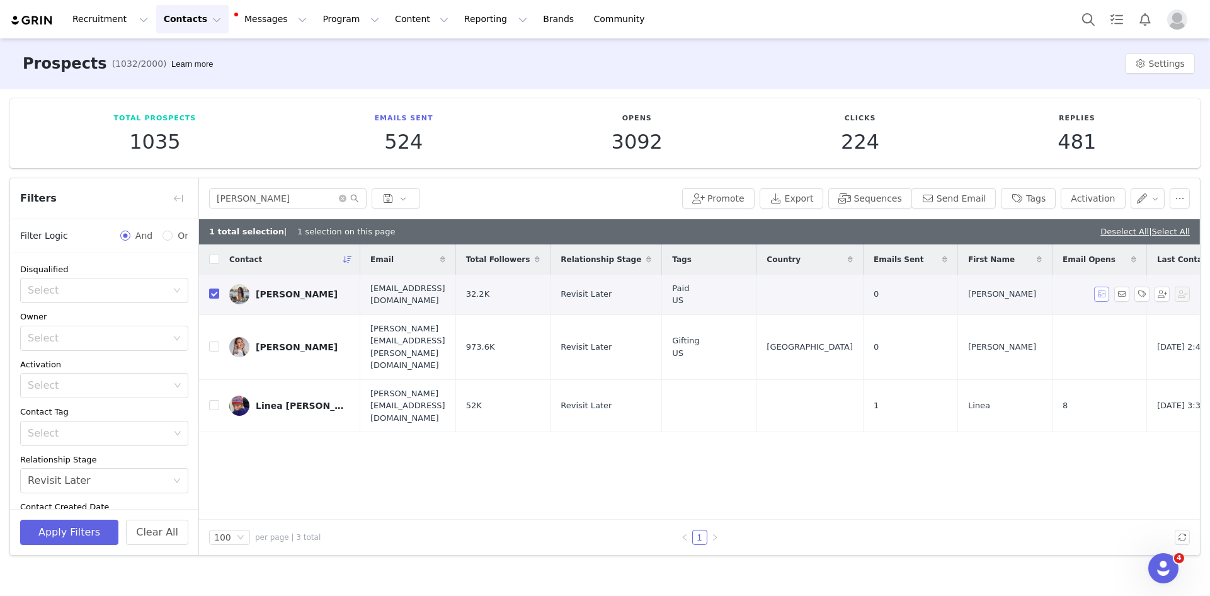
click at [1101, 290] on button "button" at bounding box center [1101, 294] width 15 height 15
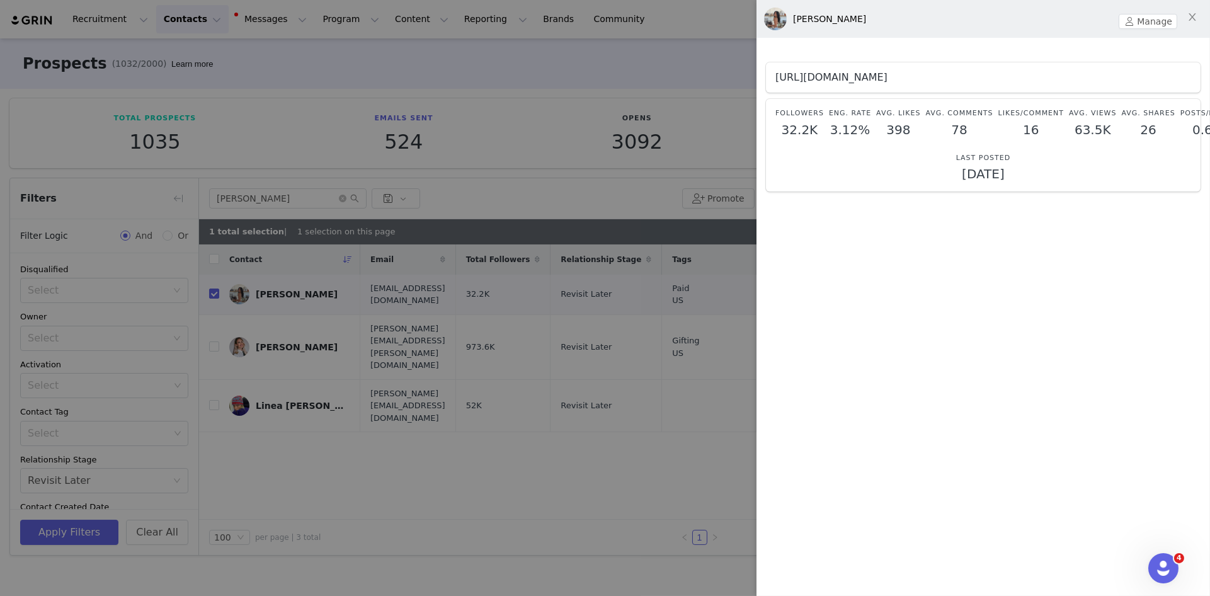
click at [887, 77] on link "https://www.instagram.com/_mariamaiurano" at bounding box center [831, 77] width 112 height 12
click at [662, 86] on div at bounding box center [605, 298] width 1210 height 596
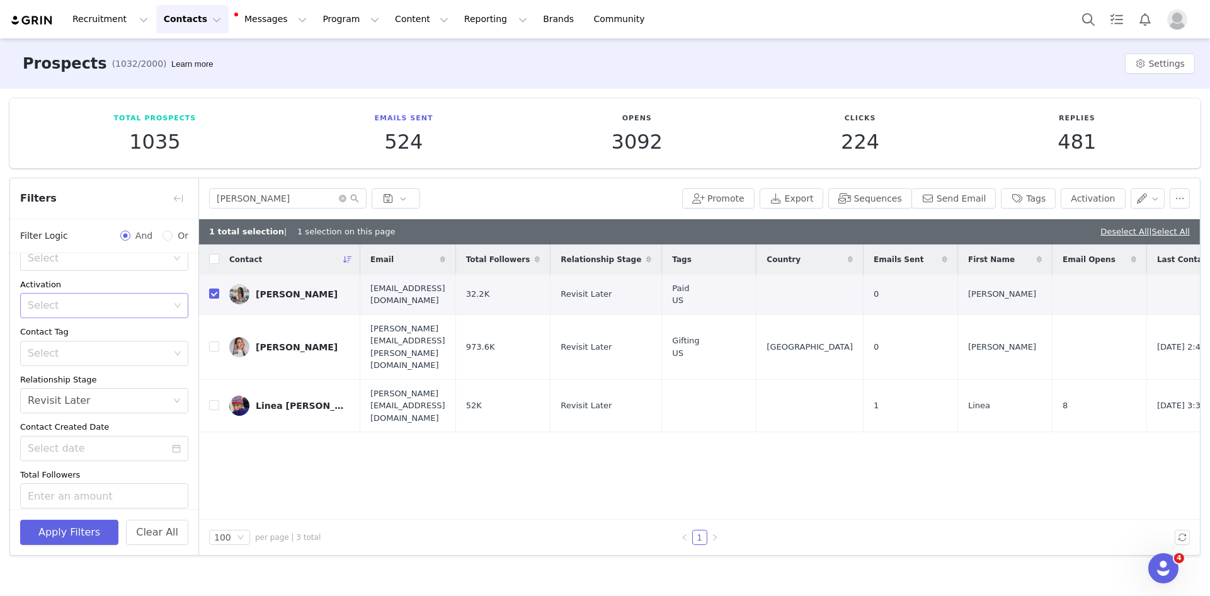
scroll to position [84, 0]
click at [341, 199] on icon "icon: close-circle" at bounding box center [343, 199] width 8 height 8
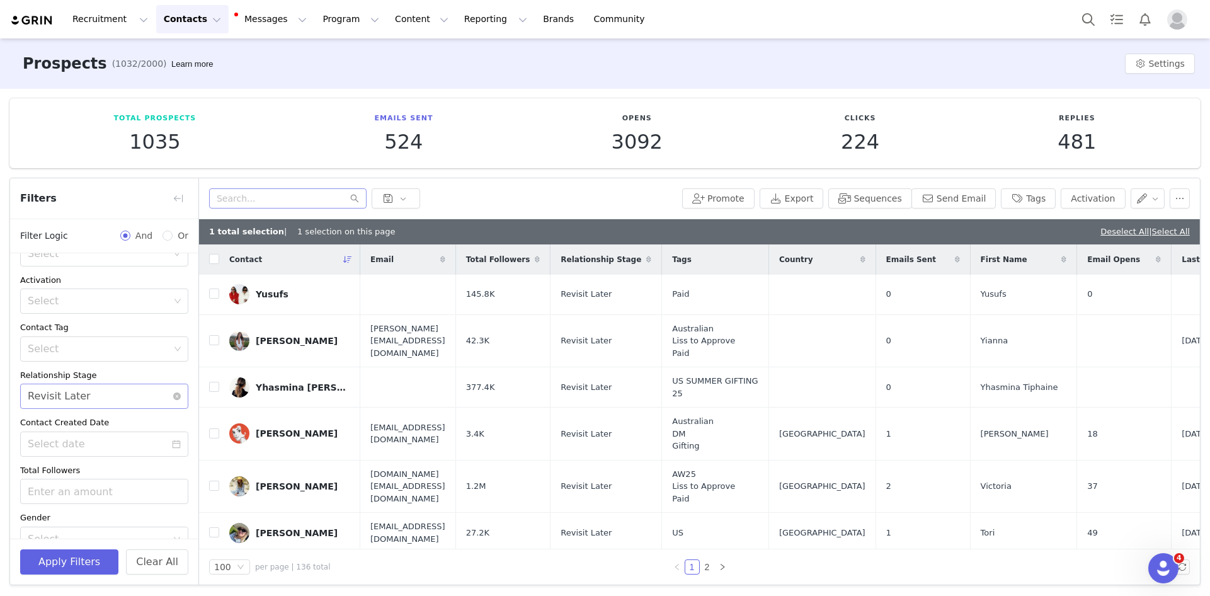
checkbox input "false"
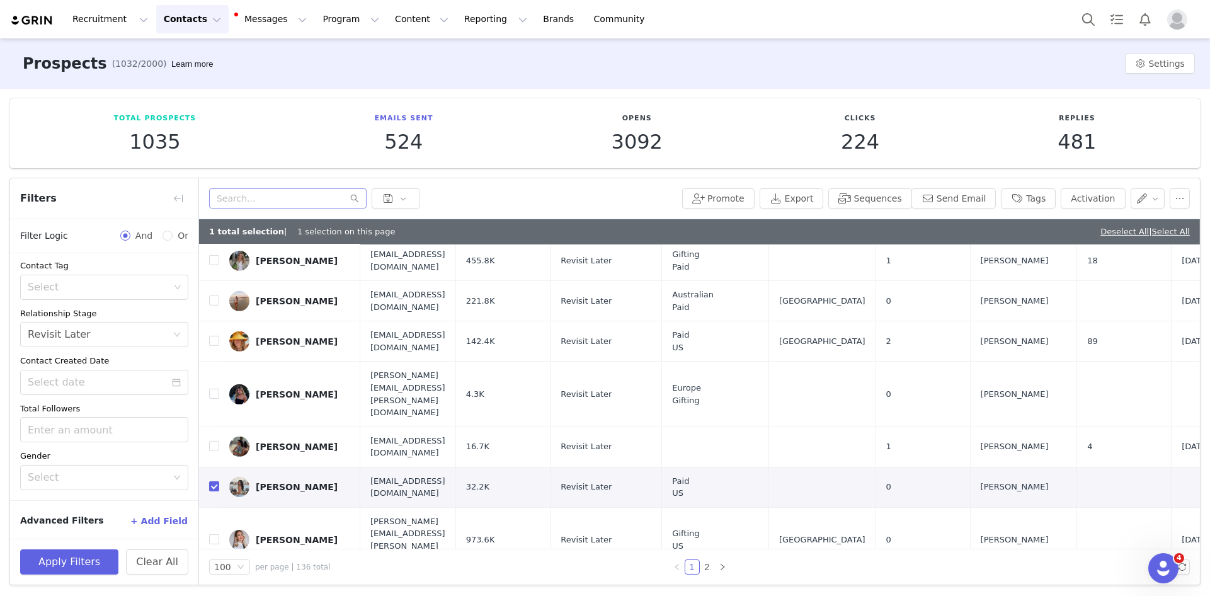
scroll to position [1695, 0]
click at [212, 481] on input "checkbox" at bounding box center [214, 486] width 10 height 10
checkbox input "false"
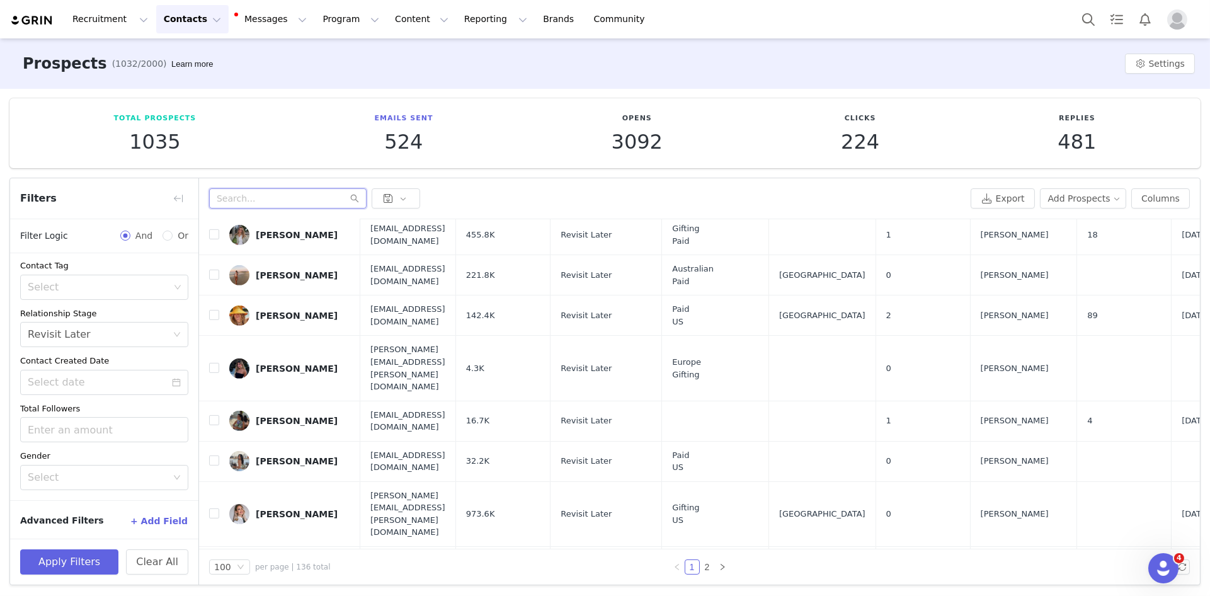
click at [282, 195] on input "text" at bounding box center [287, 198] width 157 height 20
paste input "[PERSON_NAME]"
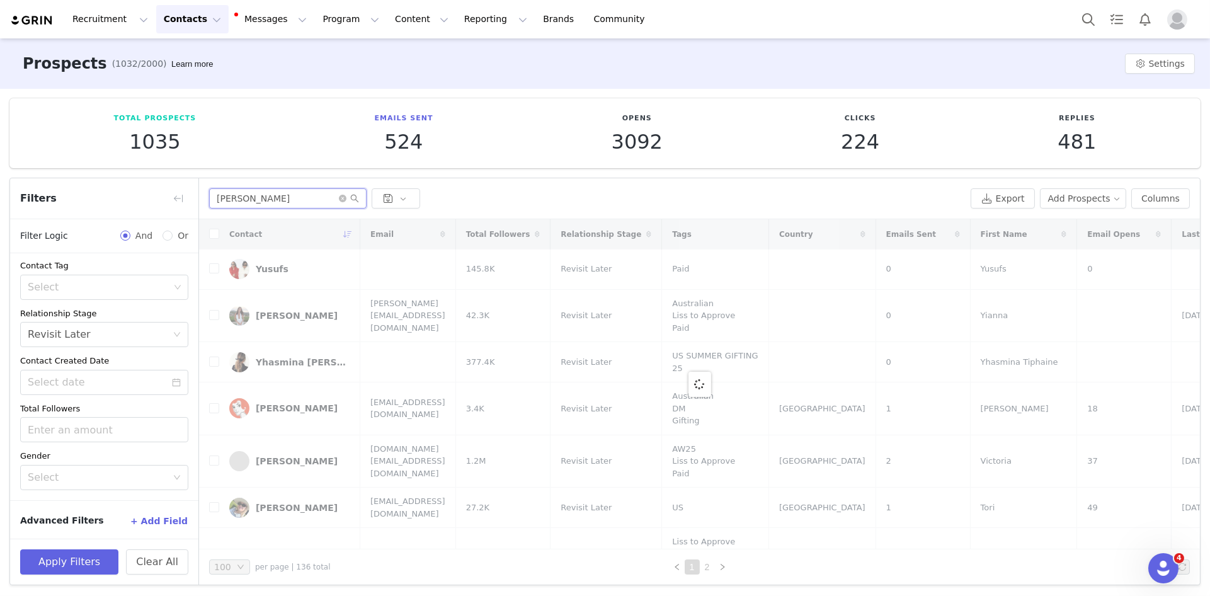
type input "[PERSON_NAME]"
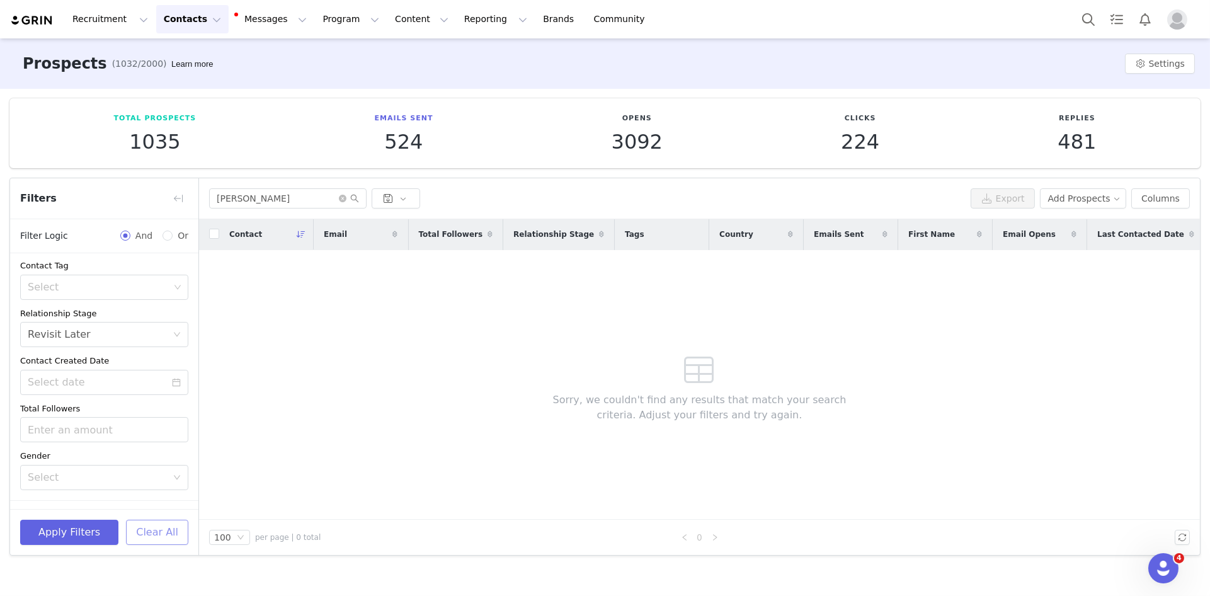
click at [138, 532] on button "Clear All" at bounding box center [157, 532] width 62 height 25
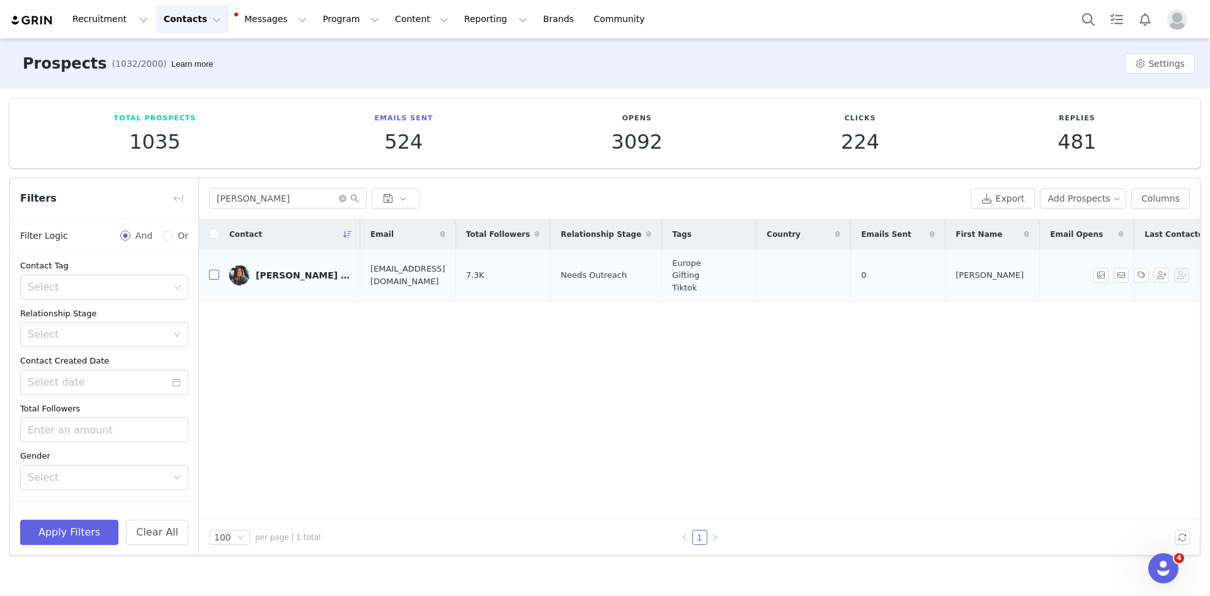
click at [213, 272] on input "checkbox" at bounding box center [214, 275] width 10 height 10
checkbox input "true"
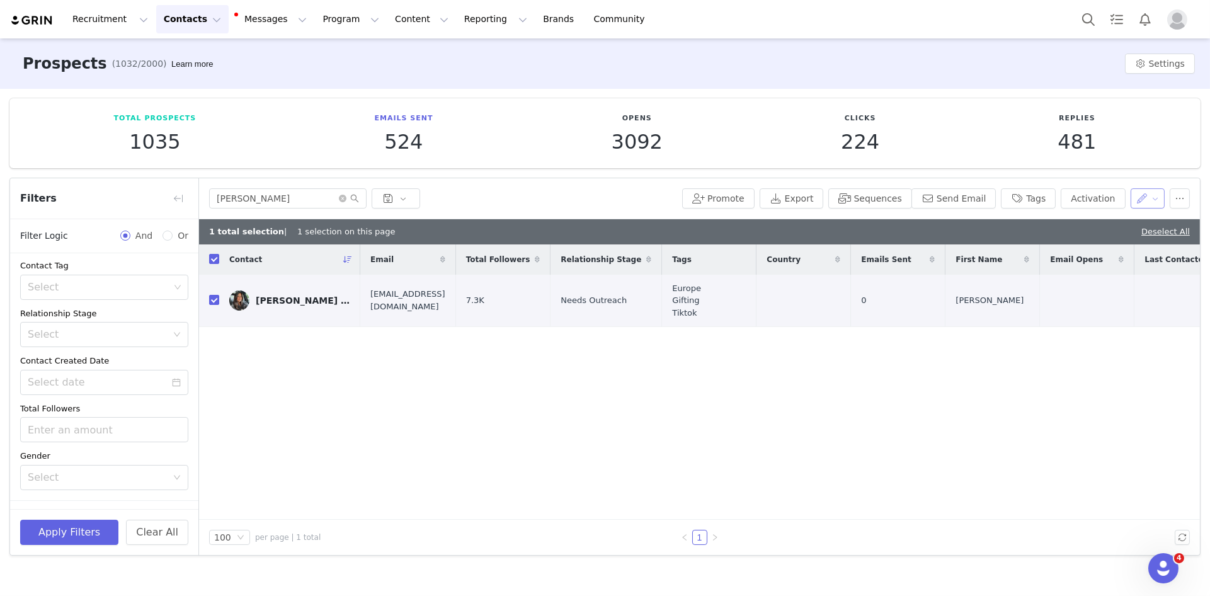
click at [1147, 196] on button "button" at bounding box center [1147, 198] width 35 height 20
click at [1109, 260] on span "Set Relationship Stage" at bounding box center [1116, 263] width 100 height 14
click at [1092, 247] on div "Search relationship stages" at bounding box center [1079, 244] width 117 height 13
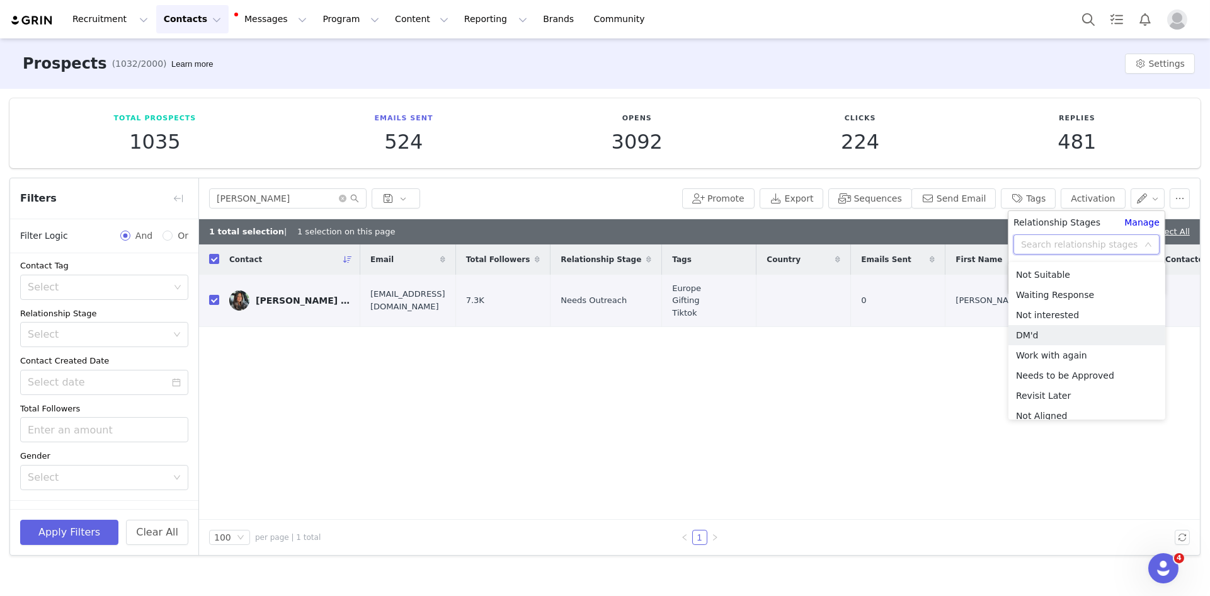
scroll to position [109, 0]
click at [1088, 327] on li "Needs Outreach" at bounding box center [1086, 327] width 157 height 20
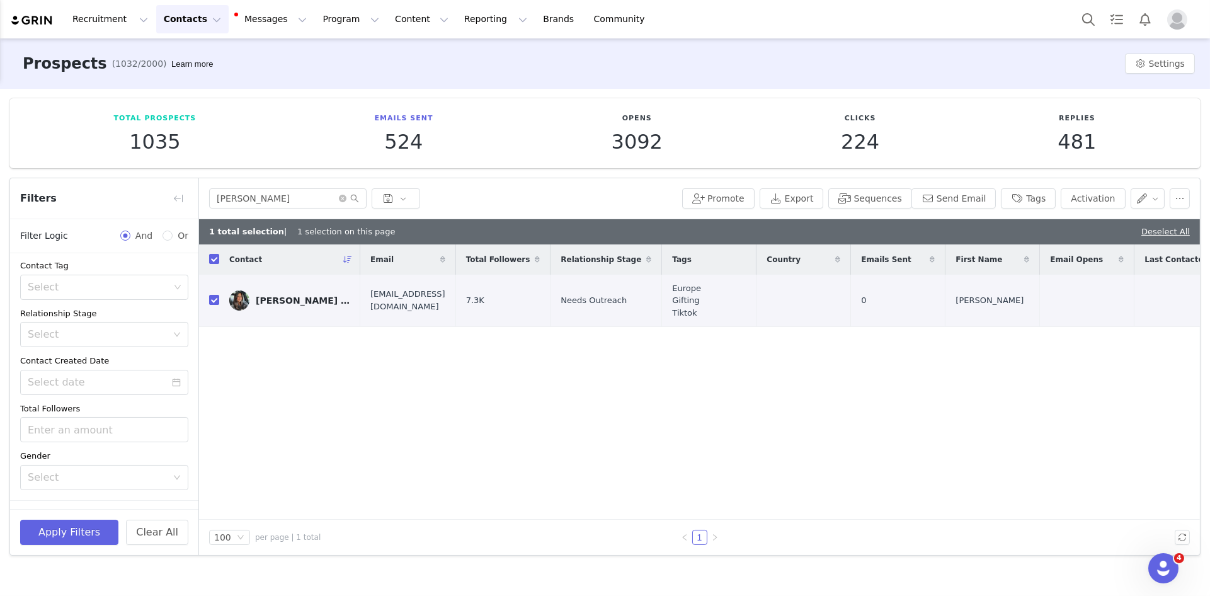
drag, startPoint x: 971, startPoint y: 385, endPoint x: 1008, endPoint y: 332, distance: 64.3
click at [972, 384] on div "Contact Email Total Followers Relationship Stage Tags Country Emails Sent First…" at bounding box center [699, 381] width 1001 height 275
click at [999, 394] on div "Contact Email Total Followers Relationship Stage Tags Country Emails Sent First…" at bounding box center [699, 381] width 1001 height 275
click at [215, 300] on input "checkbox" at bounding box center [214, 300] width 10 height 10
checkbox input "false"
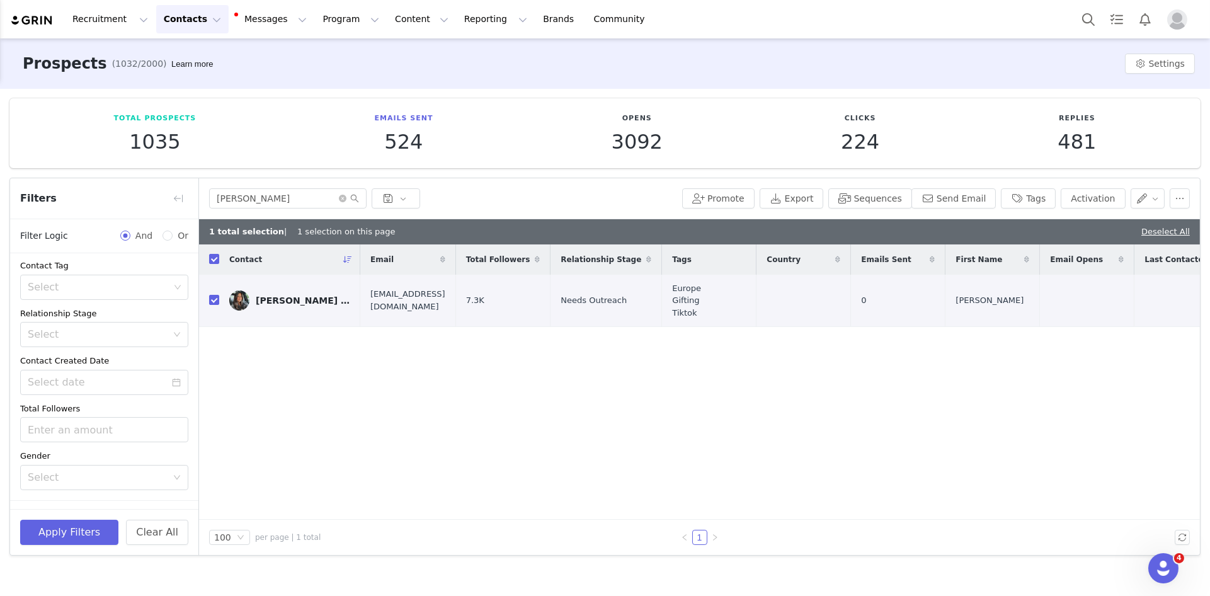
checkbox input "false"
